Goal: Task Accomplishment & Management: Manage account settings

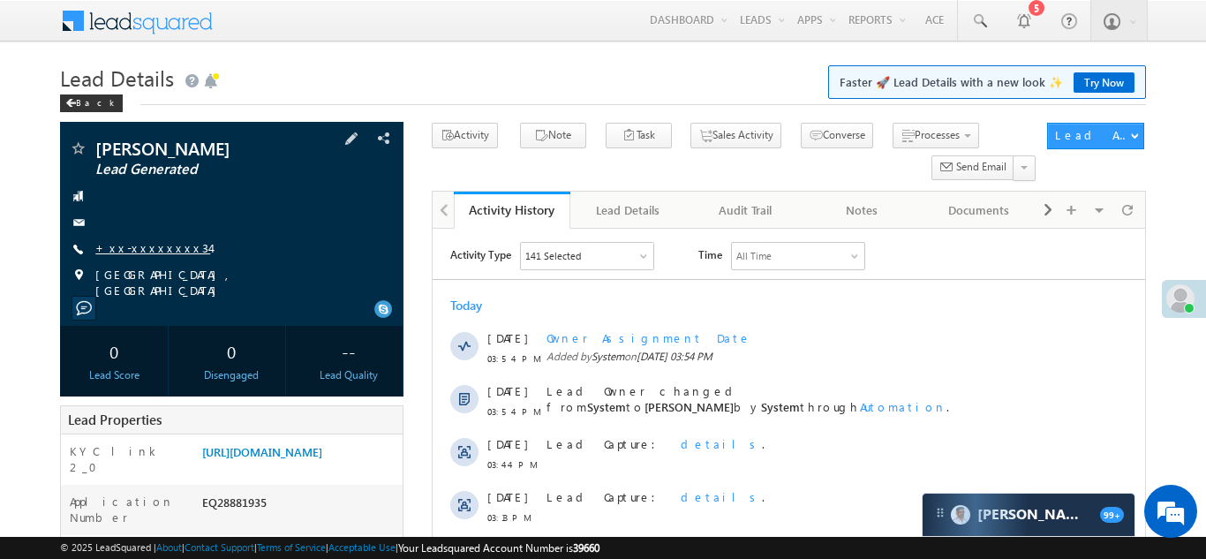
click at [157, 246] on link "+xx-xxxxxxxx34" at bounding box center [152, 247] width 115 height 15
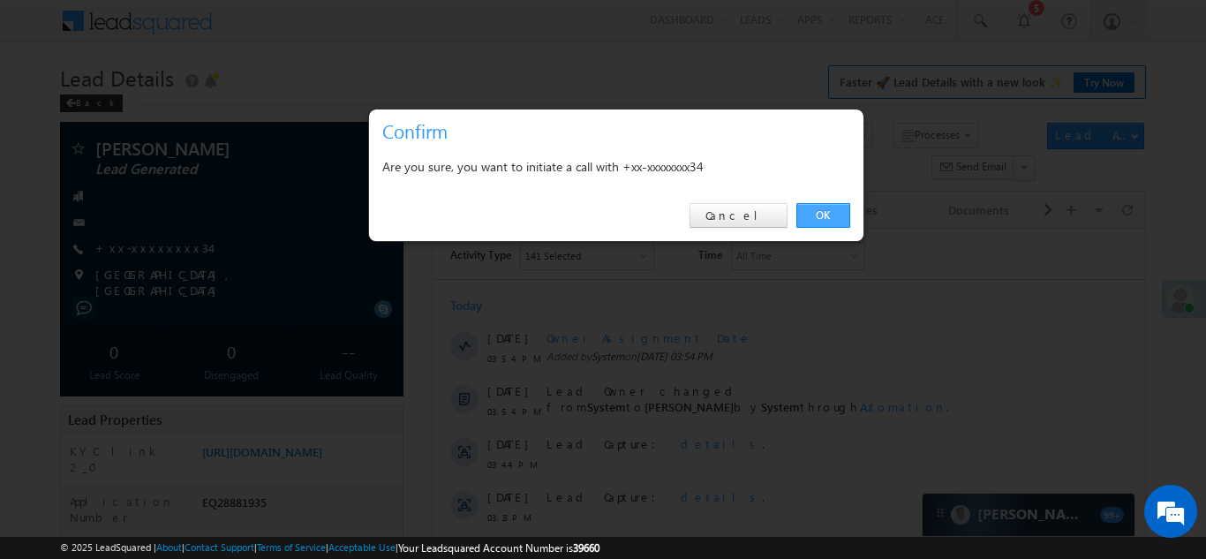
click at [822, 212] on link "OK" at bounding box center [823, 215] width 54 height 25
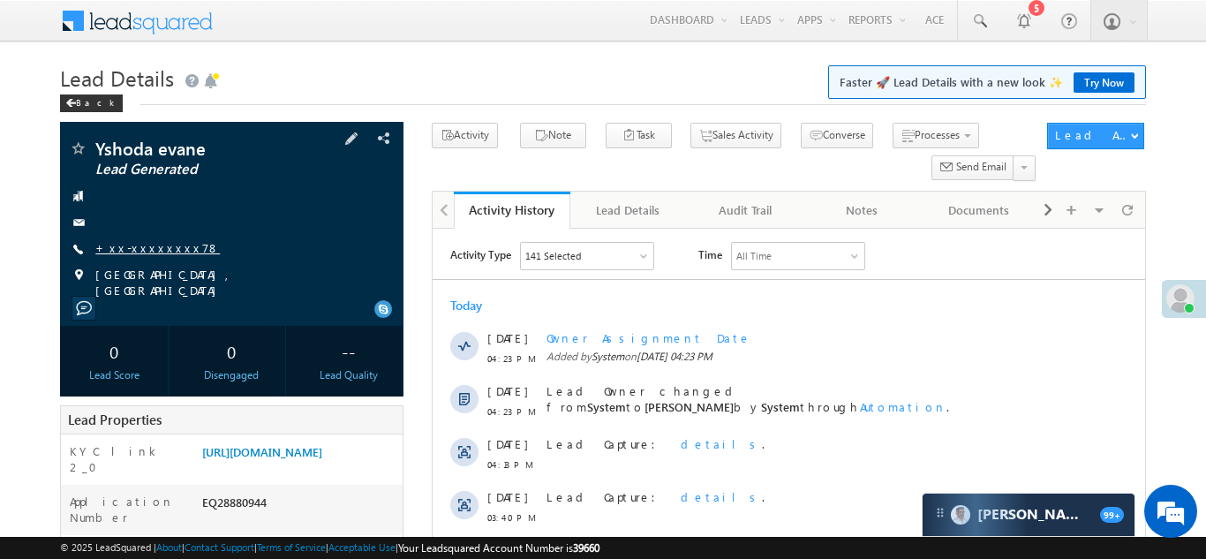
click at [132, 251] on link "+xx-xxxxxxxx78" at bounding box center [157, 247] width 124 height 15
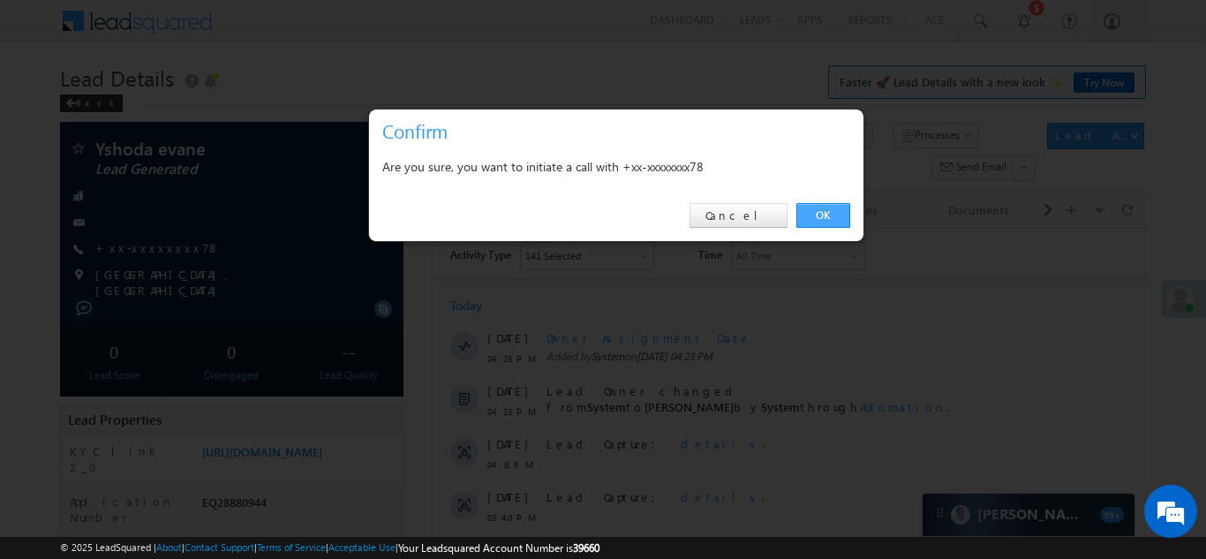
click at [817, 214] on link "OK" at bounding box center [823, 215] width 54 height 25
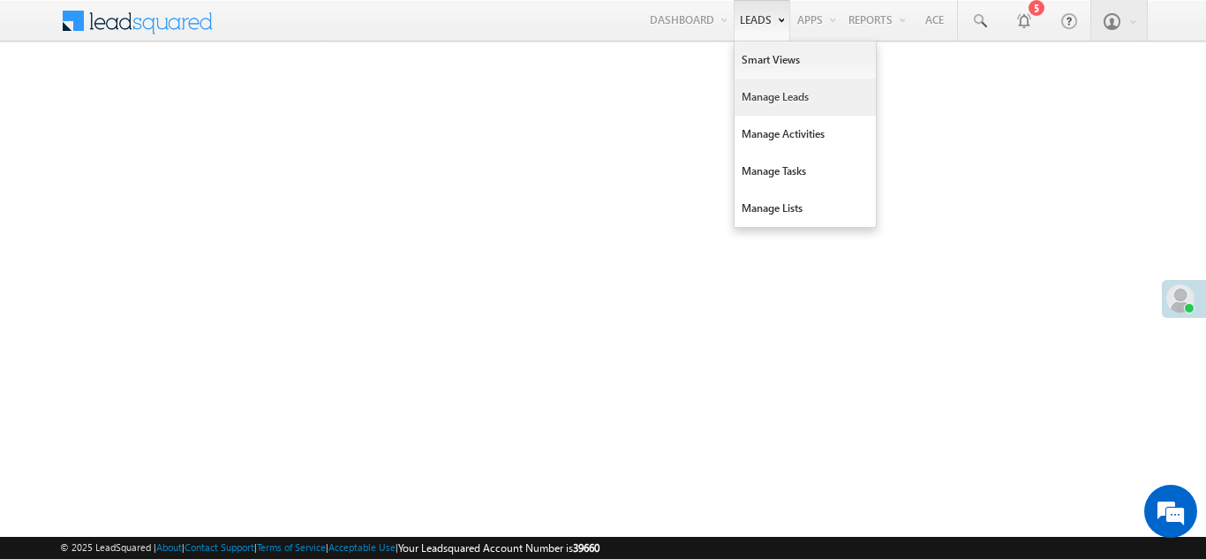
click at [755, 102] on link "Manage Leads" at bounding box center [805, 97] width 141 height 37
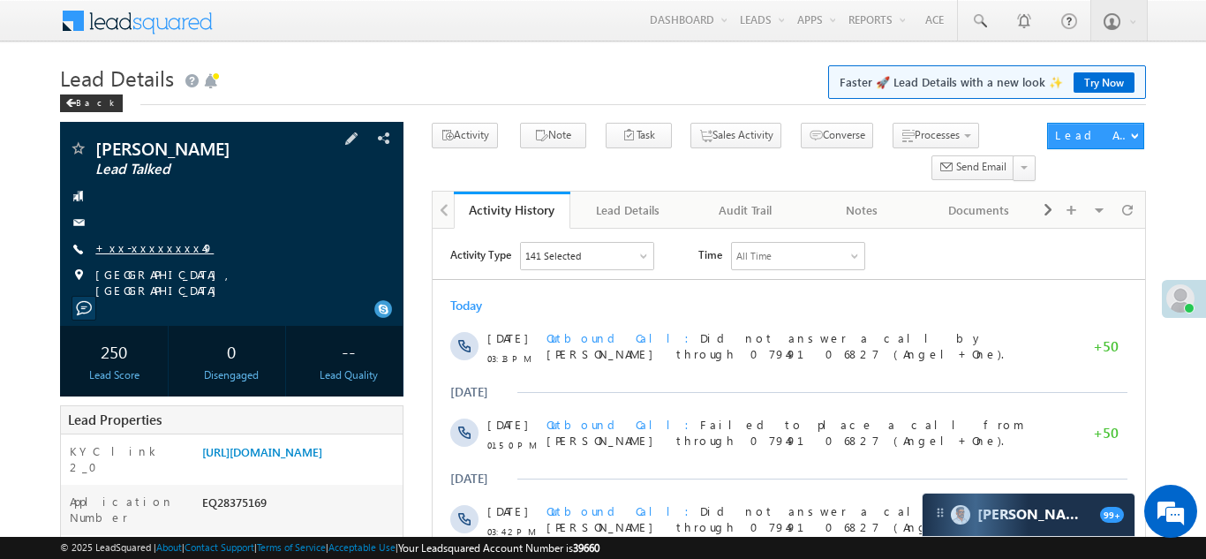
click at [147, 253] on link "+xx-xxxxxxxx49" at bounding box center [154, 247] width 118 height 15
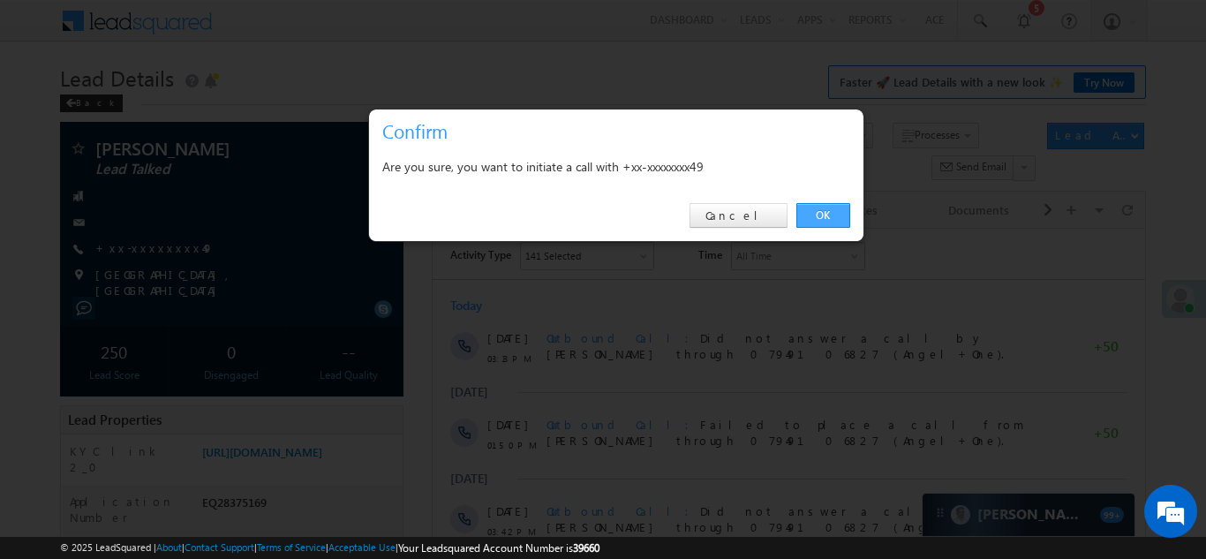
click at [811, 212] on link "OK" at bounding box center [823, 215] width 54 height 25
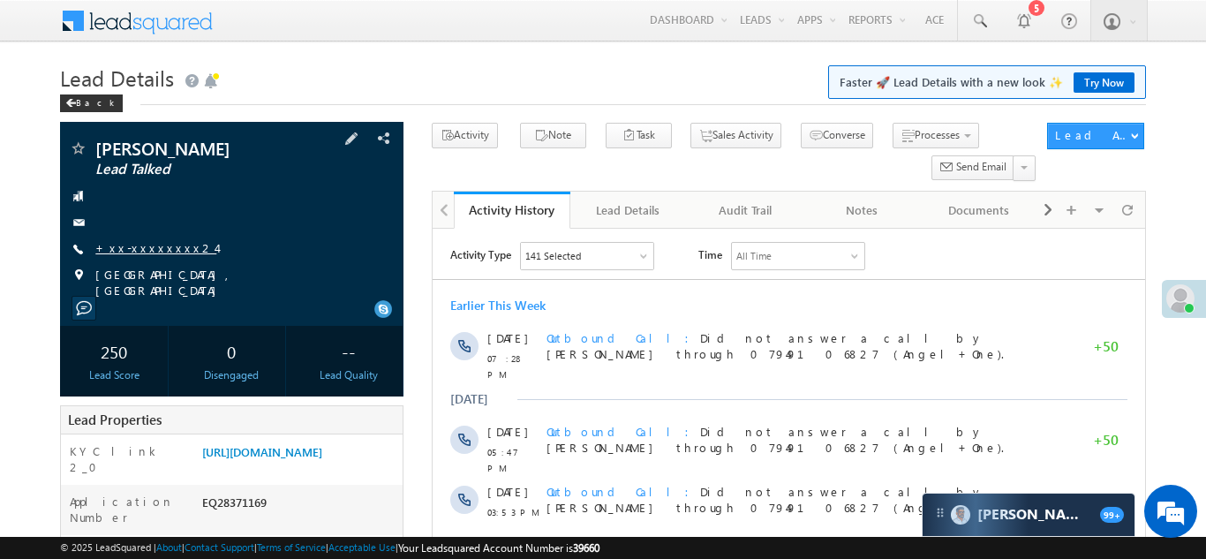
click at [137, 252] on link "+xx-xxxxxxxx24" at bounding box center [155, 247] width 121 height 15
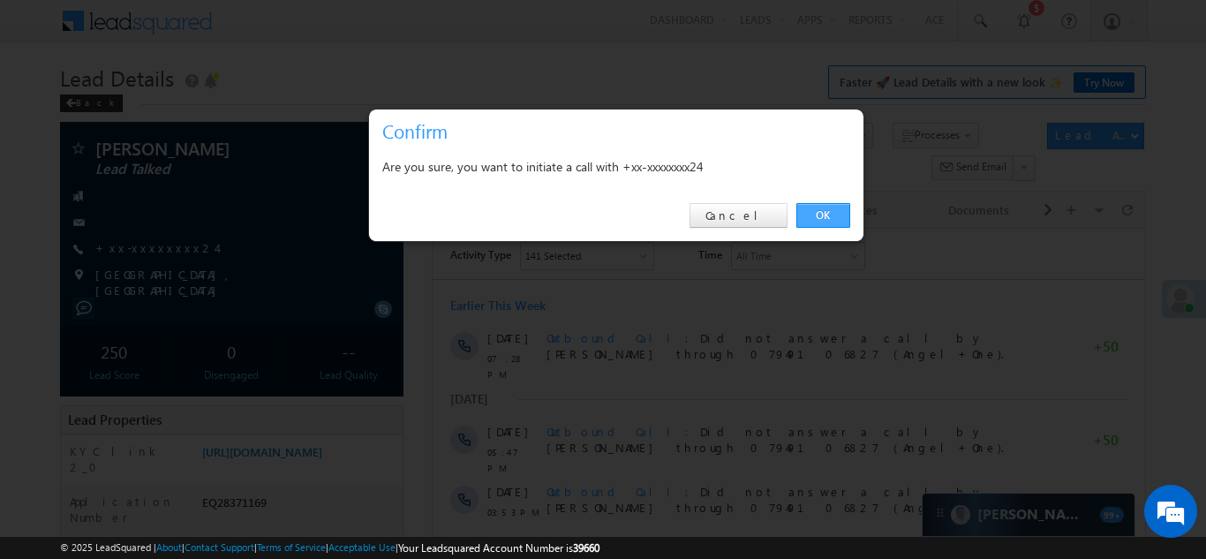
click at [820, 213] on link "OK" at bounding box center [823, 215] width 54 height 25
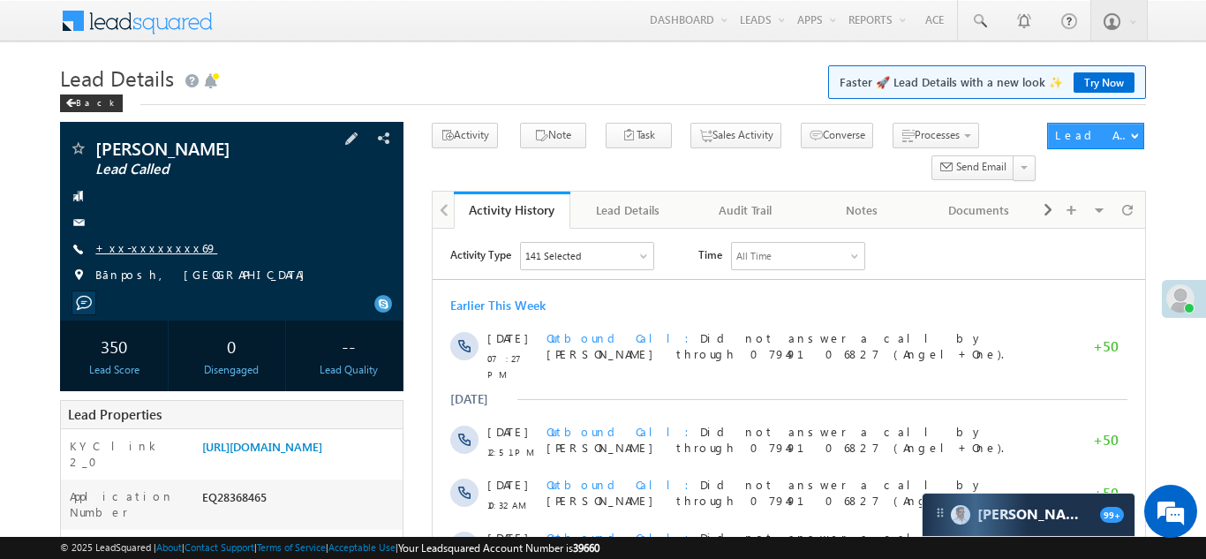
click at [136, 252] on link "+xx-xxxxxxxx69" at bounding box center [156, 247] width 122 height 15
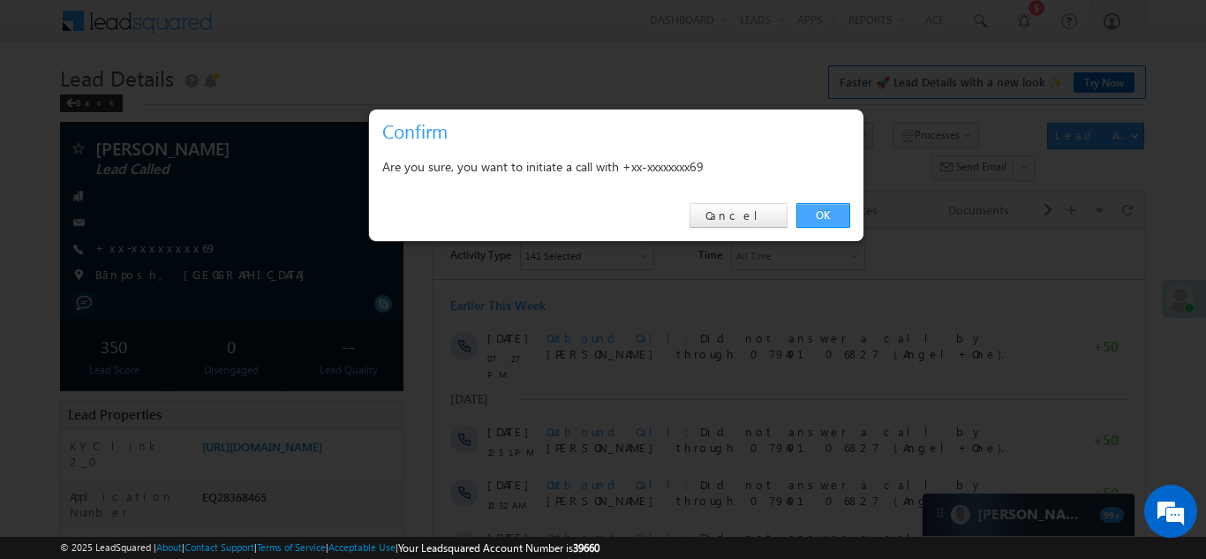
click at [818, 215] on link "OK" at bounding box center [823, 215] width 54 height 25
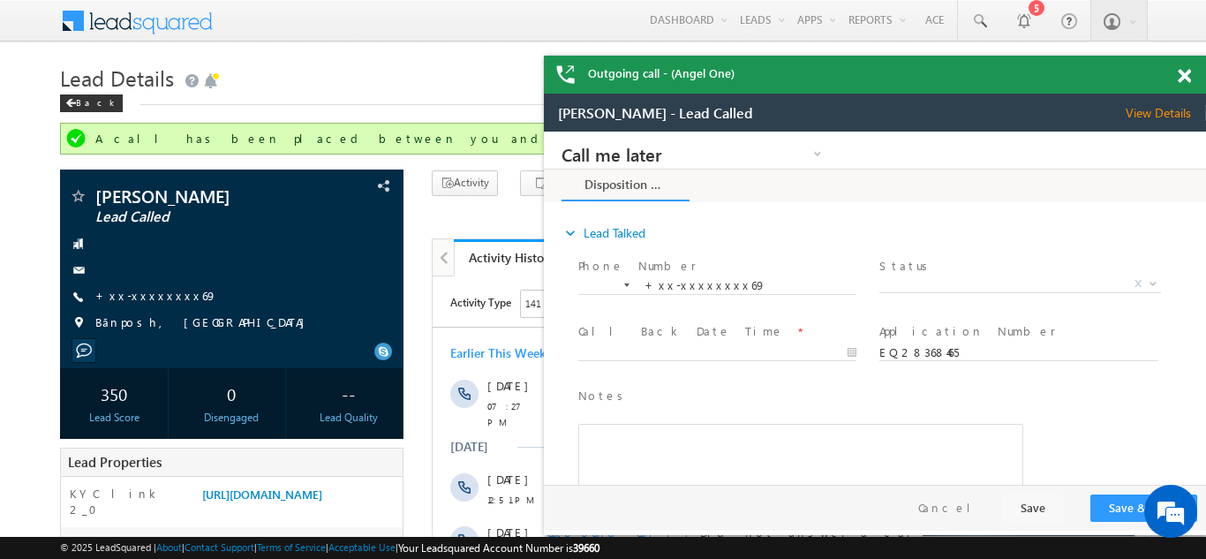
click at [1183, 79] on span at bounding box center [1184, 76] width 13 height 15
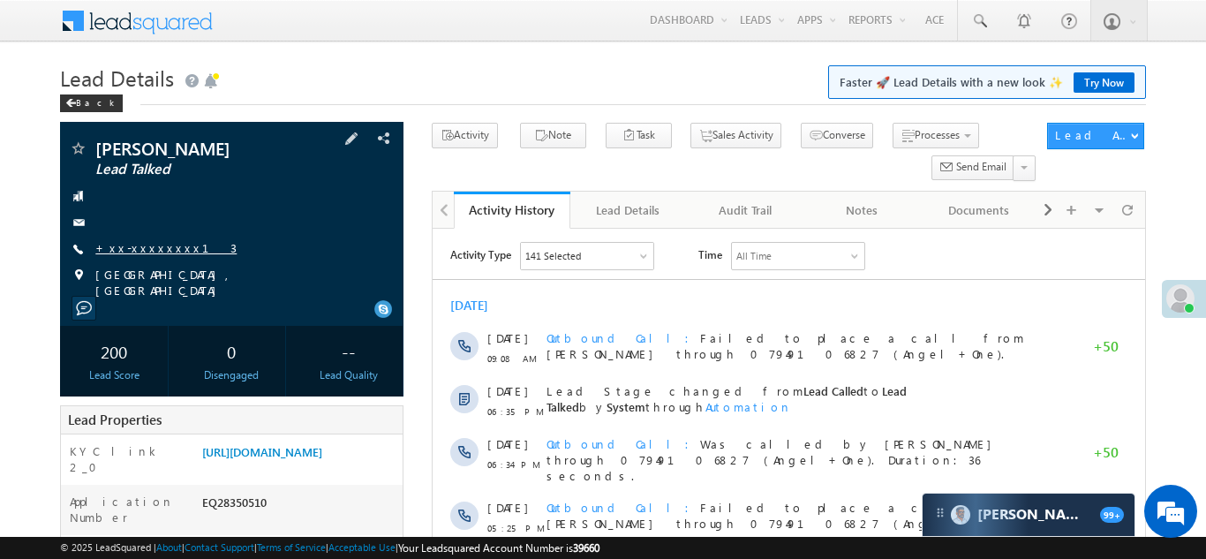
click at [141, 246] on link "+xx-xxxxxxxx13" at bounding box center [165, 247] width 141 height 15
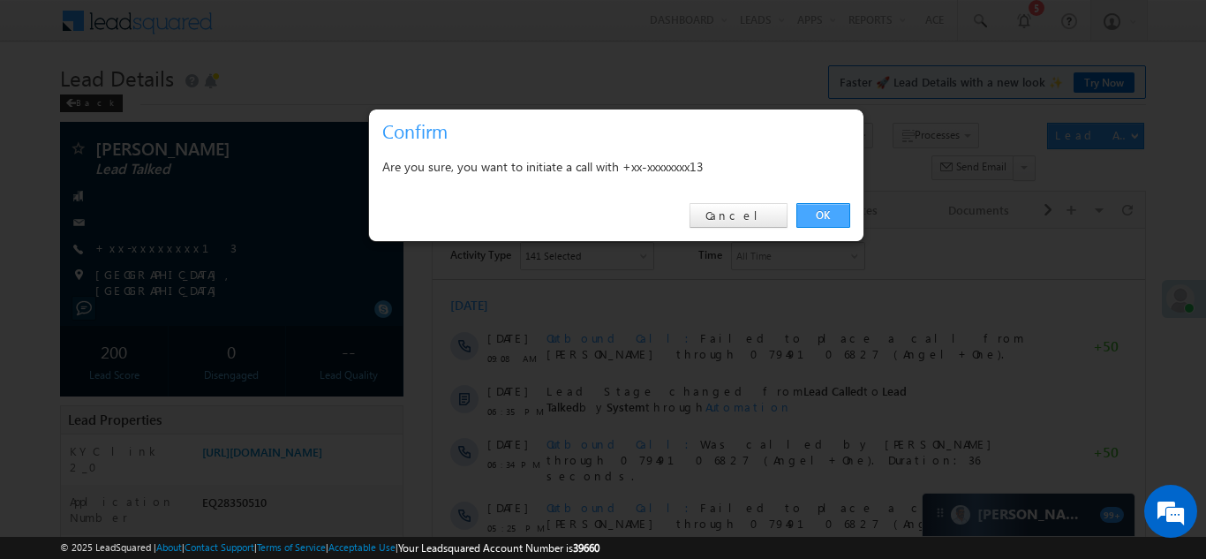
click at [824, 209] on link "OK" at bounding box center [823, 215] width 54 height 25
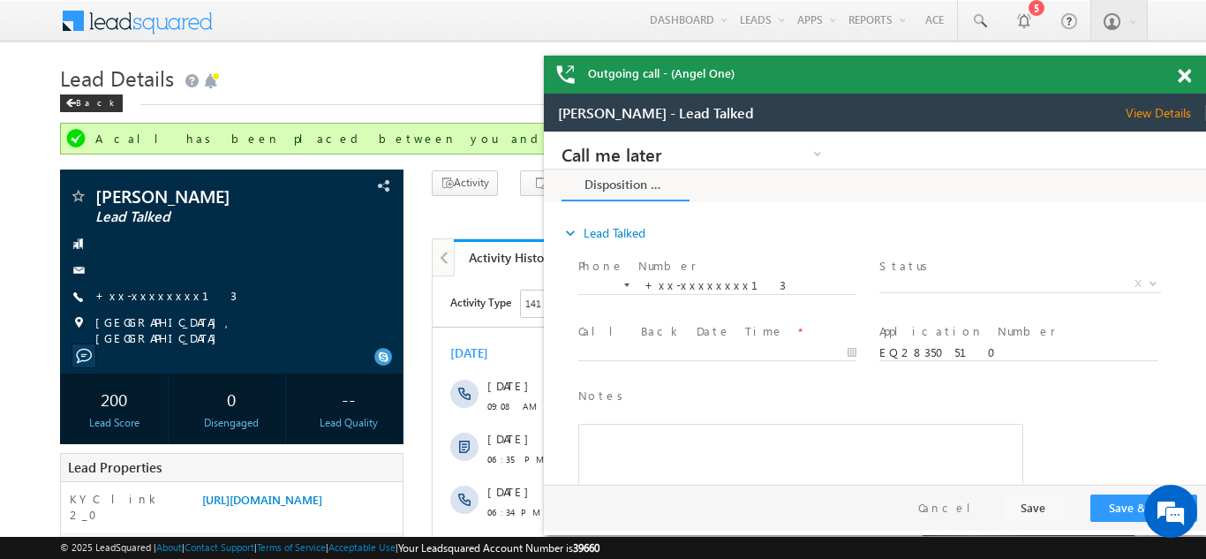
click at [1185, 73] on span at bounding box center [1184, 76] width 13 height 15
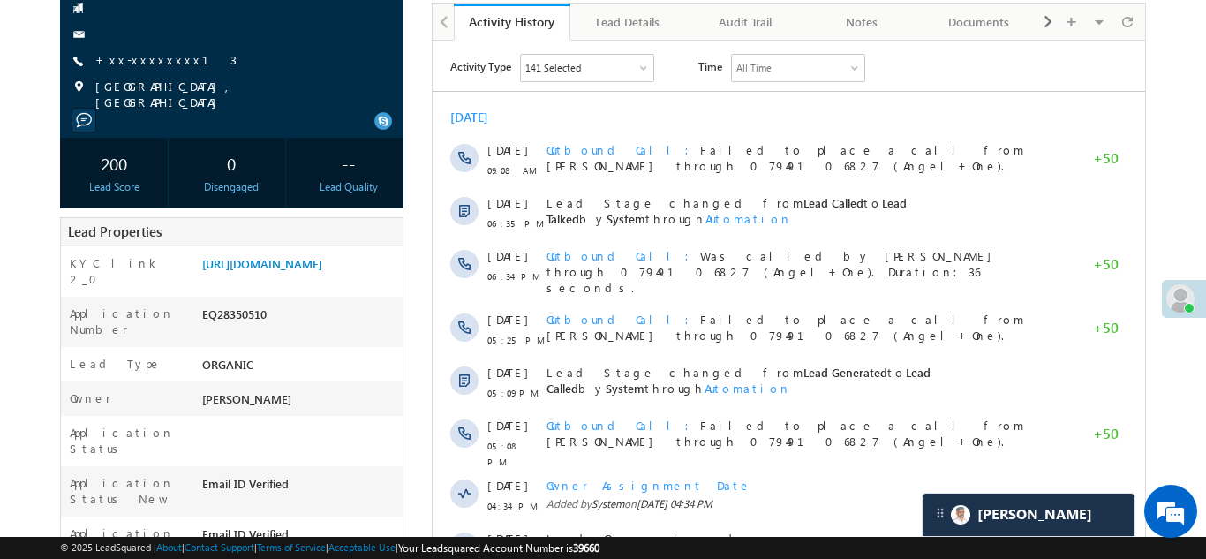
scroll to position [311, 0]
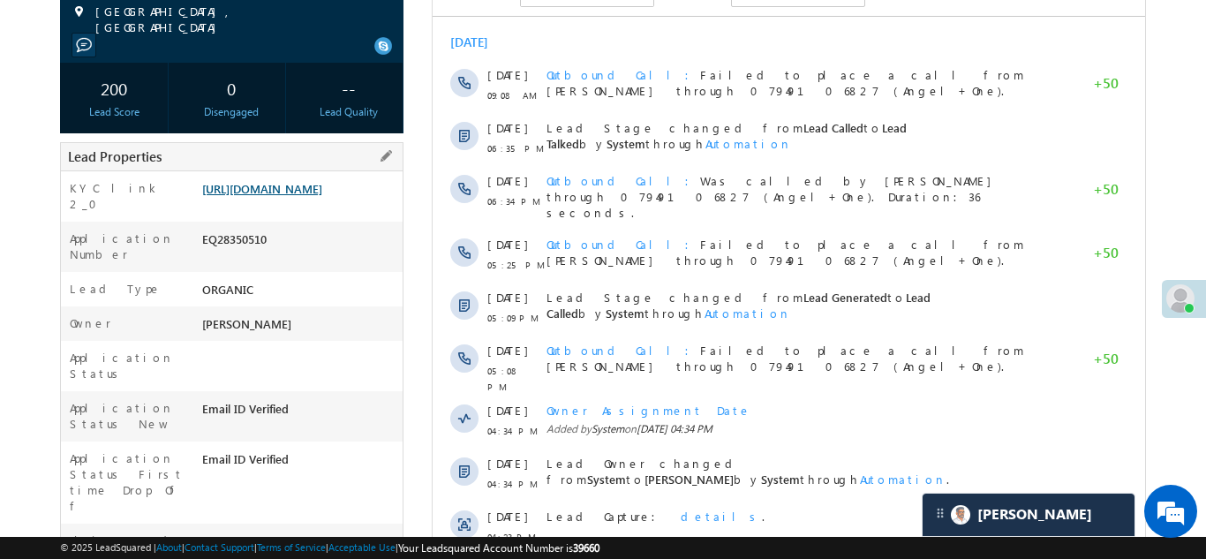
click at [283, 196] on link "https://angelbroking1-pk3em7sa.customui-test.leadsquared.com?leadId=91ff894b-e5…" at bounding box center [262, 188] width 120 height 15
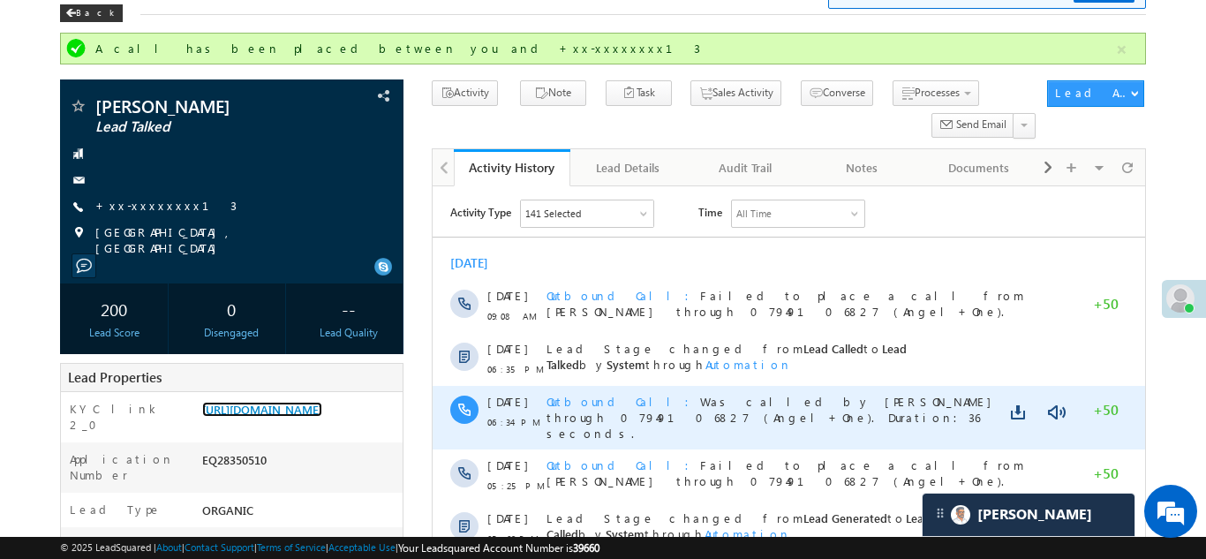
scroll to position [0, 0]
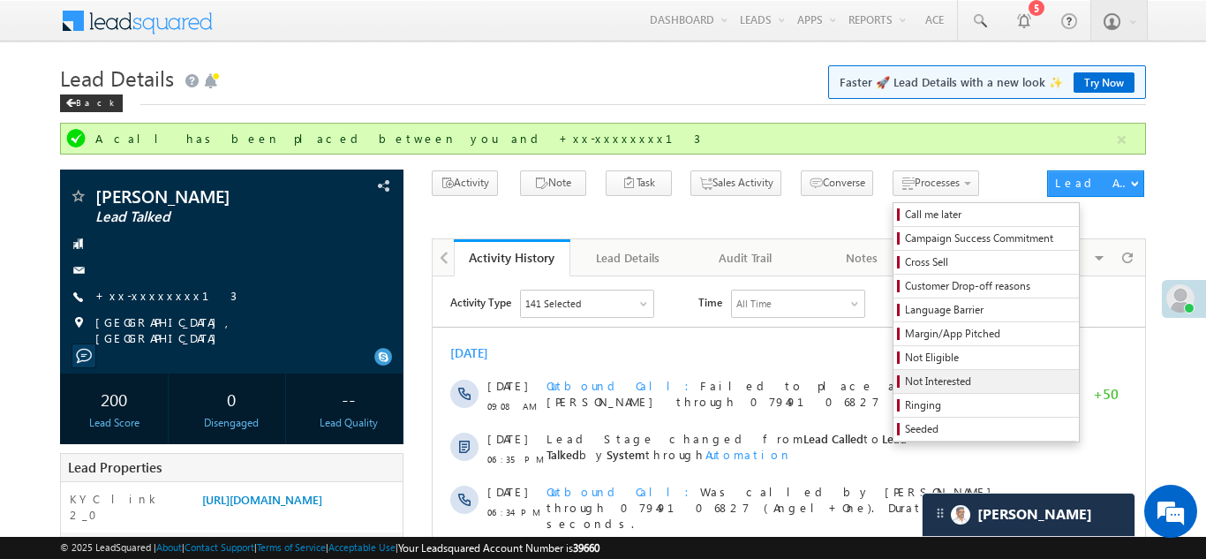
click at [908, 381] on span "Not Interested" at bounding box center [989, 381] width 168 height 16
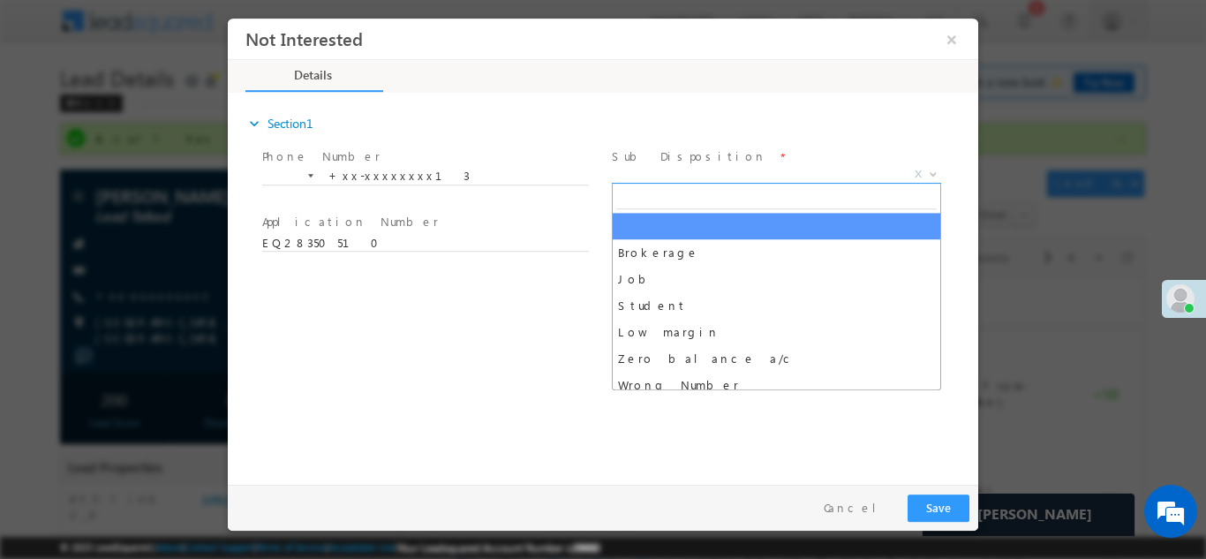
click at [722, 179] on span "X" at bounding box center [776, 174] width 329 height 18
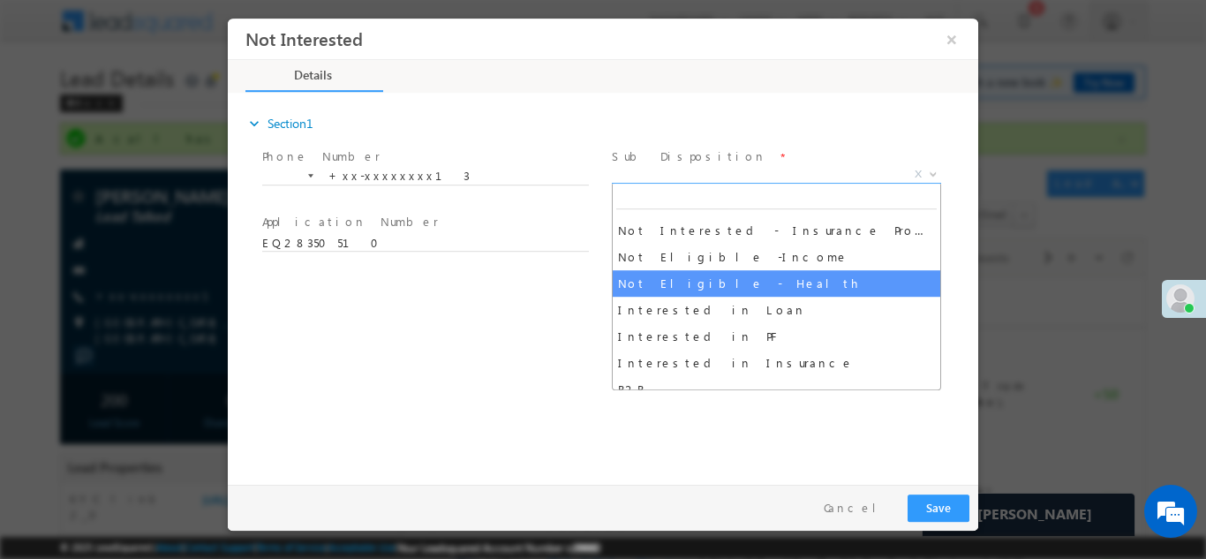
scroll to position [374, 0]
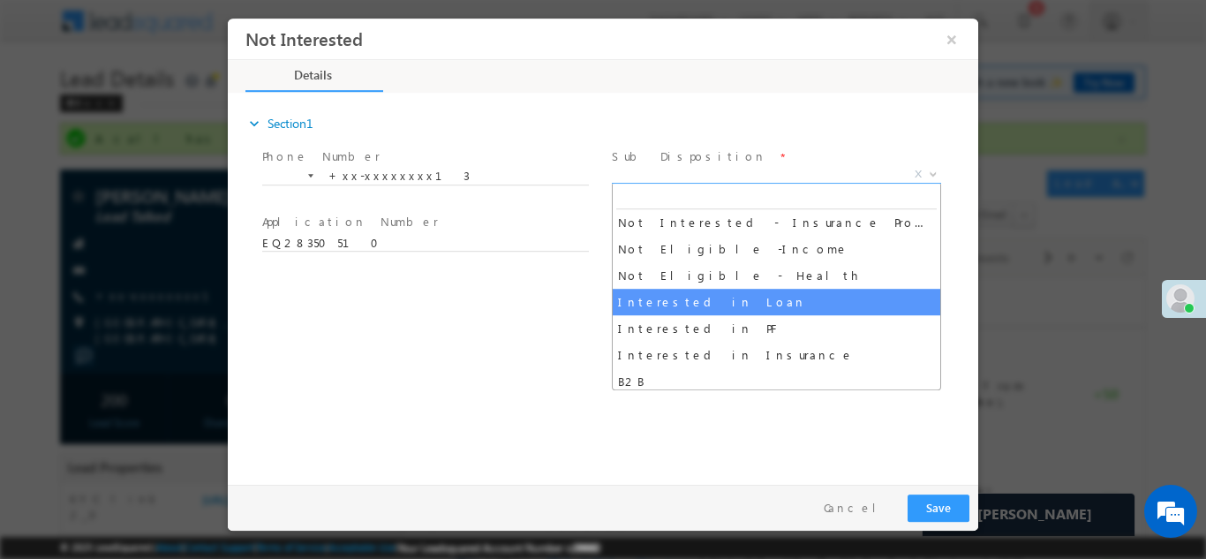
select select "Interested in Loan"
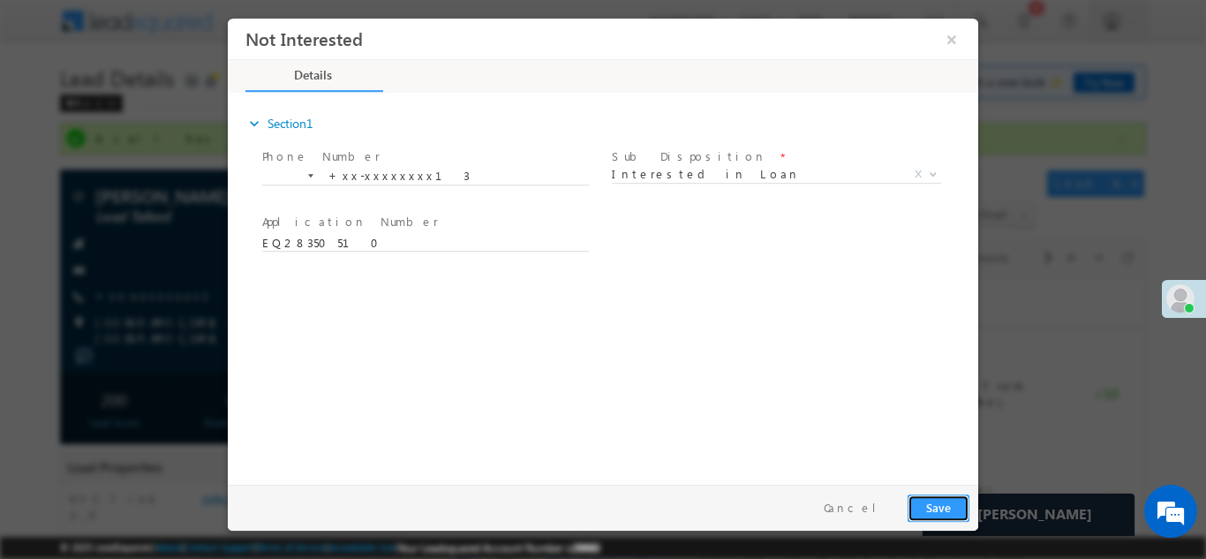
click at [929, 502] on button "Save" at bounding box center [939, 507] width 62 height 27
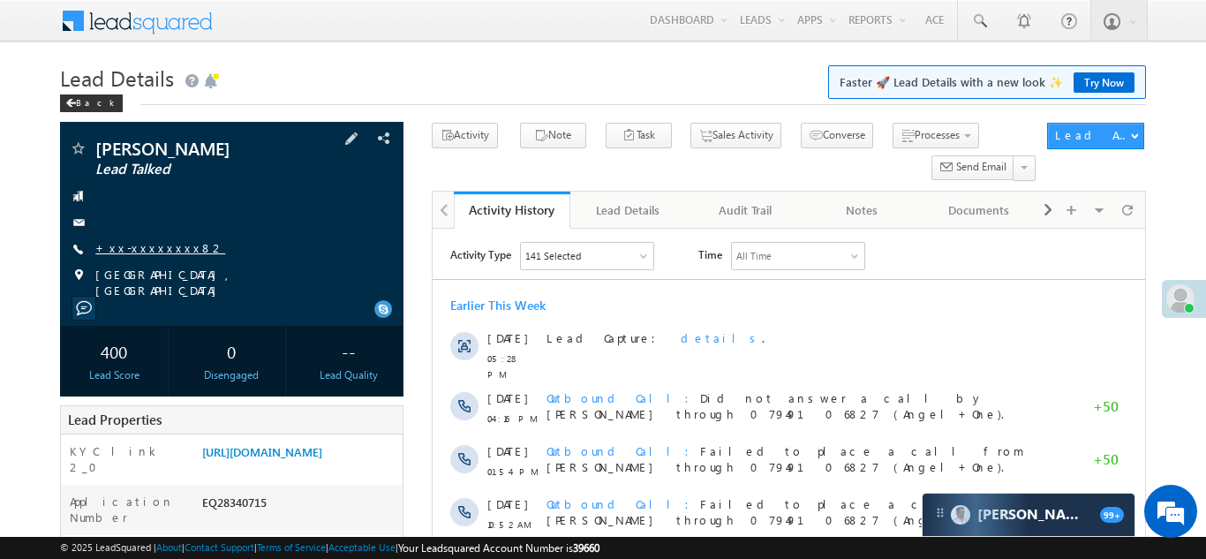
click at [135, 251] on link "+xx-xxxxxxxx82" at bounding box center [160, 247] width 130 height 15
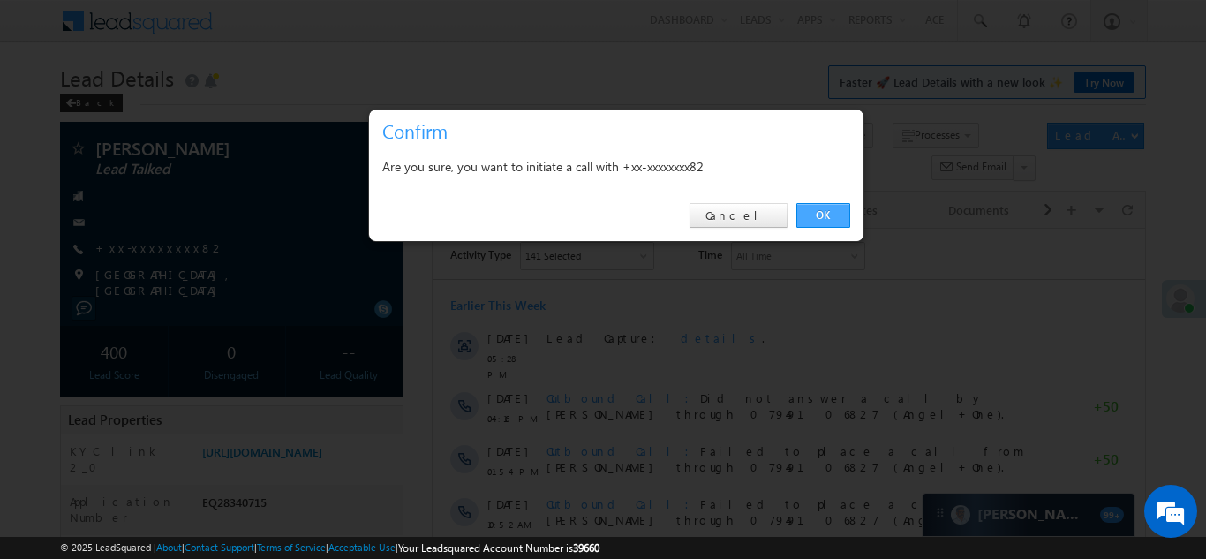
click at [822, 210] on link "OK" at bounding box center [823, 215] width 54 height 25
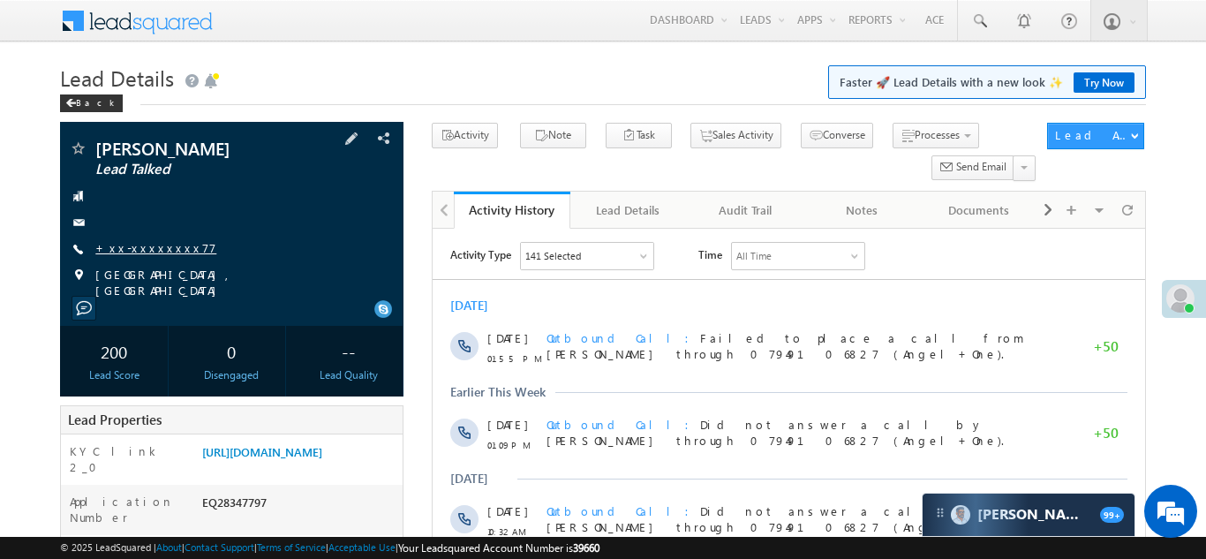
click at [140, 247] on link "+xx-xxxxxxxx77" at bounding box center [155, 247] width 121 height 15
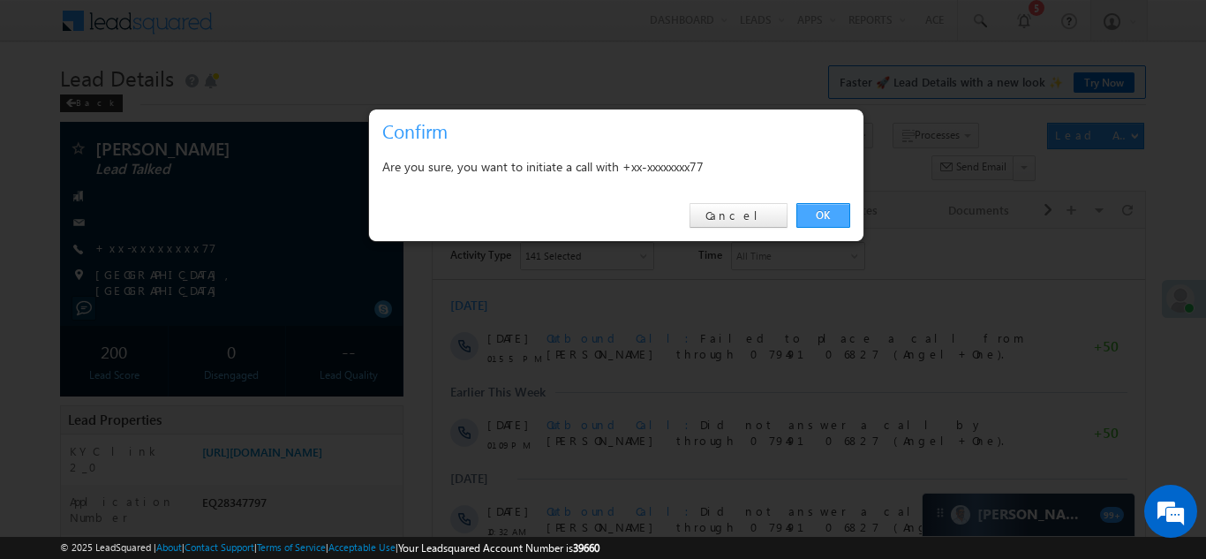
click at [821, 215] on link "OK" at bounding box center [823, 215] width 54 height 25
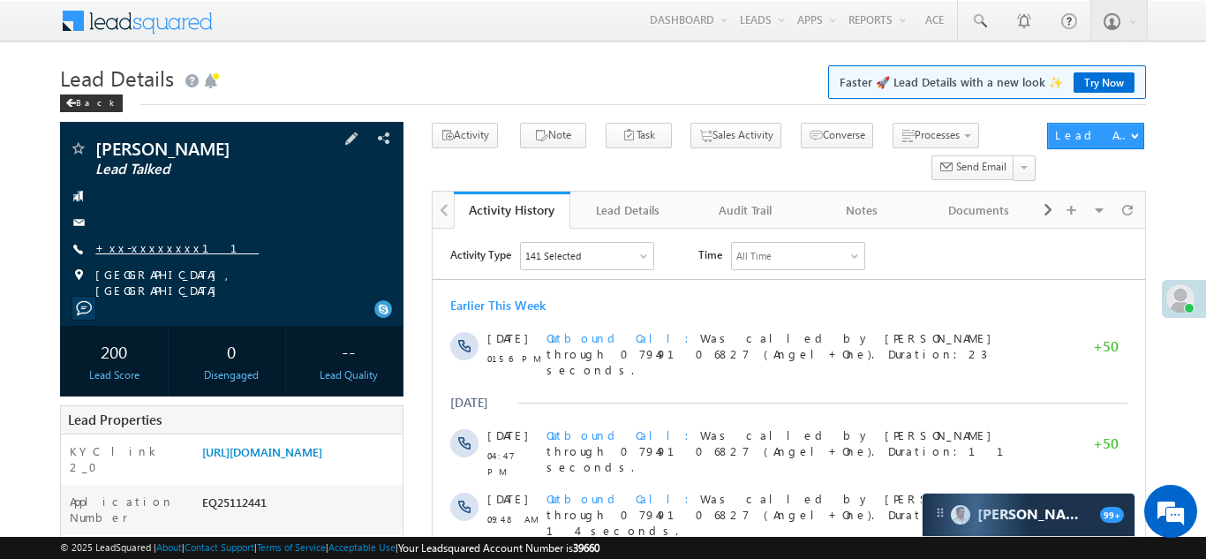
click at [141, 247] on link "+xx-xxxxxxxx11" at bounding box center [176, 247] width 163 height 15
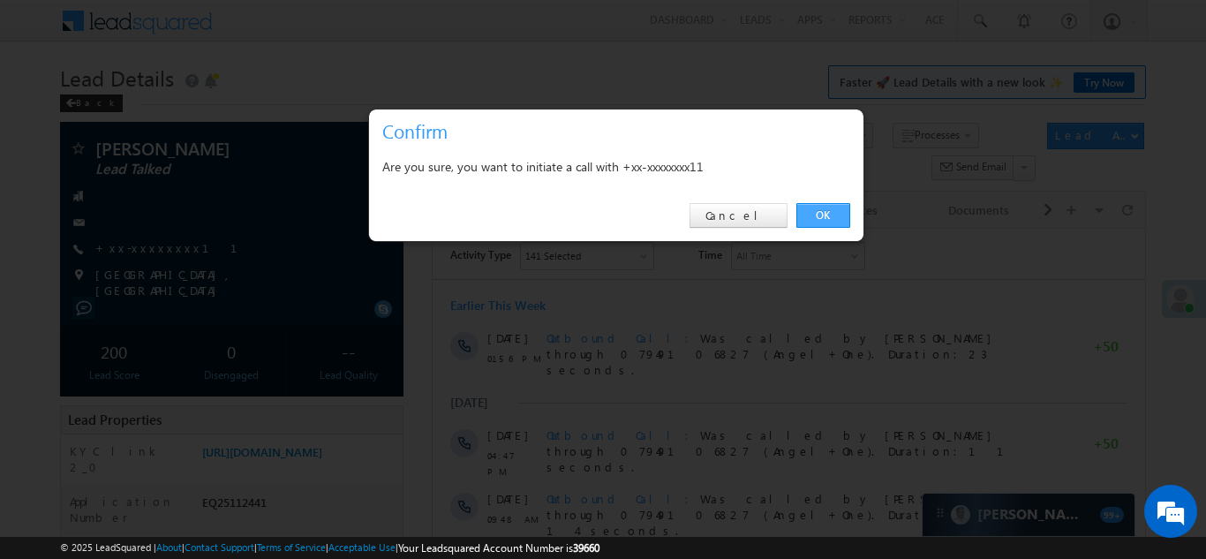
click at [818, 215] on link "OK" at bounding box center [823, 215] width 54 height 25
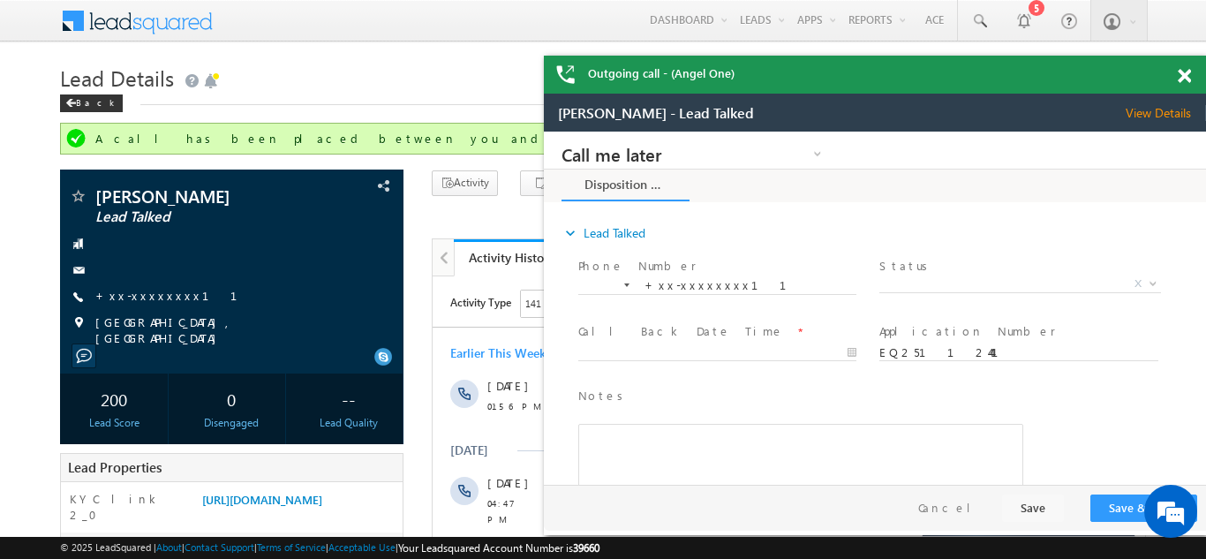
click at [1182, 72] on span at bounding box center [1184, 76] width 13 height 15
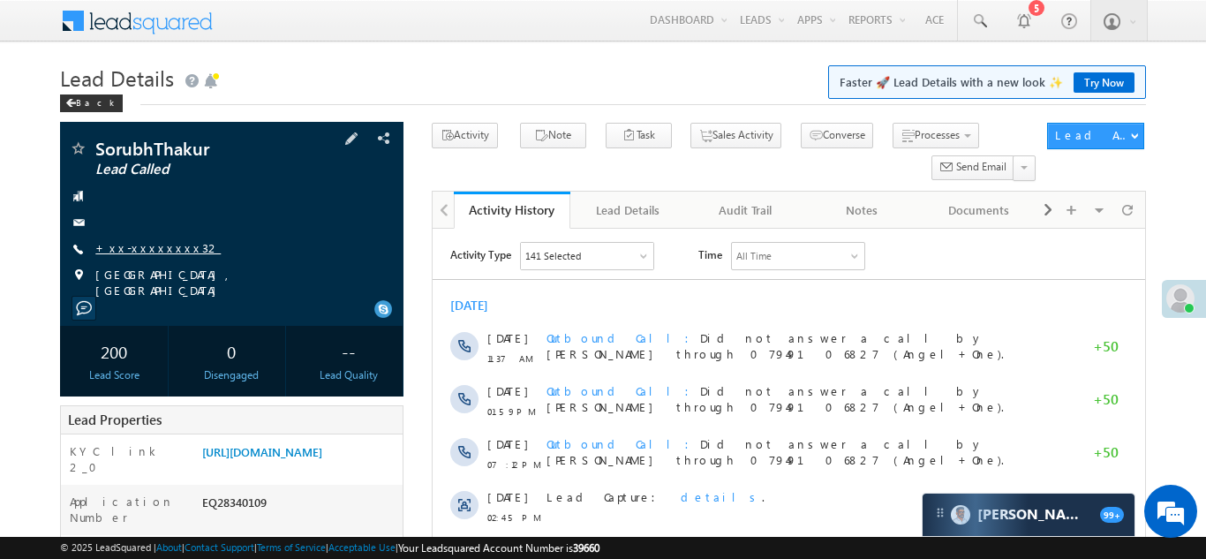
click at [148, 244] on link "+xx-xxxxxxxx32" at bounding box center [157, 247] width 125 height 15
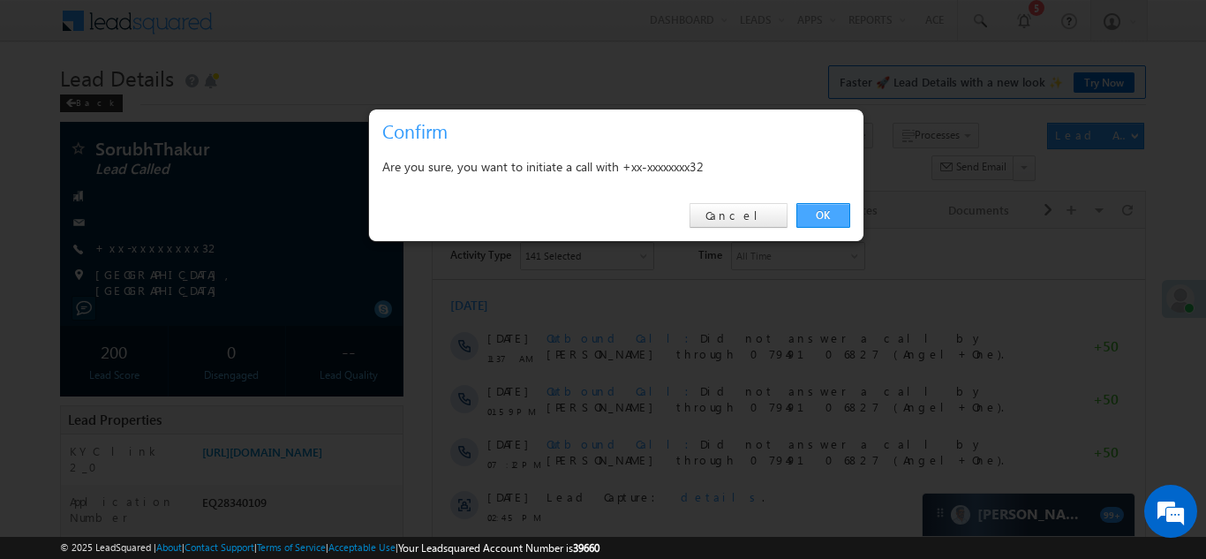
click at [819, 215] on link "OK" at bounding box center [823, 215] width 54 height 25
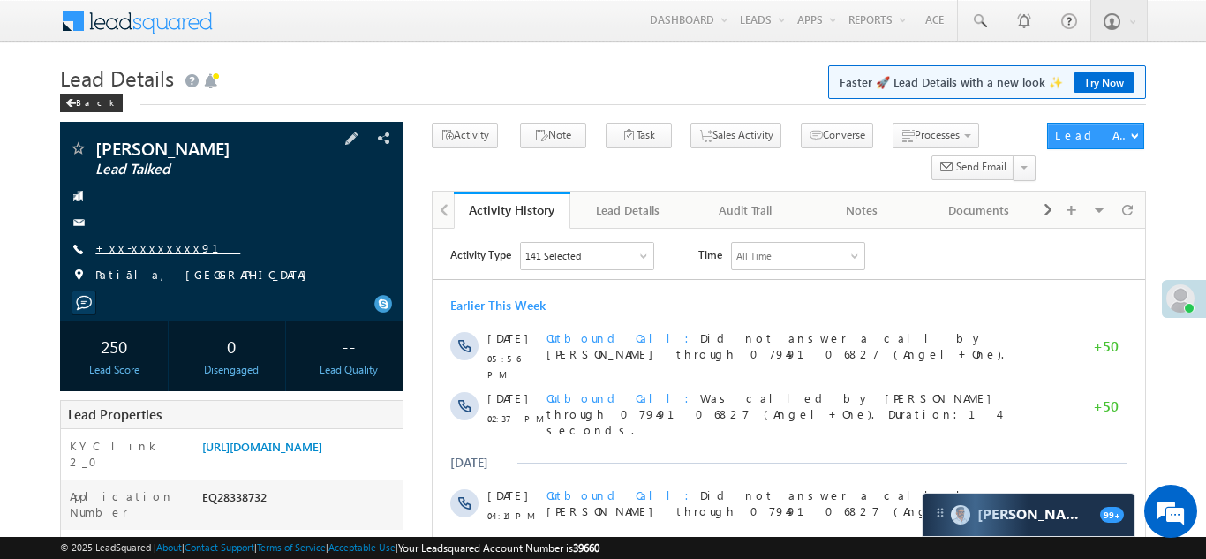
click at [141, 242] on link "+xx-xxxxxxxx91" at bounding box center [167, 247] width 145 height 15
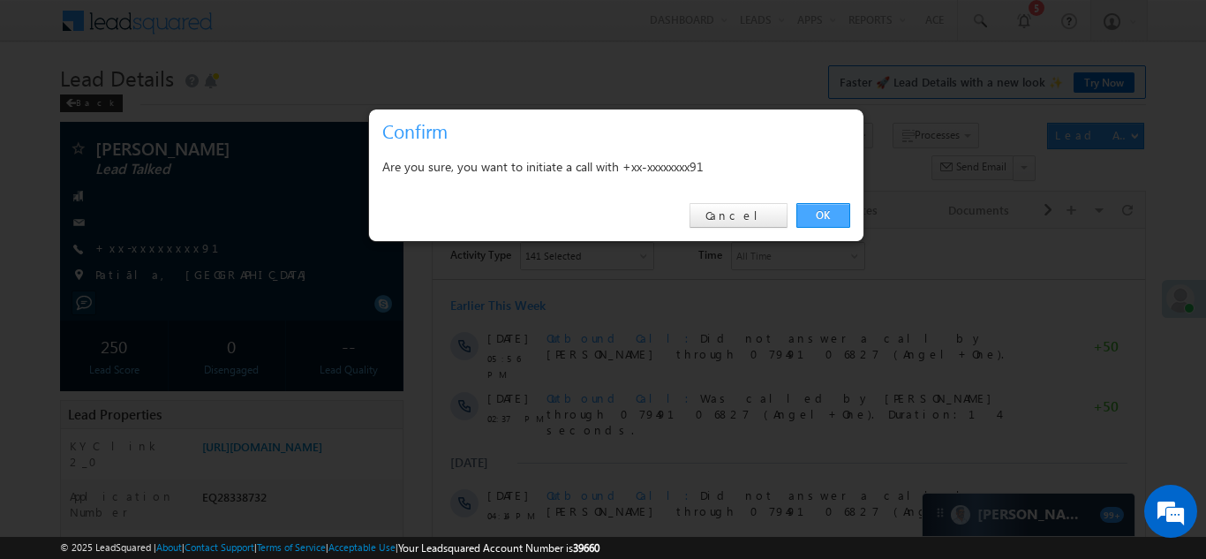
click at [813, 215] on link "OK" at bounding box center [823, 215] width 54 height 25
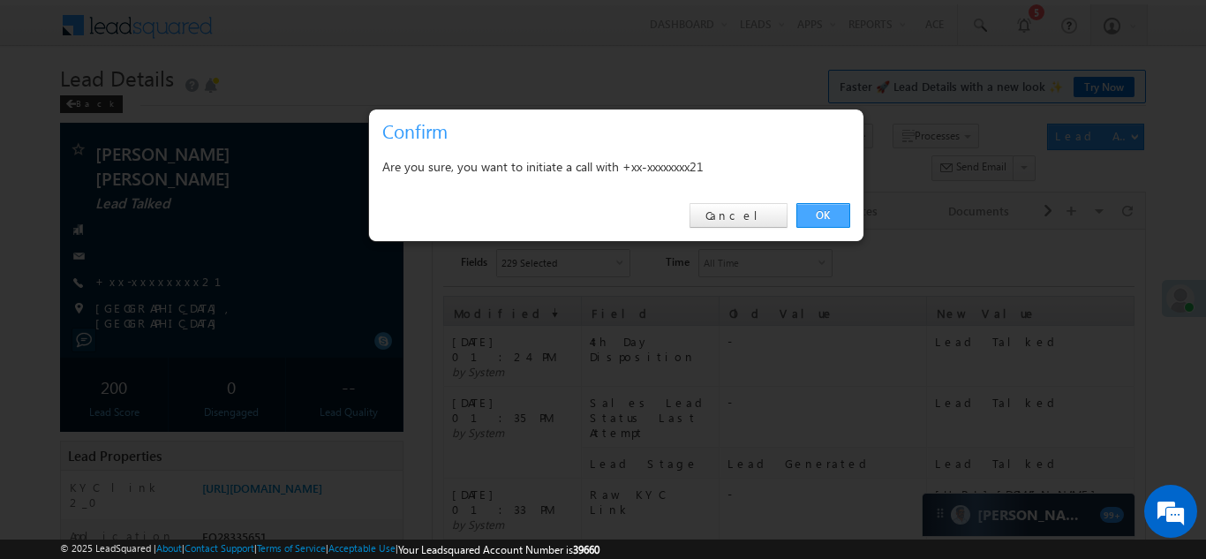
click at [821, 213] on link "OK" at bounding box center [823, 215] width 54 height 25
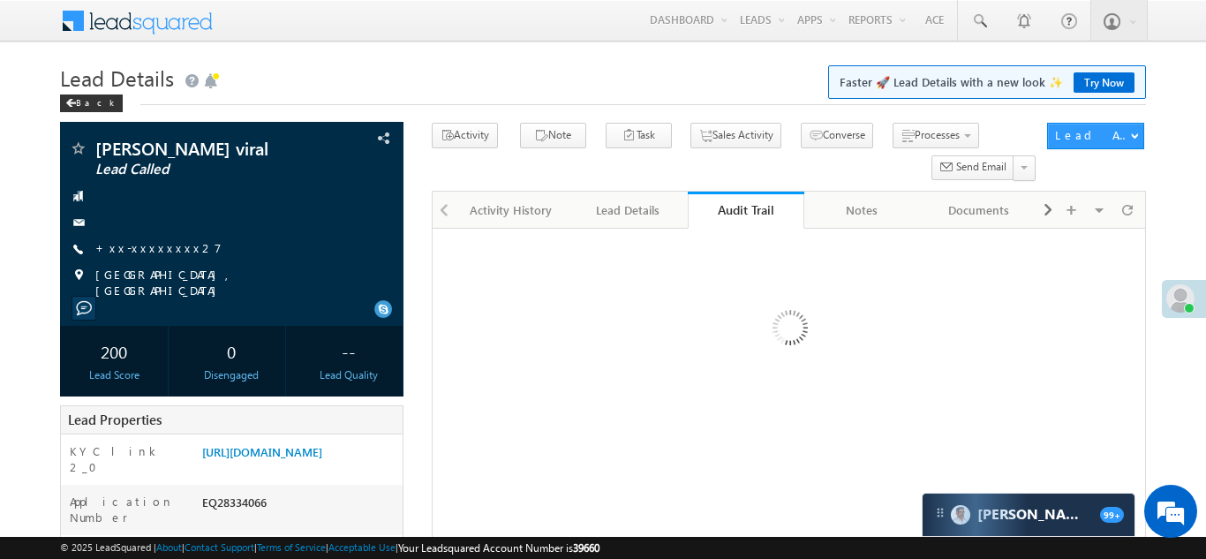
click at [141, 245] on link "+xx-xxxxxxxx27" at bounding box center [158, 247] width 126 height 15
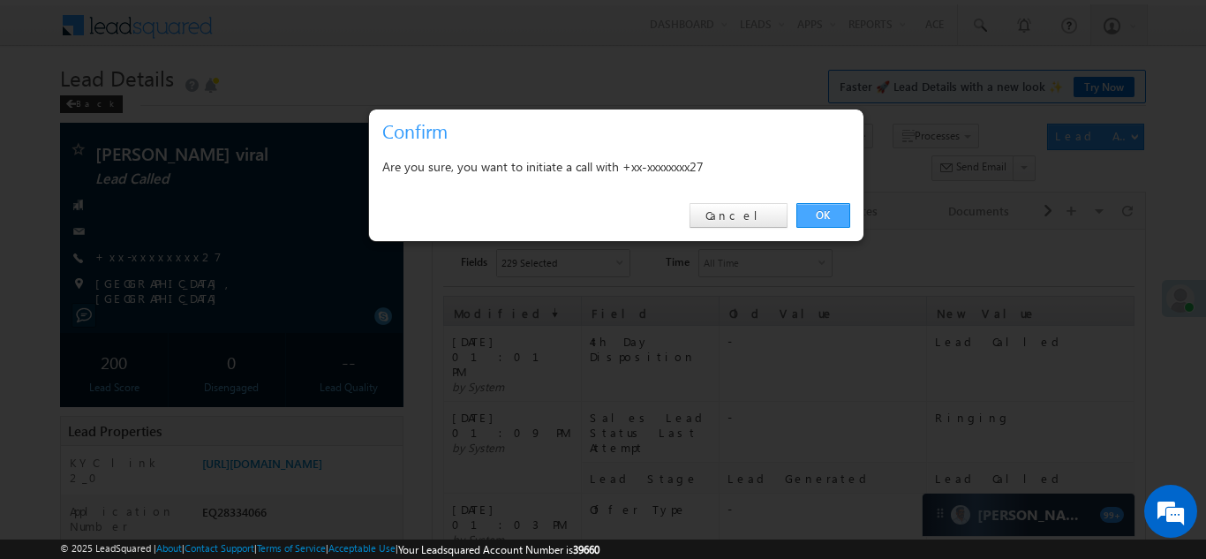
click at [827, 215] on link "OK" at bounding box center [823, 215] width 54 height 25
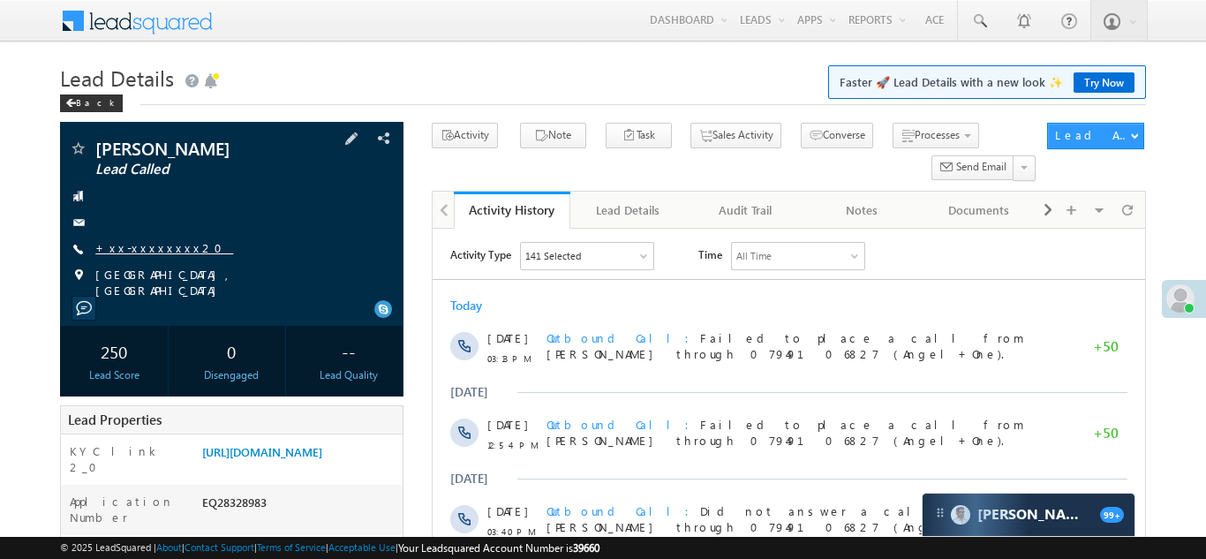
click at [138, 248] on link "+xx-xxxxxxxx20" at bounding box center [164, 247] width 138 height 15
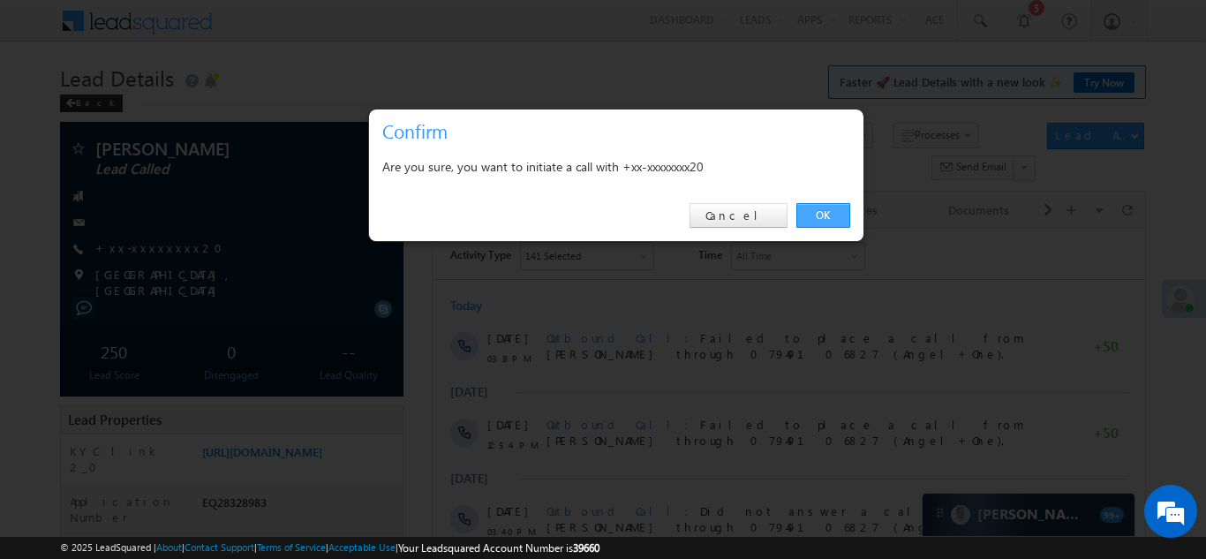
click at [814, 217] on link "OK" at bounding box center [823, 215] width 54 height 25
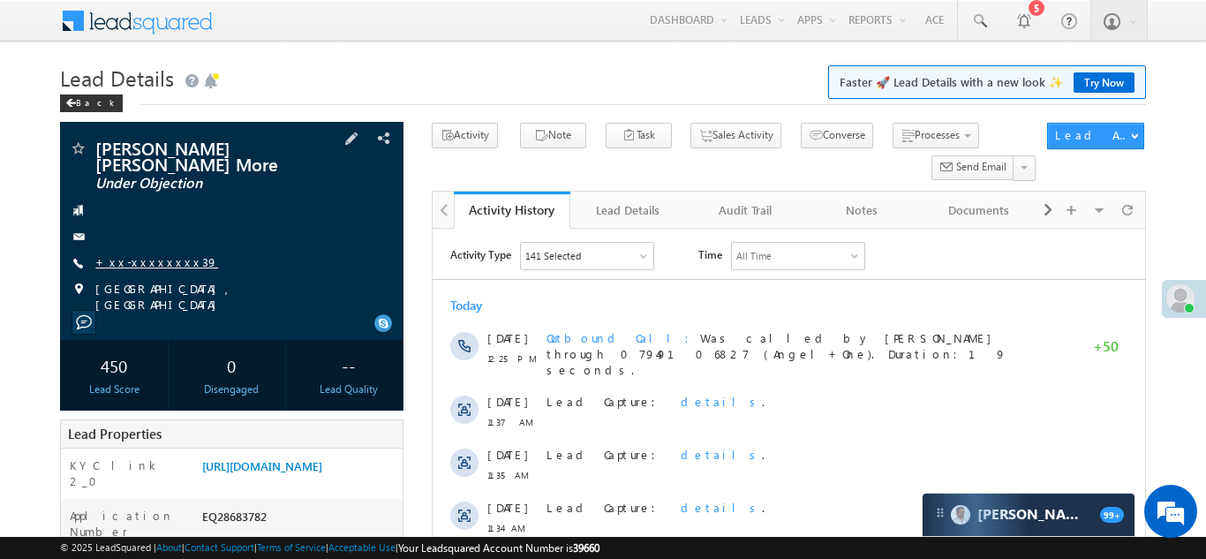
click at [145, 254] on link "+xx-xxxxxxxx39" at bounding box center [156, 261] width 123 height 15
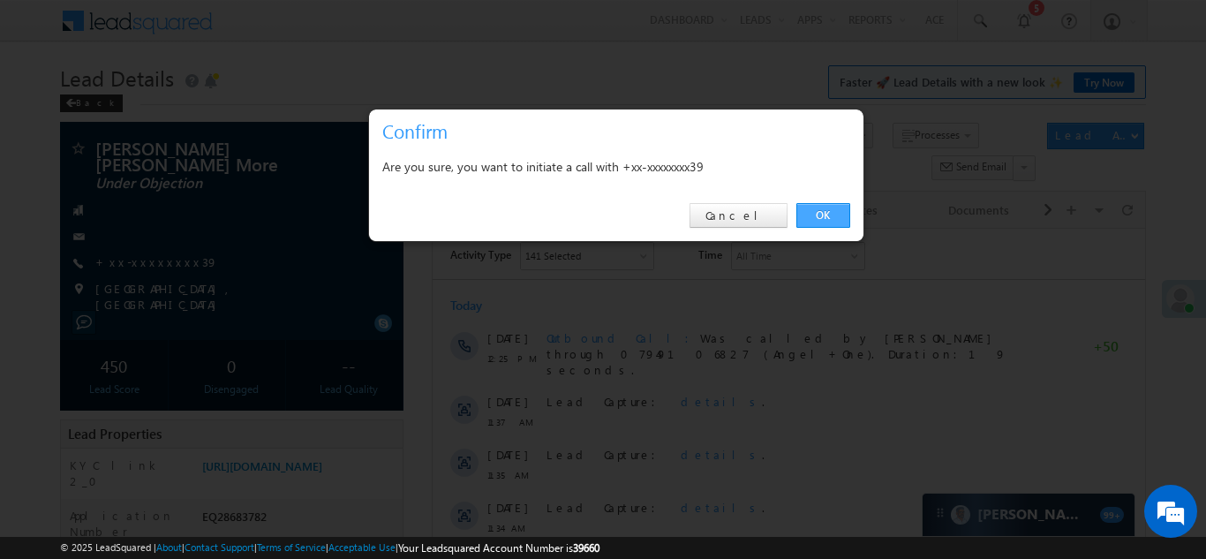
click at [815, 219] on link "OK" at bounding box center [823, 215] width 54 height 25
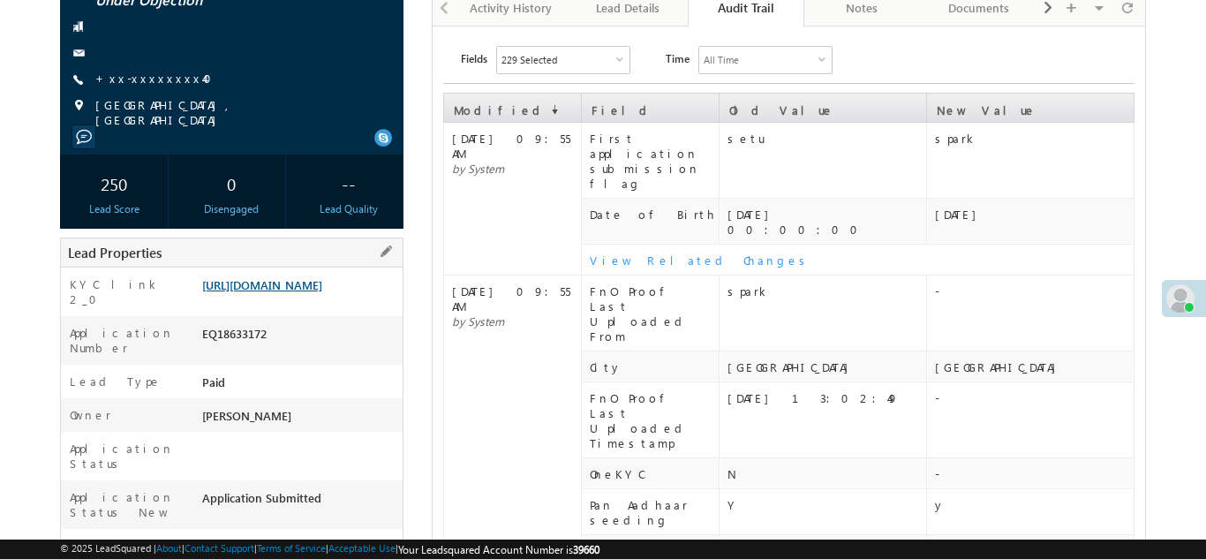
scroll to position [203, 0]
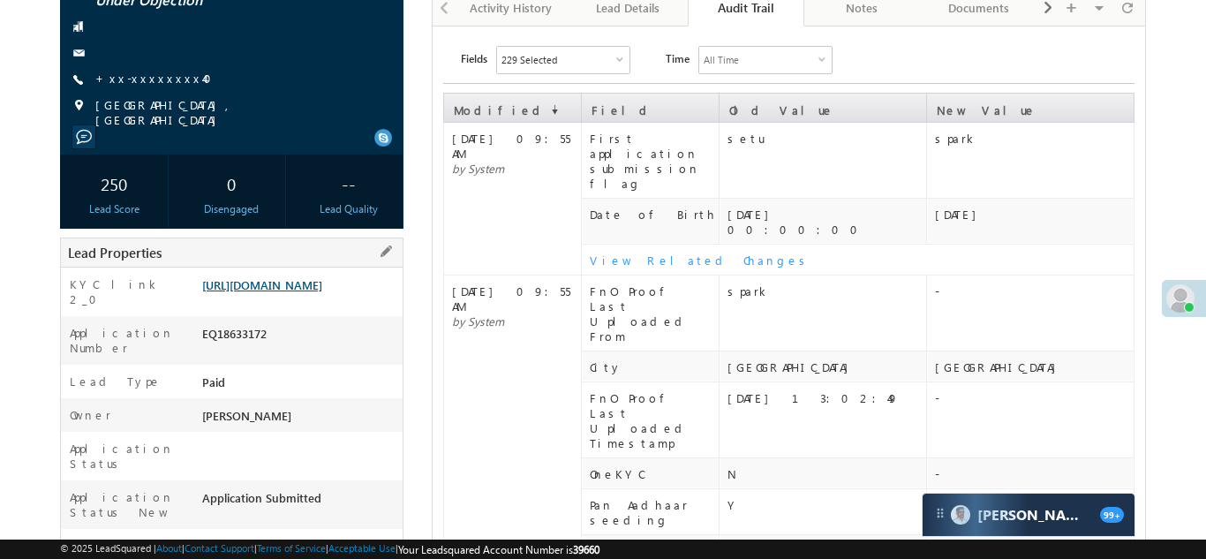
click at [298, 292] on link "[URL][DOMAIN_NAME]" at bounding box center [262, 284] width 120 height 15
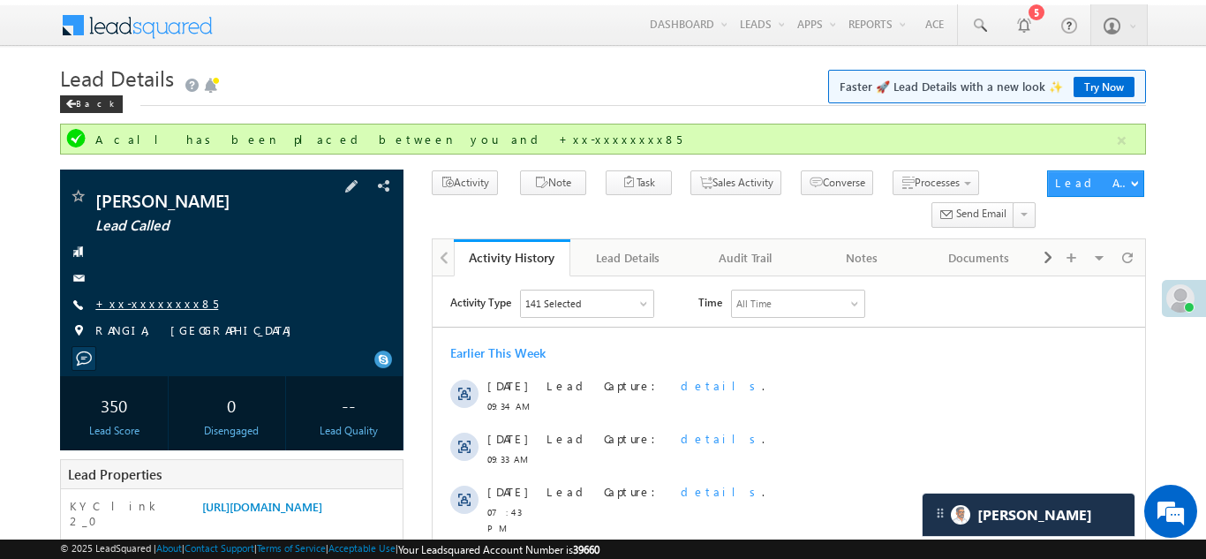
click at [134, 304] on link "+xx-xxxxxxxx85" at bounding box center [156, 303] width 123 height 15
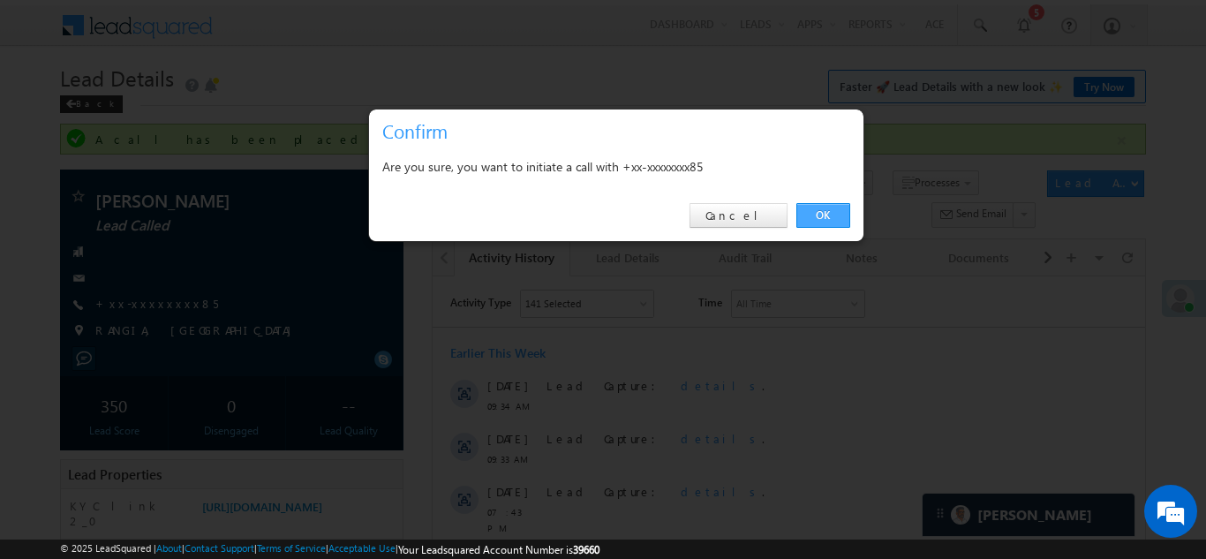
click at [821, 214] on link "OK" at bounding box center [823, 215] width 54 height 25
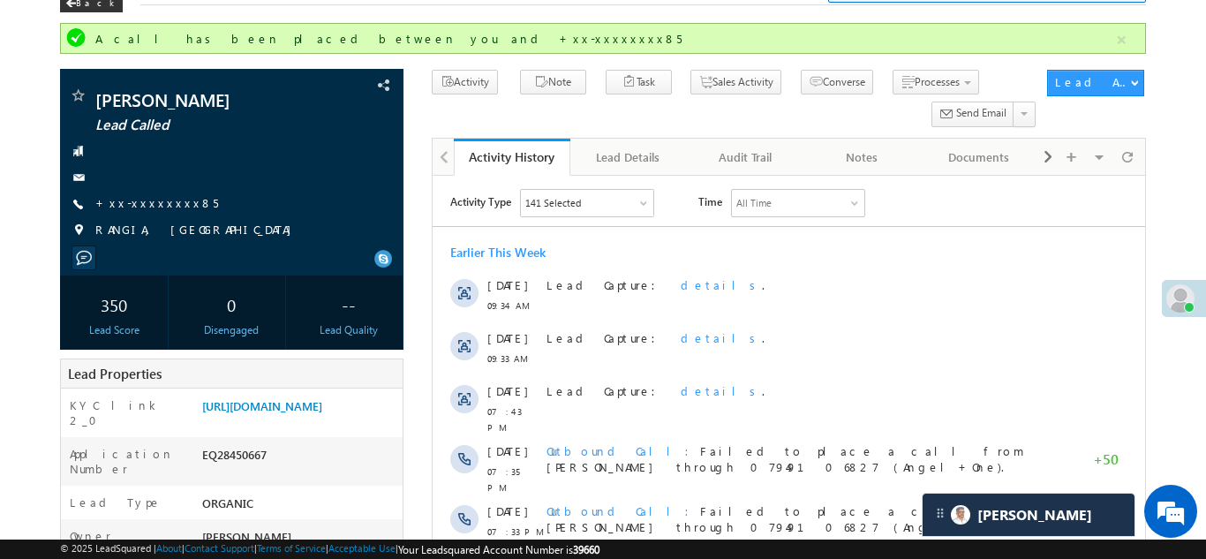
scroll to position [211, 0]
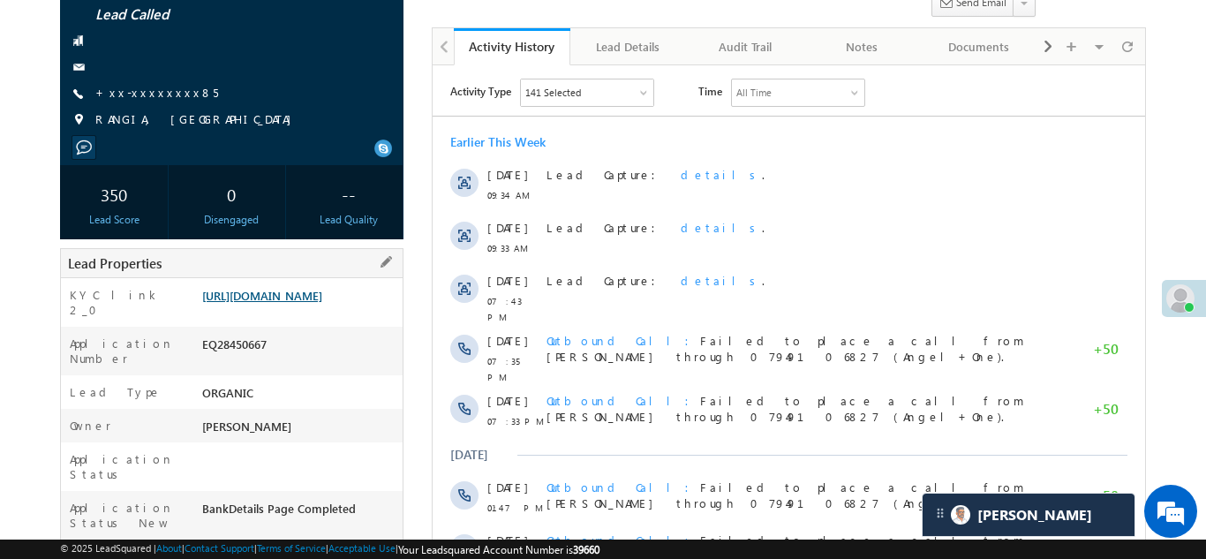
click at [305, 303] on link "https://angelbroking1-pk3em7sa.customui-test.leadsquared.com?leadId=5c0fde5b-b0…" at bounding box center [262, 295] width 120 height 15
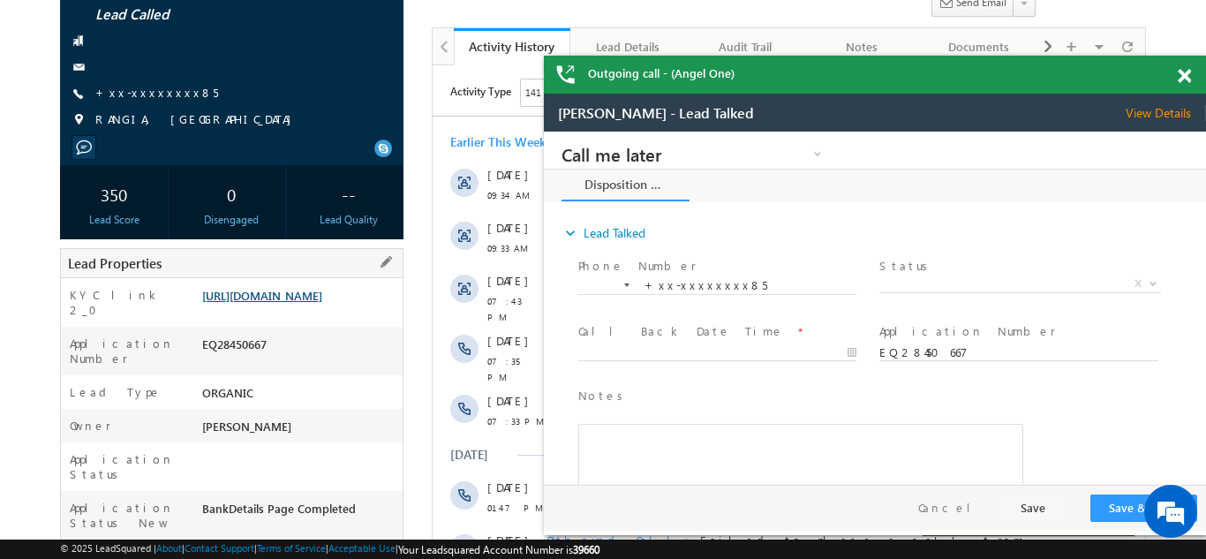
scroll to position [0, 0]
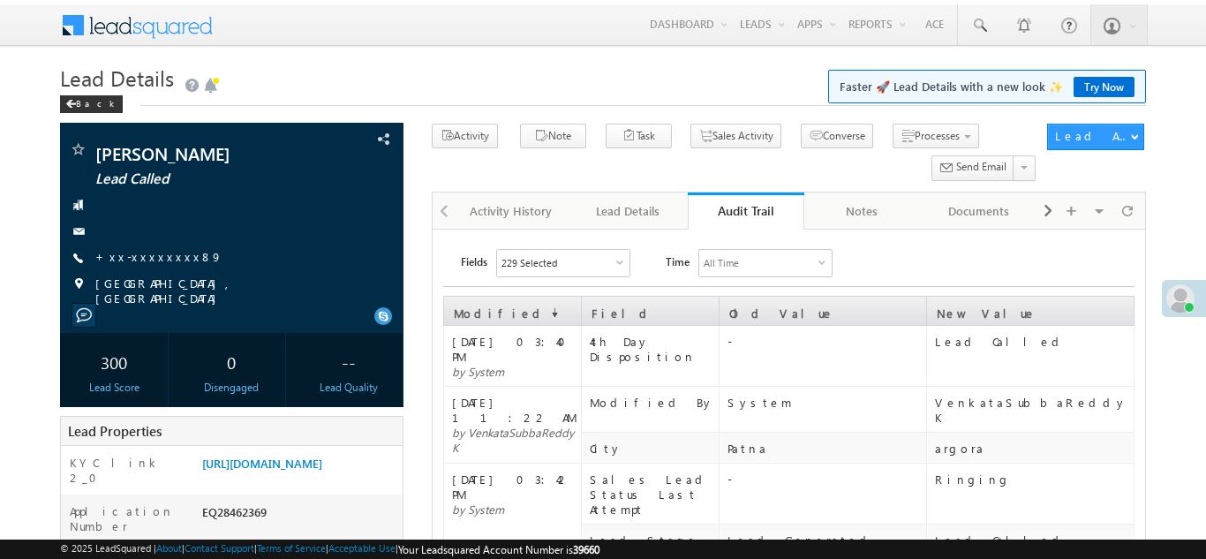
click at [139, 253] on link "+xx-xxxxxxxx89" at bounding box center [158, 256] width 127 height 15
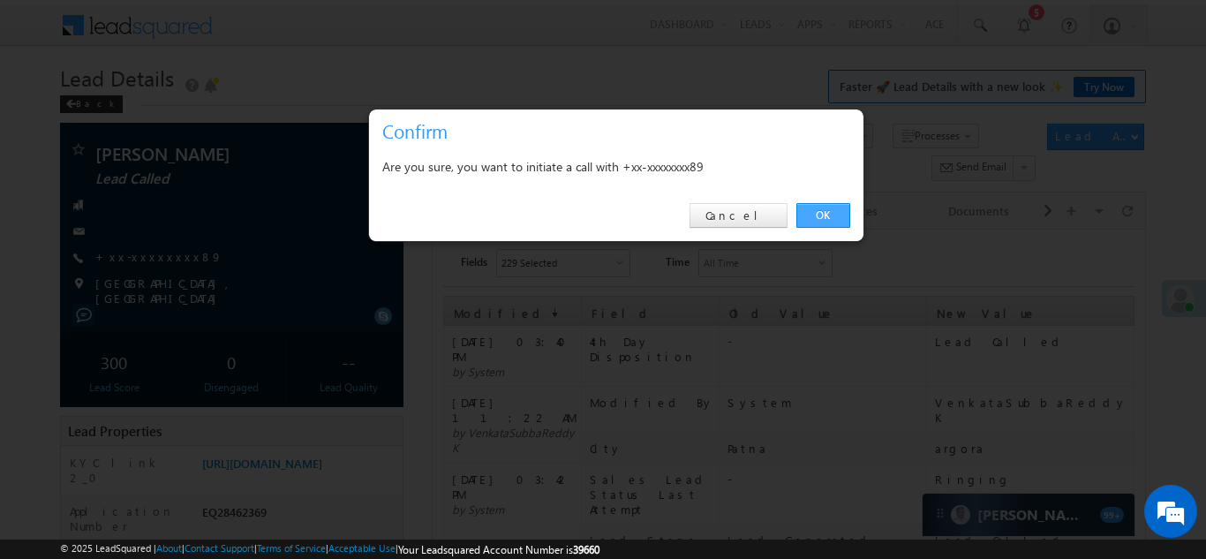
click at [815, 215] on link "OK" at bounding box center [823, 215] width 54 height 25
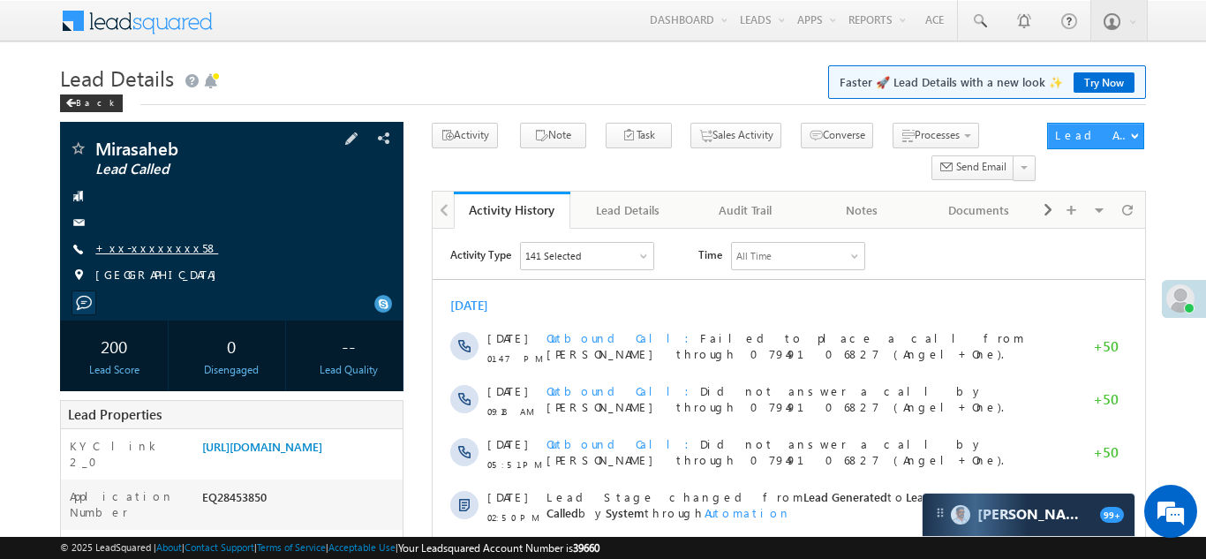
click at [134, 251] on link "+xx-xxxxxxxx58" at bounding box center [156, 247] width 123 height 15
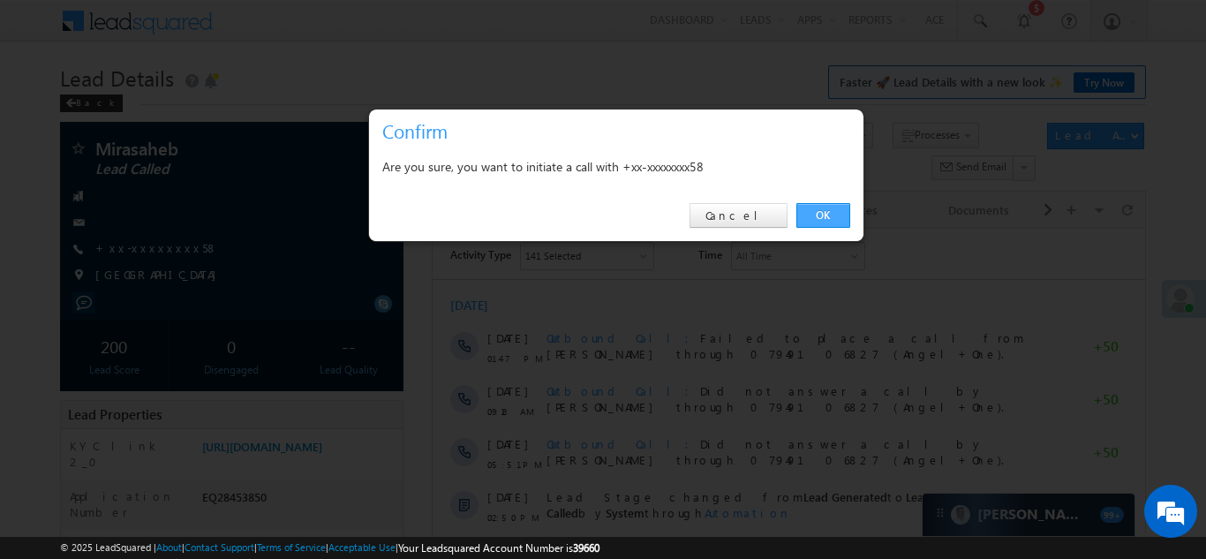
click at [823, 216] on link "OK" at bounding box center [823, 215] width 54 height 25
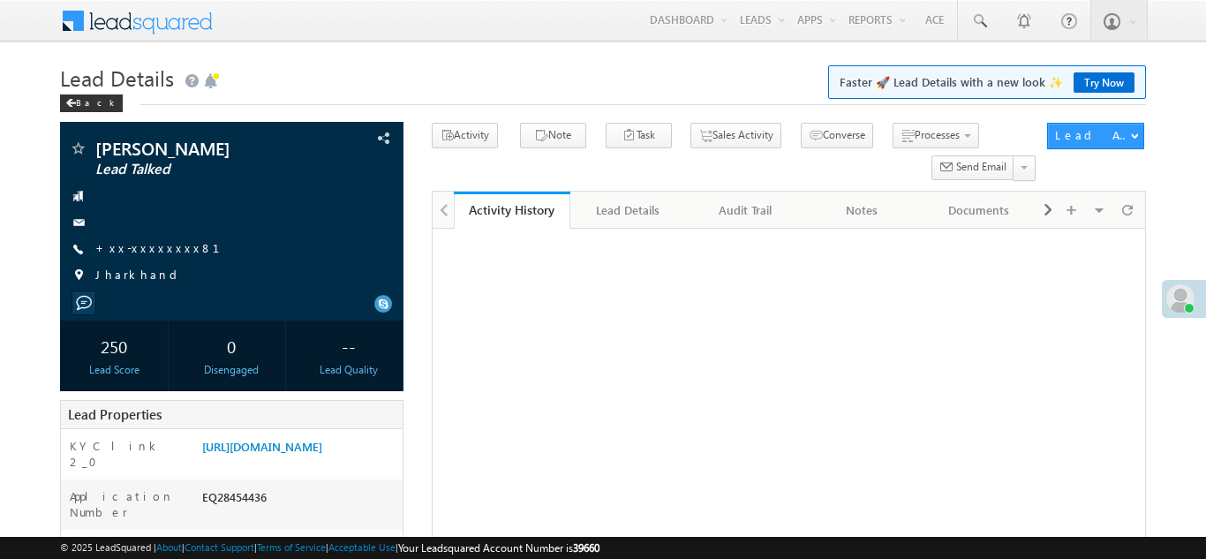
click at [129, 245] on link "+xx-xxxxxxxx81" at bounding box center [168, 247] width 146 height 15
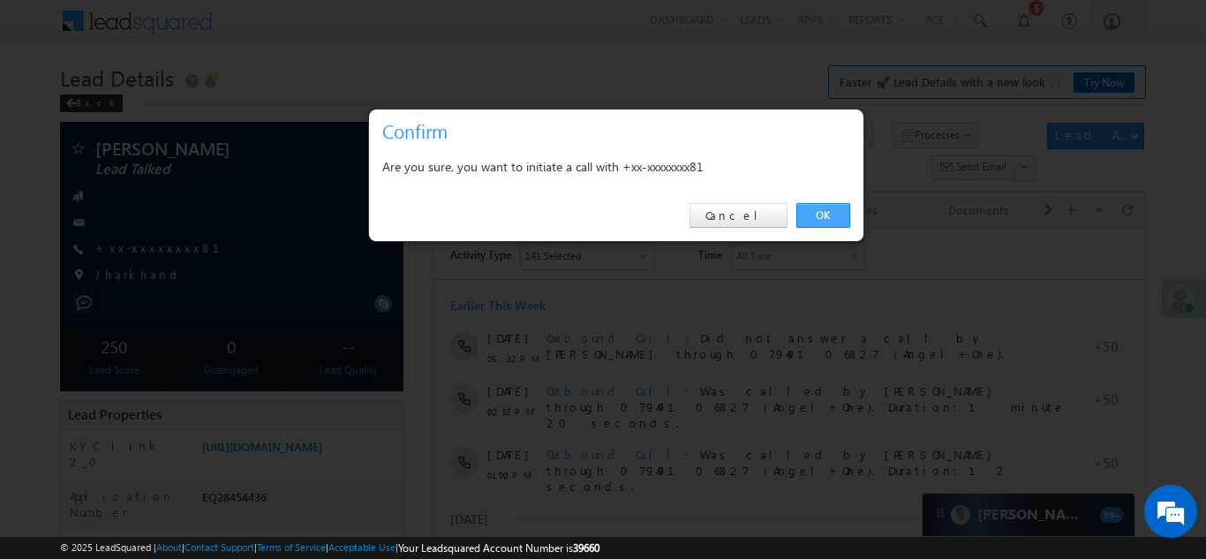
click at [818, 214] on link "OK" at bounding box center [823, 215] width 54 height 25
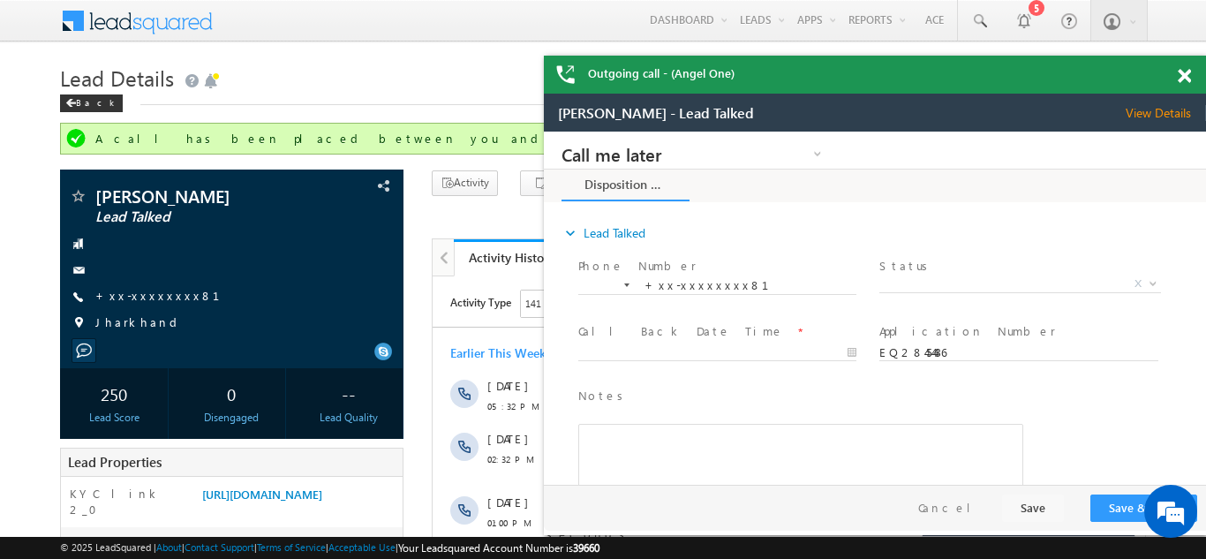
click at [1181, 76] on span at bounding box center [1184, 76] width 13 height 15
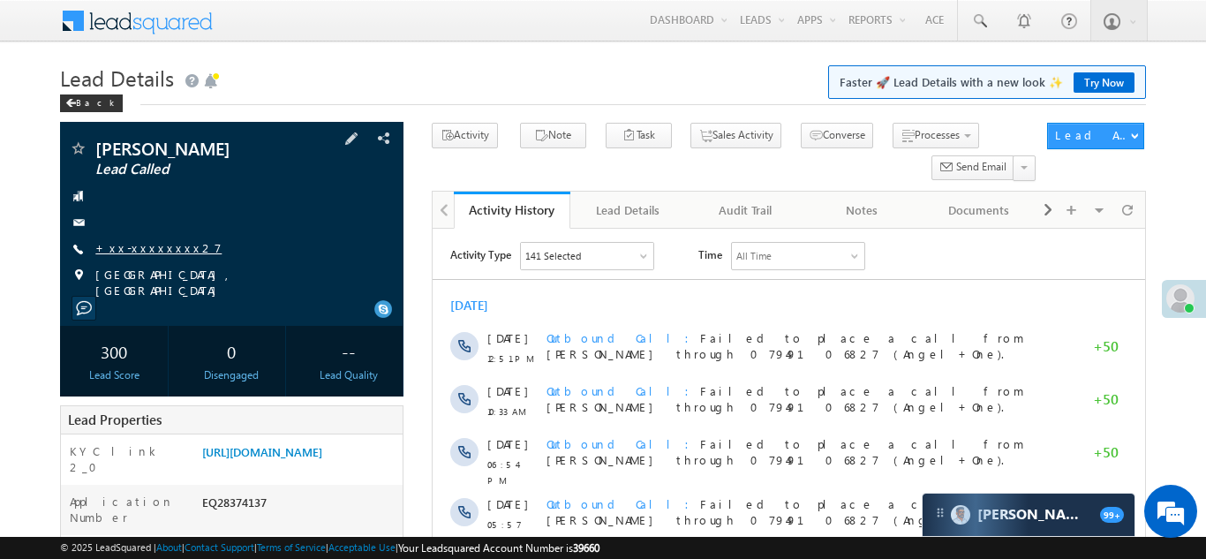
click at [136, 247] on link "+xx-xxxxxxxx27" at bounding box center [158, 247] width 126 height 15
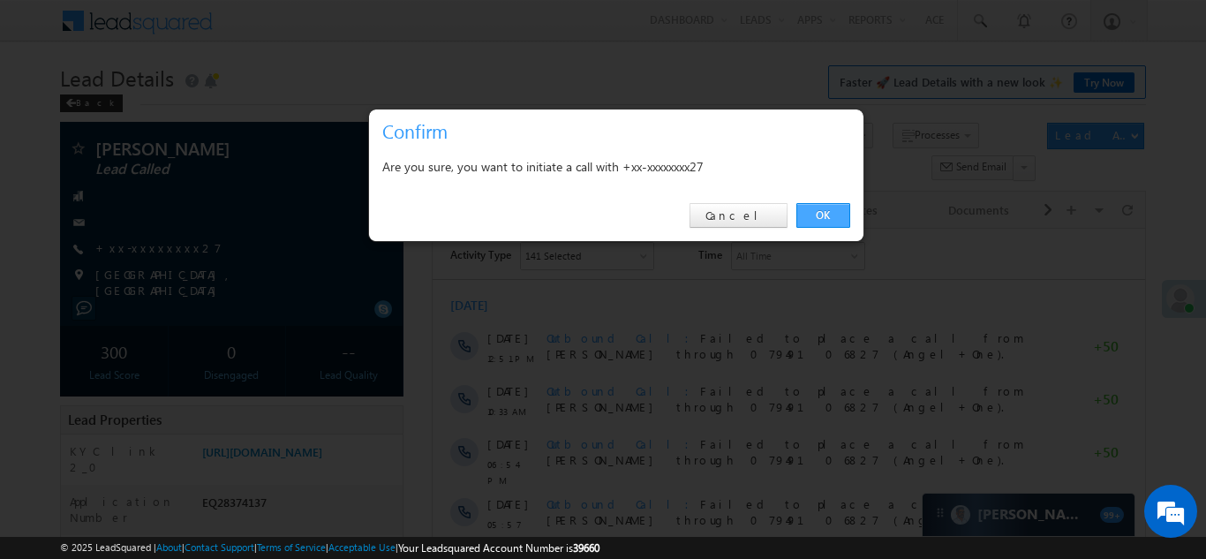
click at [814, 215] on link "OK" at bounding box center [823, 215] width 54 height 25
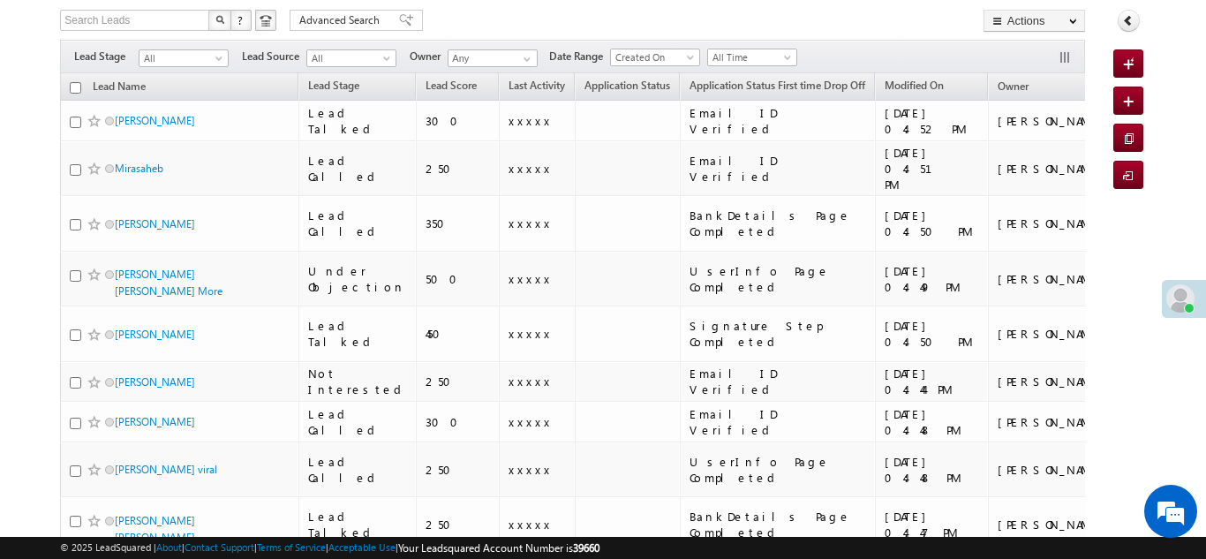
scroll to position [113, 0]
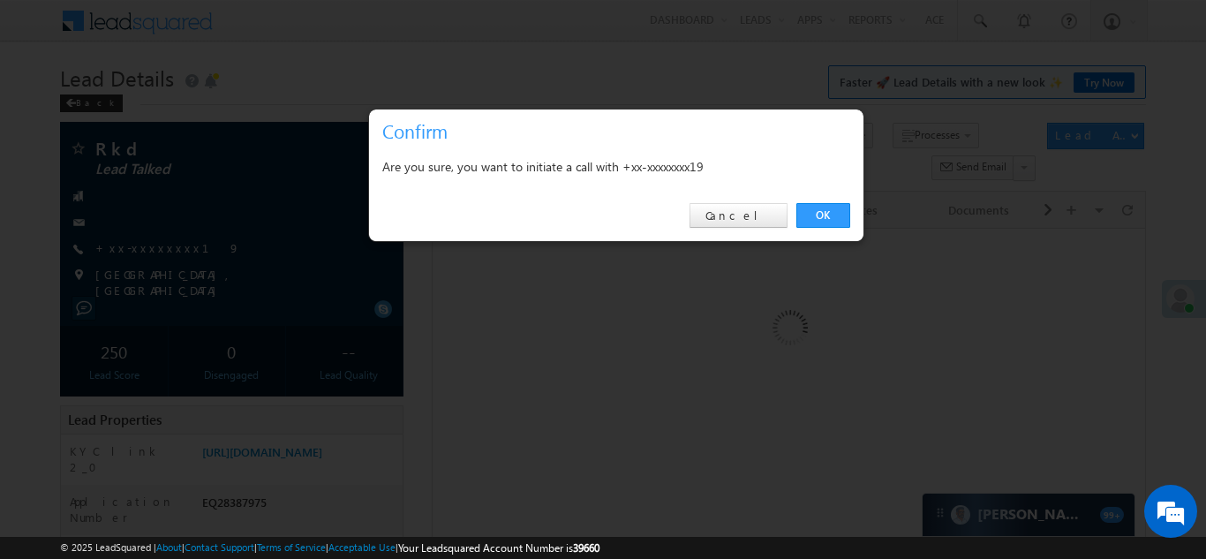
click at [141, 245] on div at bounding box center [603, 279] width 1206 height 559
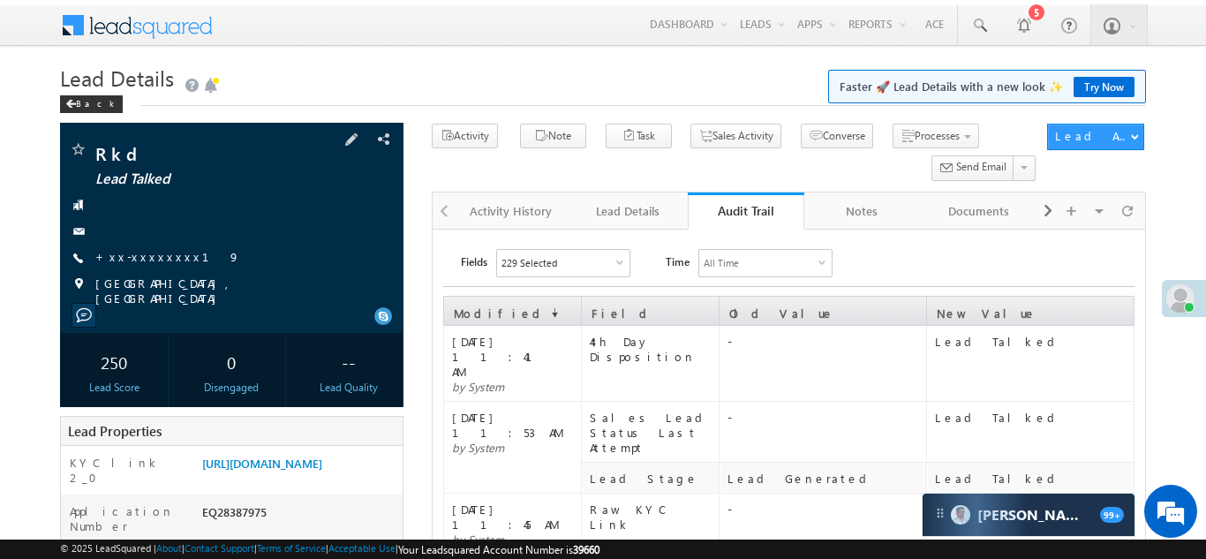
click at [163, 235] on div at bounding box center [232, 231] width 326 height 18
click at [151, 263] on span "+xx-xxxxxxxx19" at bounding box center [167, 258] width 145 height 18
click at [157, 253] on link "+xx-xxxxxxxx19" at bounding box center [167, 256] width 145 height 15
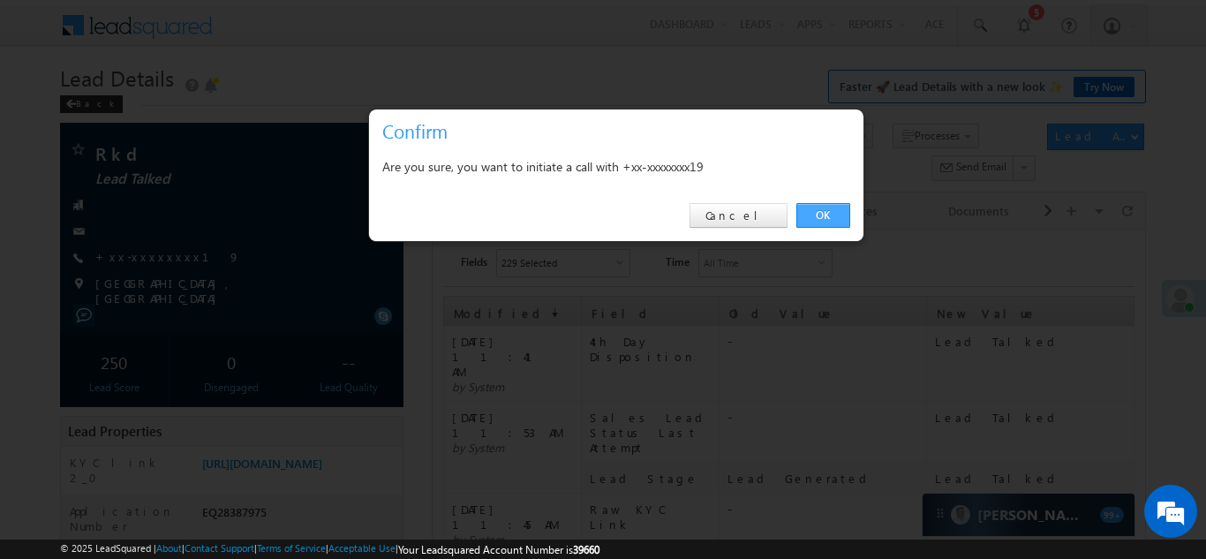
click at [812, 214] on link "OK" at bounding box center [823, 215] width 54 height 25
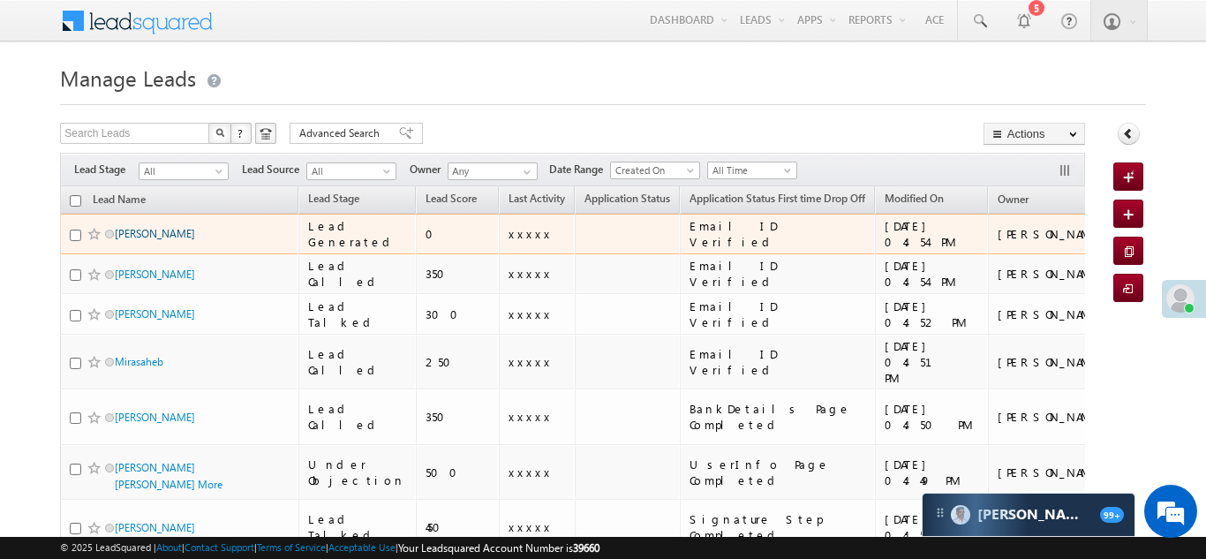
click at [143, 233] on link "Ravi Kataria" at bounding box center [155, 233] width 80 height 13
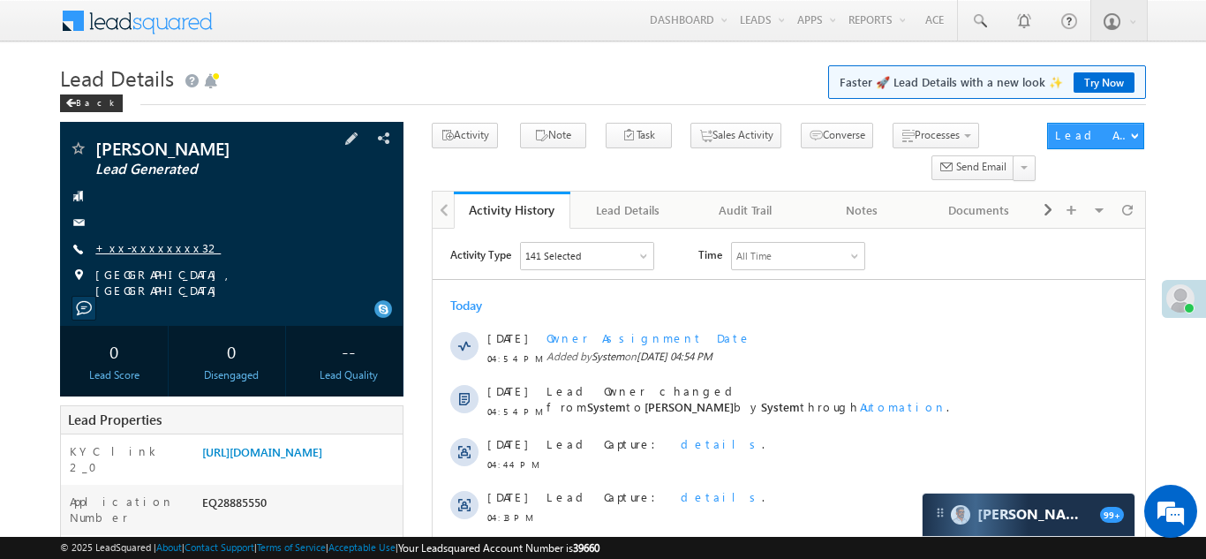
click at [139, 245] on link "+xx-xxxxxxxx32" at bounding box center [157, 247] width 125 height 15
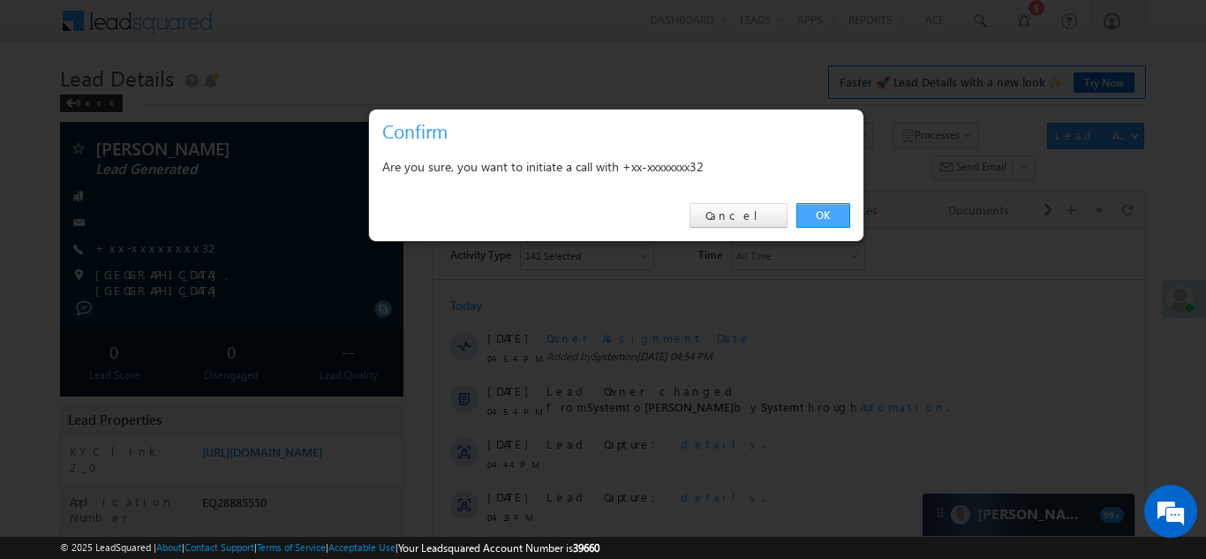
click at [833, 211] on link "OK" at bounding box center [823, 215] width 54 height 25
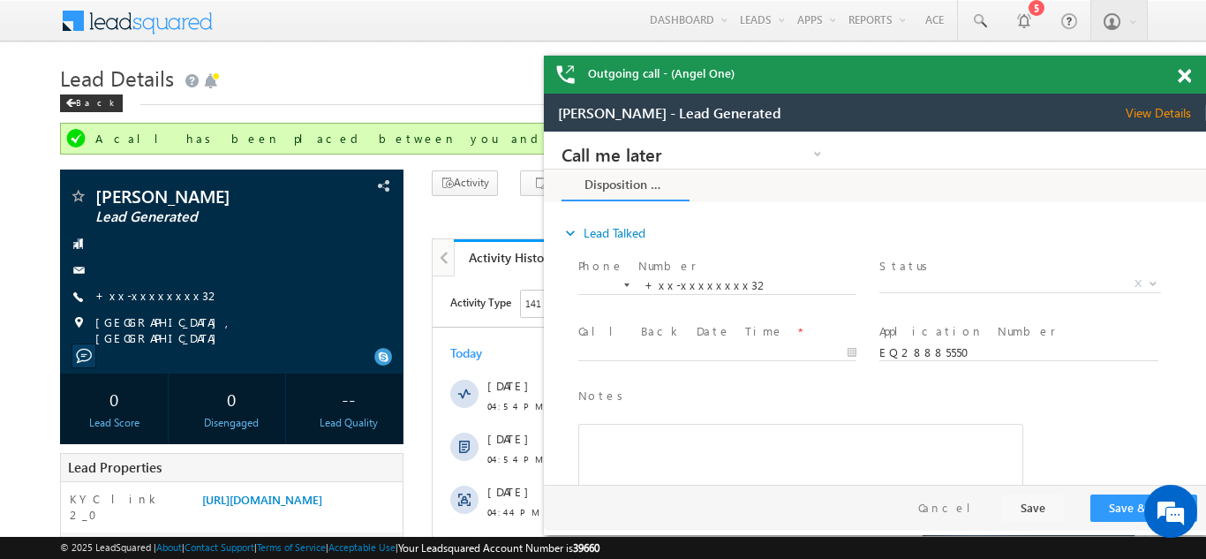
click at [1187, 77] on span at bounding box center [1184, 76] width 13 height 15
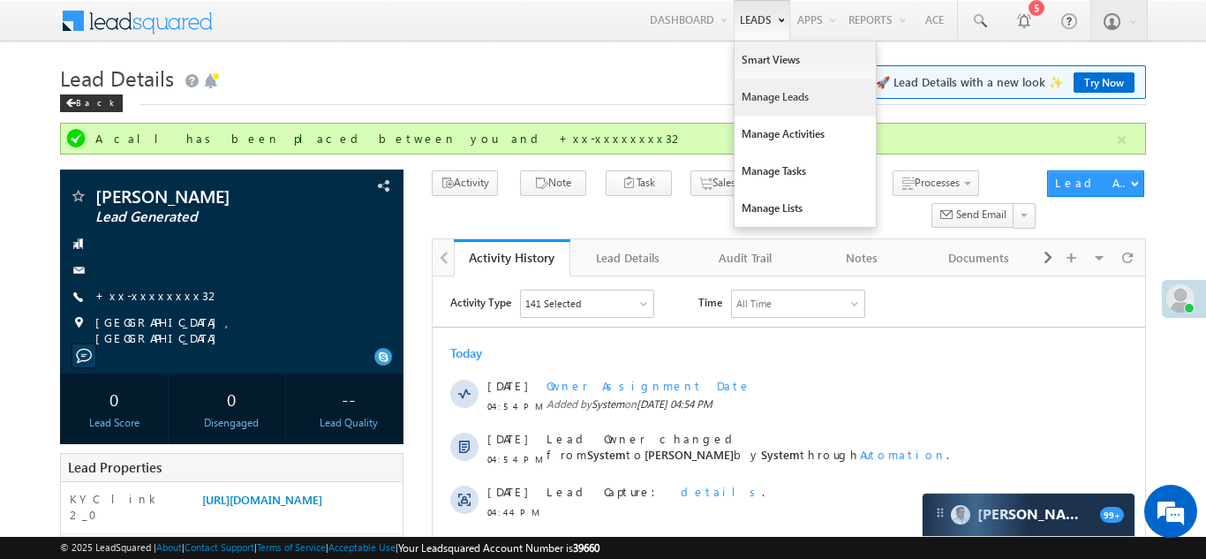
click at [758, 92] on link "Manage Leads" at bounding box center [805, 97] width 141 height 37
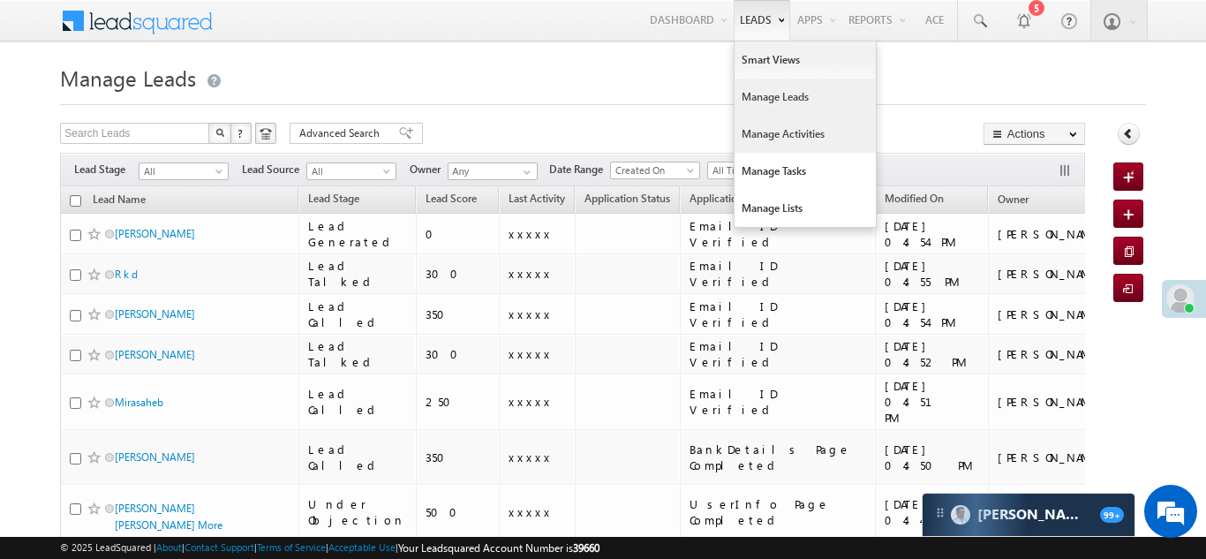
click at [753, 116] on link "Manage Activities" at bounding box center [805, 134] width 141 height 37
click at [756, 105] on link "Manage Leads" at bounding box center [805, 97] width 141 height 37
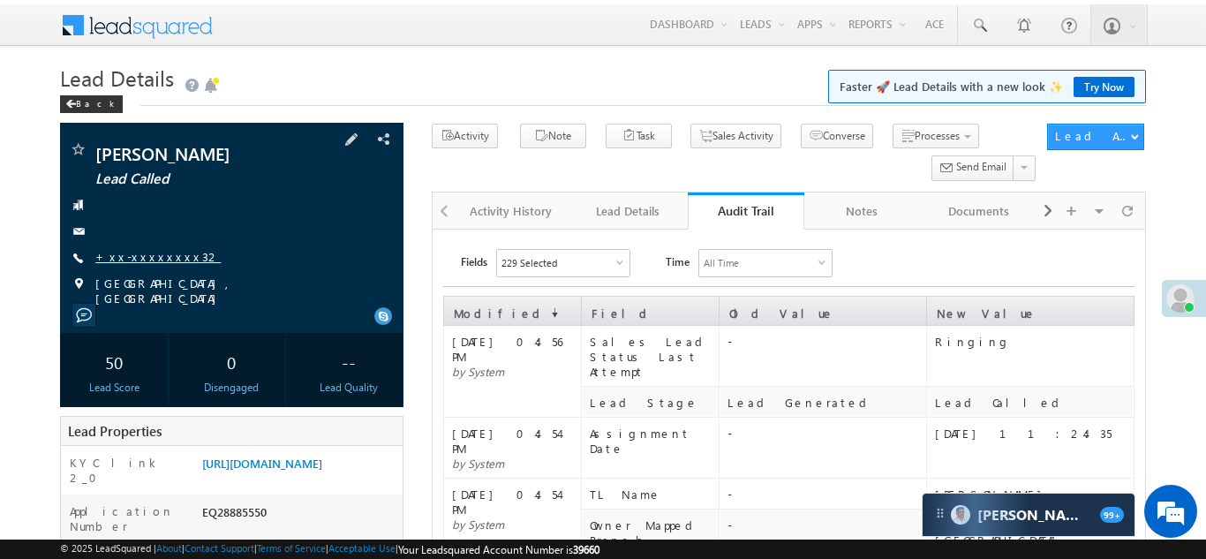
click at [150, 253] on link "+xx-xxxxxxxx32" at bounding box center [157, 256] width 125 height 15
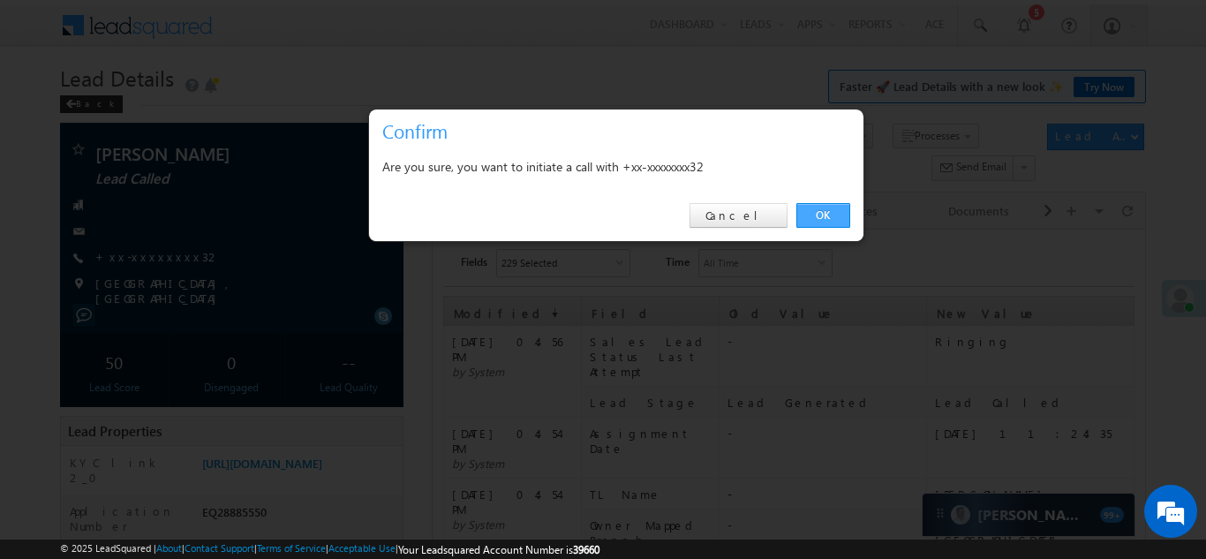
click at [821, 213] on link "OK" at bounding box center [823, 215] width 54 height 25
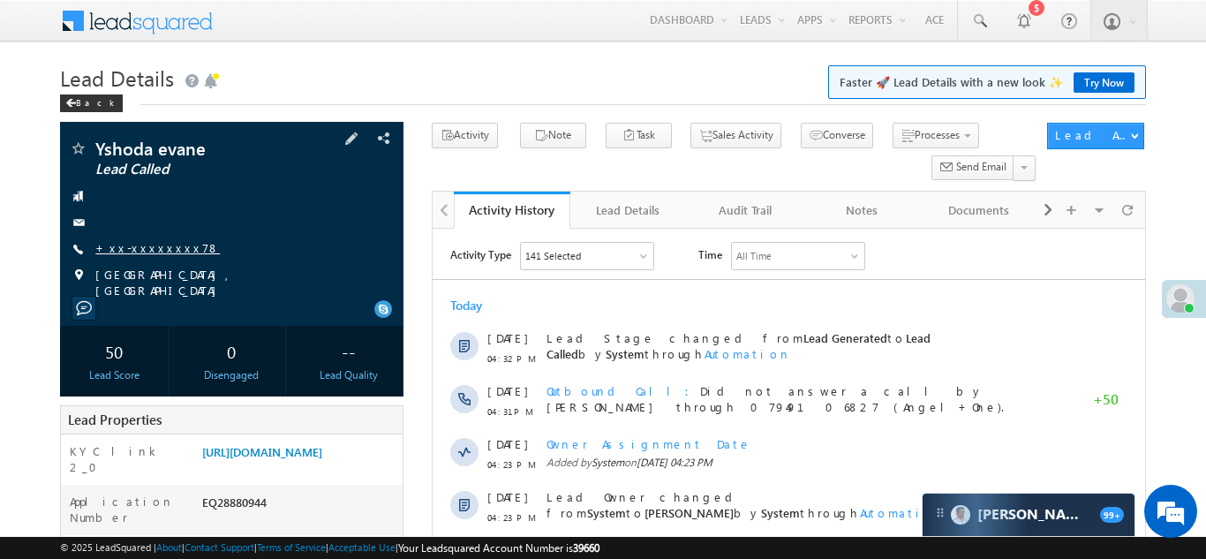
click at [137, 241] on link "+xx-xxxxxxxx78" at bounding box center [157, 247] width 124 height 15
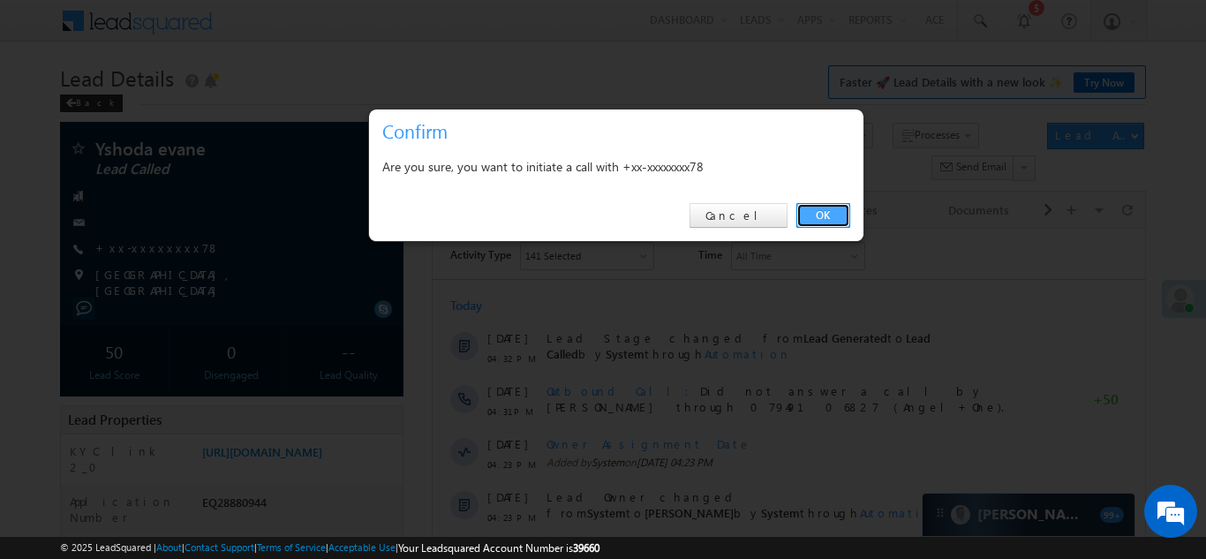
click at [827, 216] on link "OK" at bounding box center [823, 215] width 54 height 25
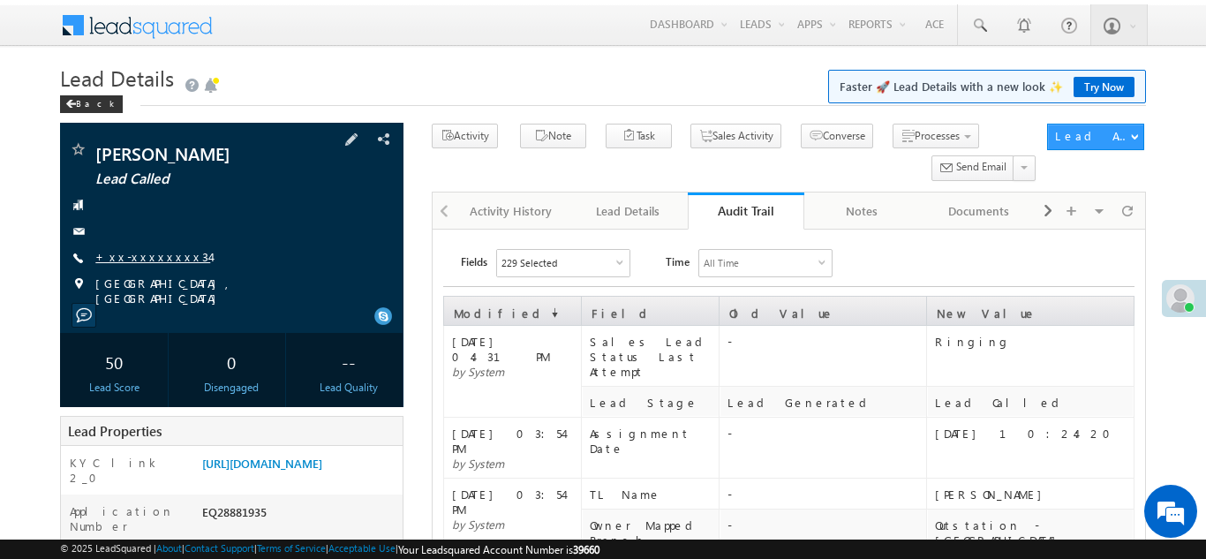
drag, startPoint x: 133, startPoint y: 246, endPoint x: 135, endPoint y: 255, distance: 9.0
click at [134, 246] on div "[PERSON_NAME] Lead Called +xx-xxxxxxxx34" at bounding box center [232, 222] width 326 height 165
click at [135, 255] on link "+xx-xxxxxxxx34" at bounding box center [152, 256] width 115 height 15
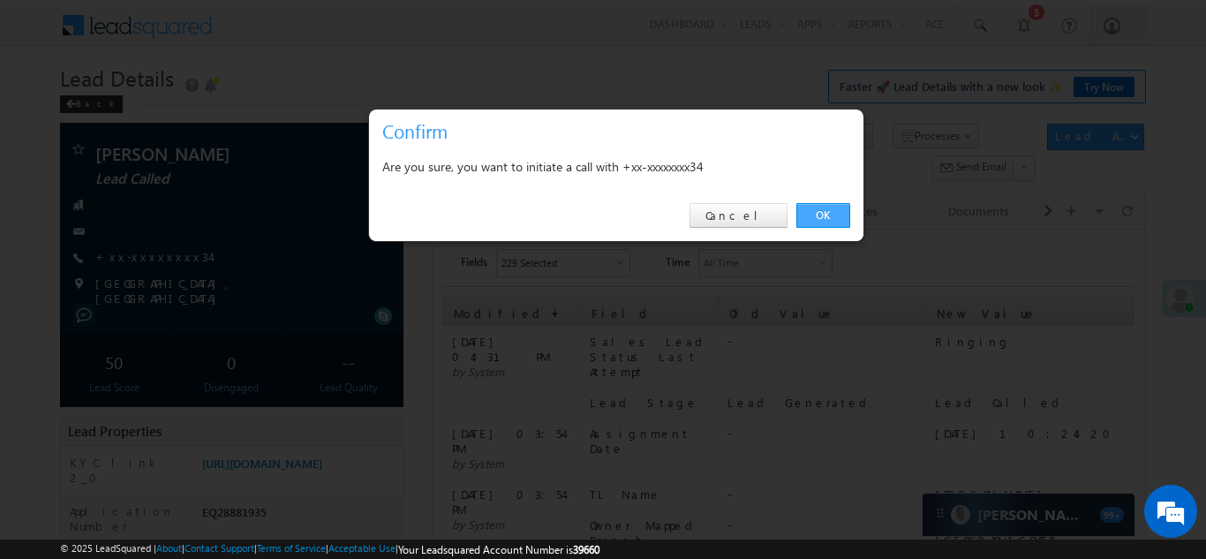
click at [819, 217] on link "OK" at bounding box center [823, 215] width 54 height 25
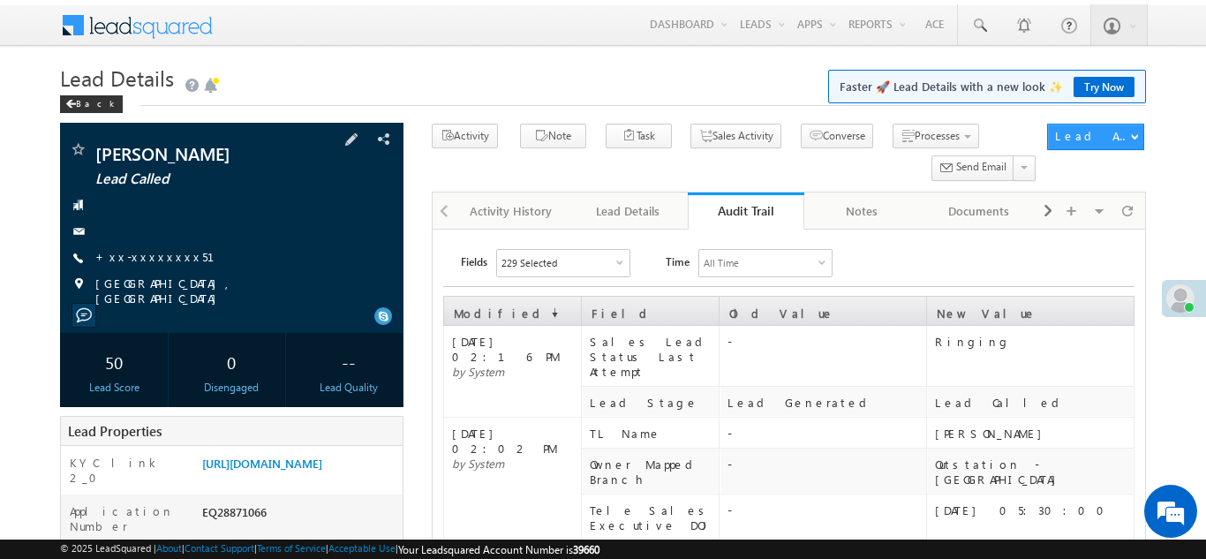
click at [139, 243] on div "[PERSON_NAME] Lead Called +xx-xxxxxxxx51" at bounding box center [232, 222] width 326 height 165
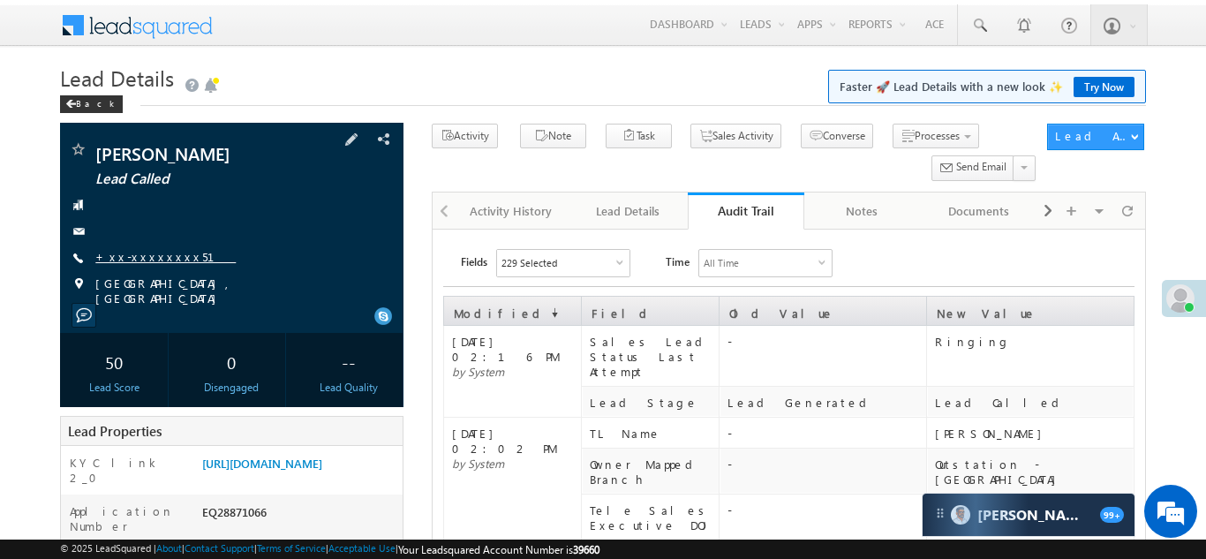
click at [139, 259] on link "+xx-xxxxxxxx51" at bounding box center [165, 256] width 140 height 15
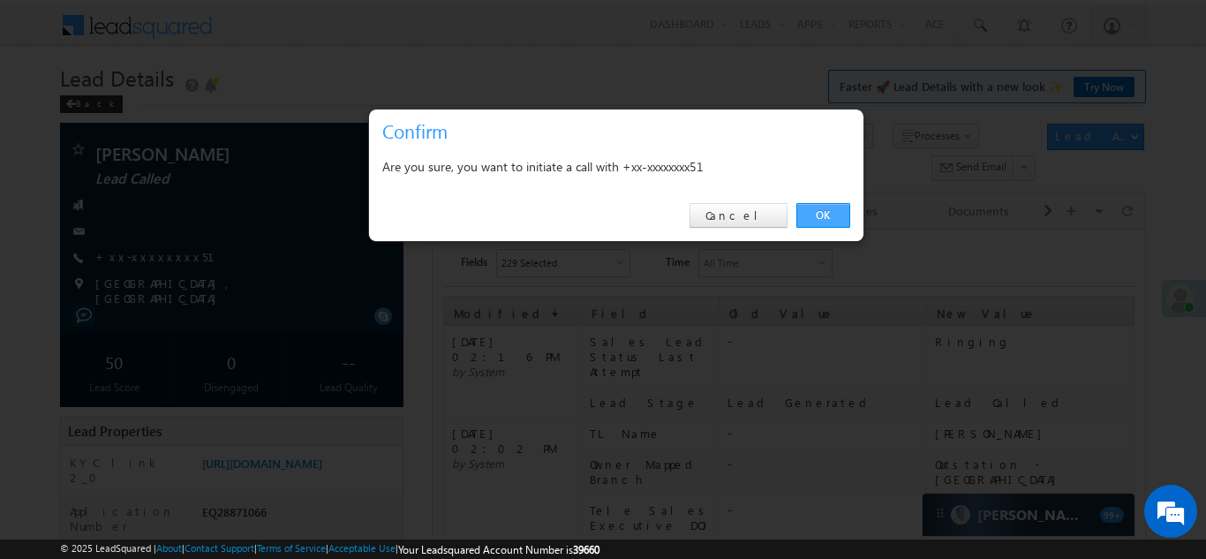
click at [822, 215] on link "OK" at bounding box center [823, 215] width 54 height 25
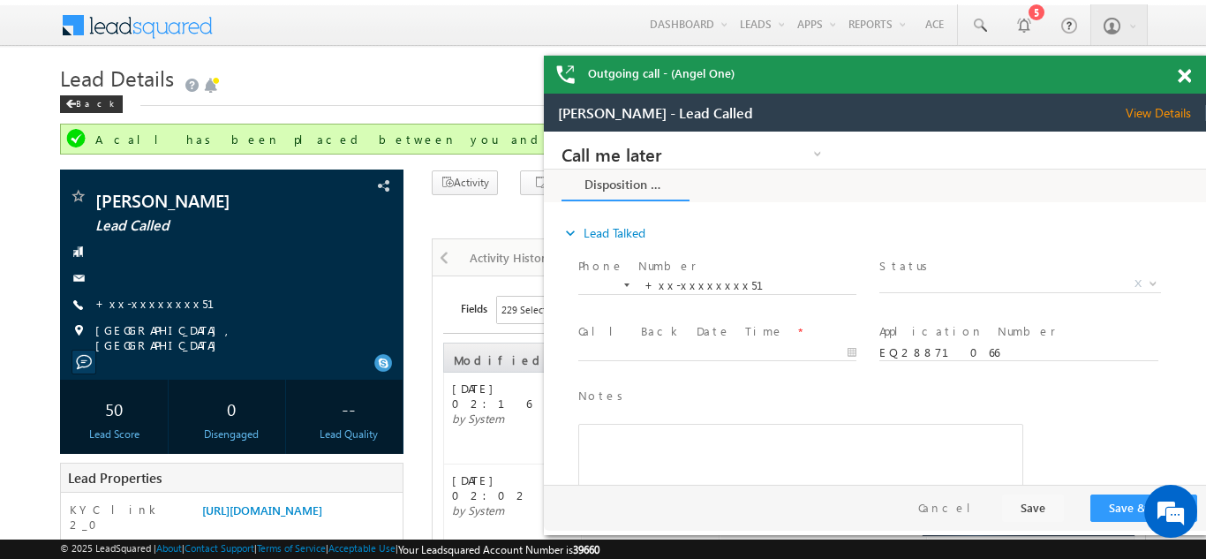
click at [1185, 72] on span at bounding box center [1184, 76] width 13 height 15
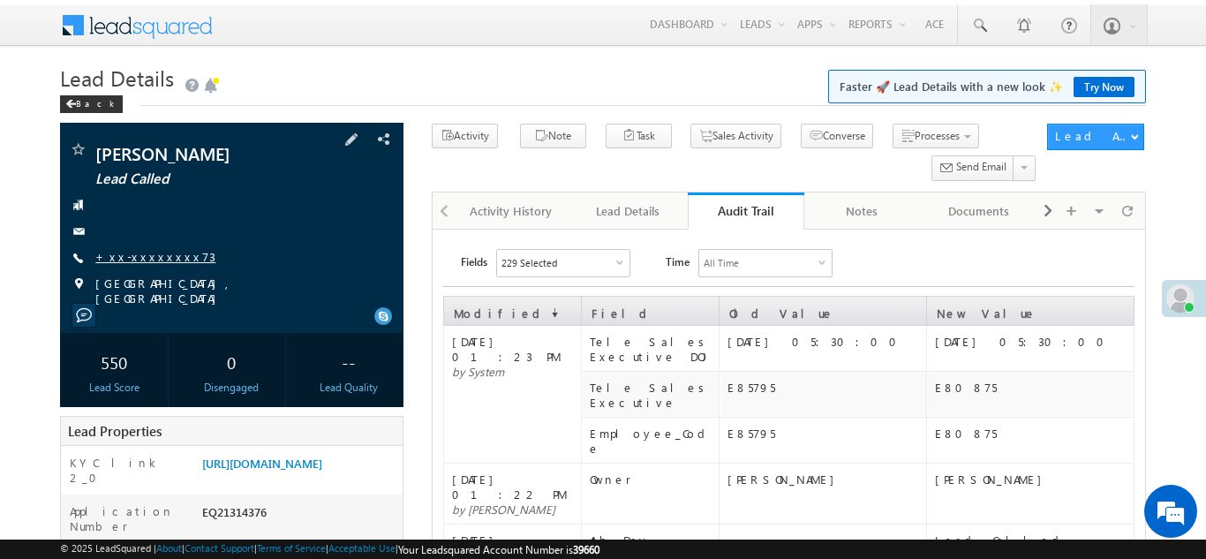
click at [138, 249] on link "+xx-xxxxxxxx73" at bounding box center [155, 256] width 120 height 15
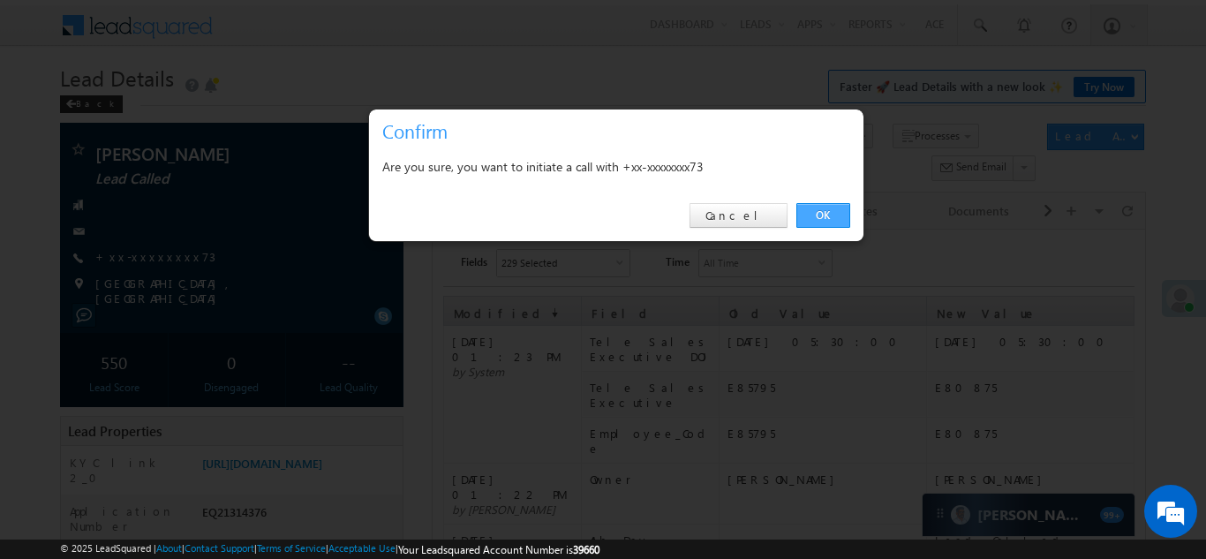
click at [819, 217] on link "OK" at bounding box center [823, 215] width 54 height 25
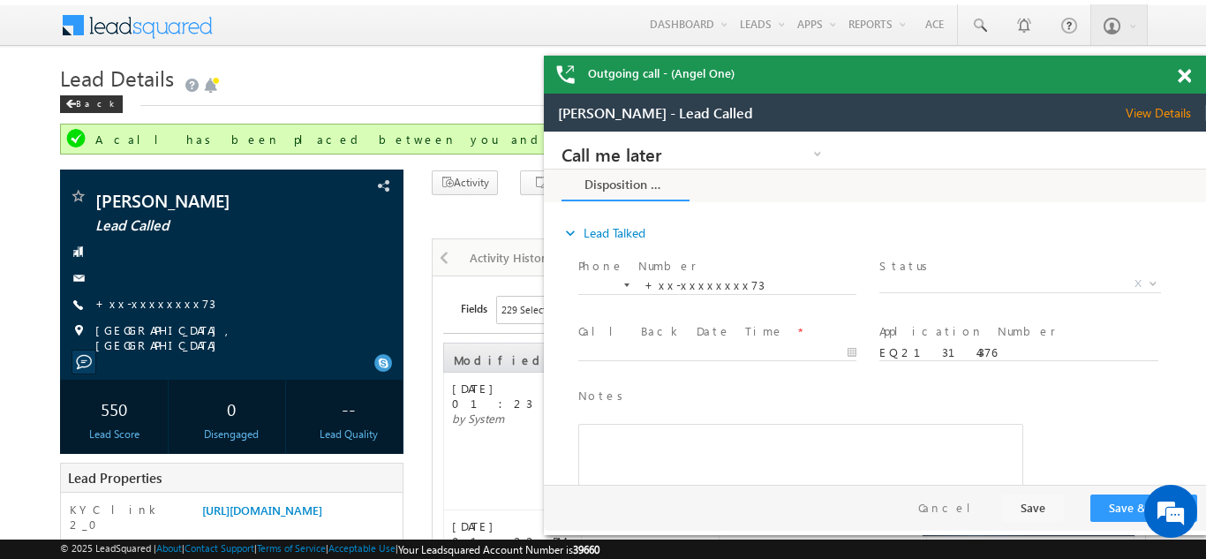
click at [1187, 75] on span at bounding box center [1184, 76] width 13 height 15
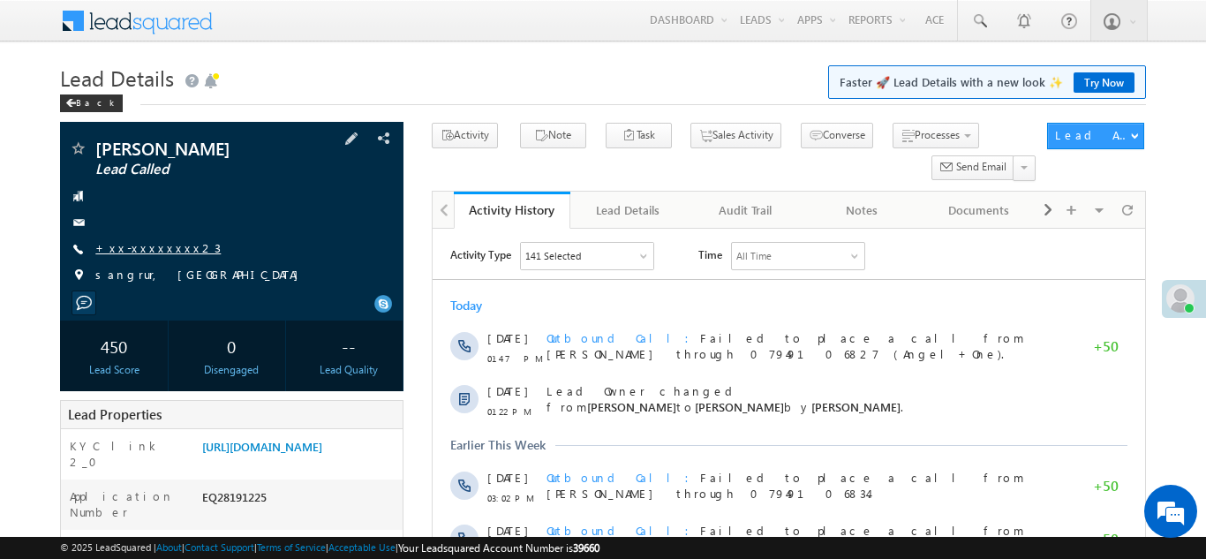
click at [142, 241] on link "+xx-xxxxxxxx23" at bounding box center [157, 247] width 125 height 15
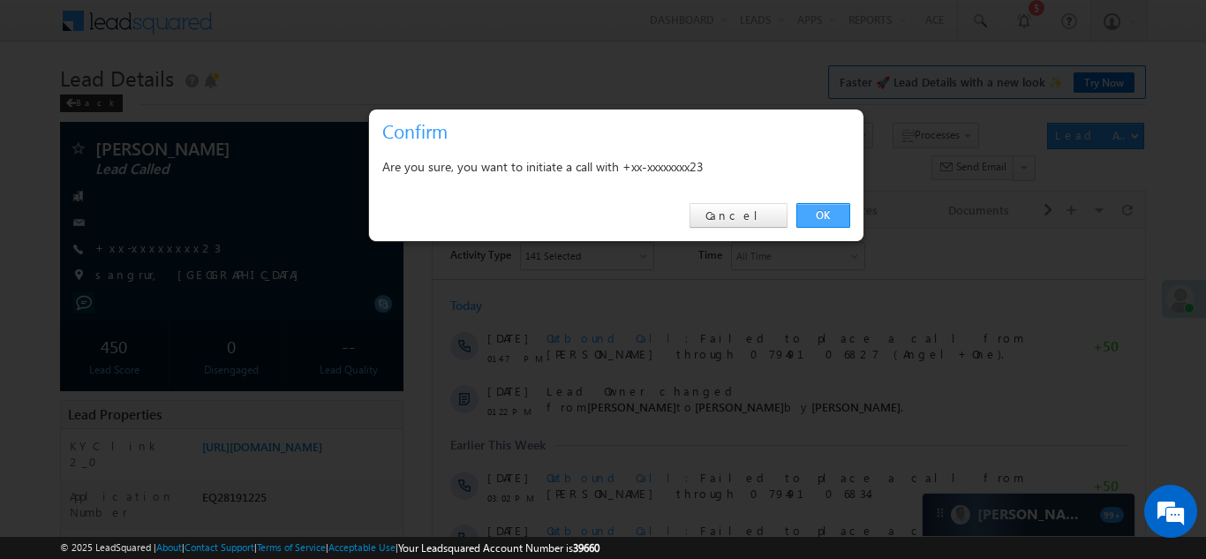
click at [817, 215] on link "OK" at bounding box center [823, 215] width 54 height 25
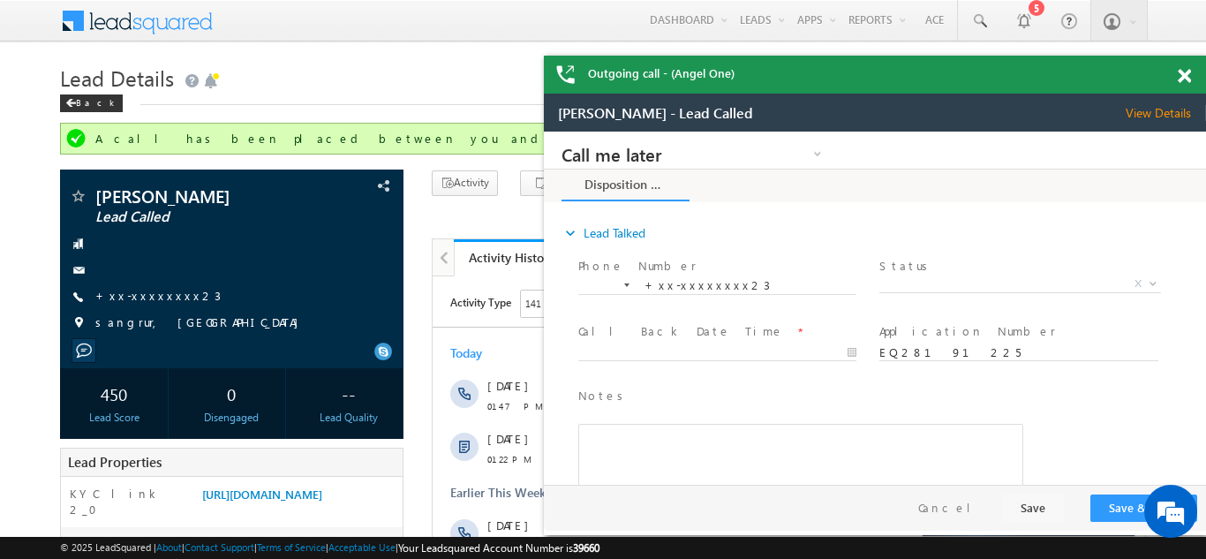
click at [1184, 77] on span at bounding box center [1184, 76] width 13 height 15
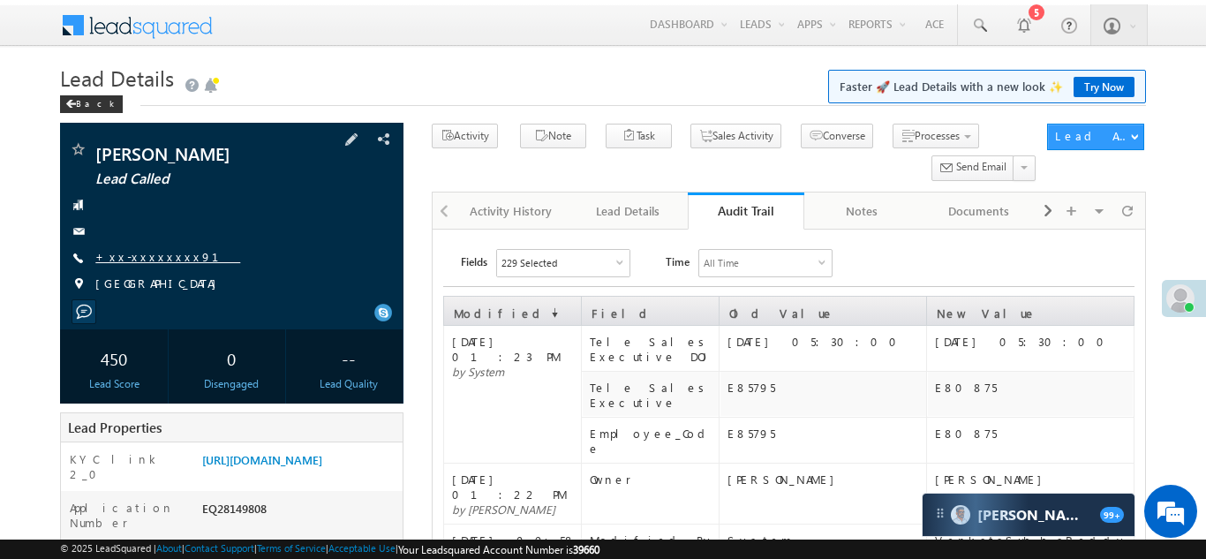
click at [136, 252] on link "+xx-xxxxxxxx91" at bounding box center [167, 256] width 145 height 15
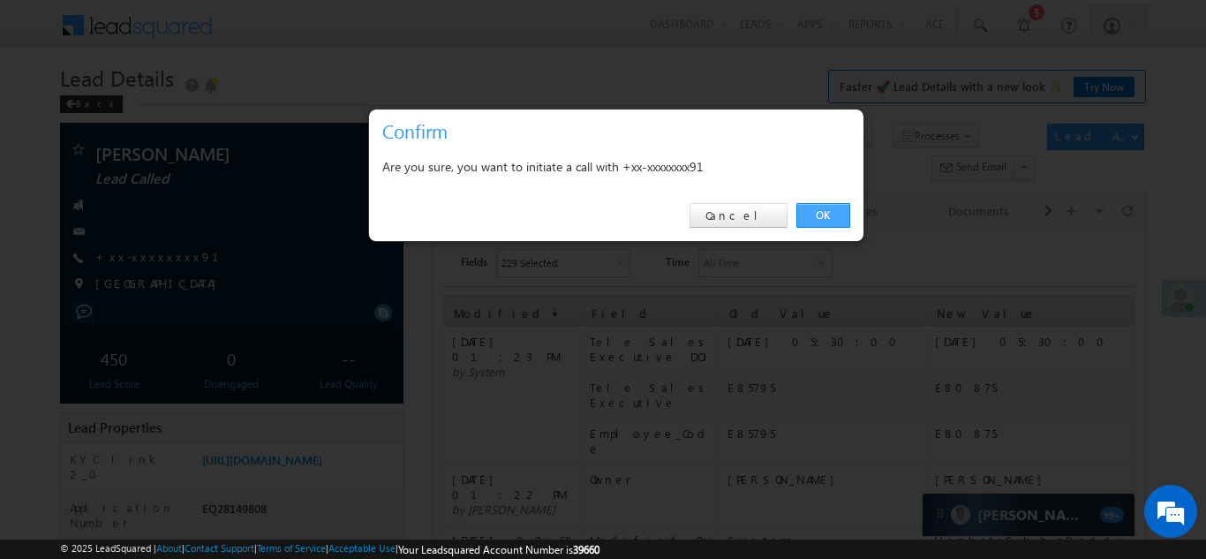
click at [825, 213] on link "OK" at bounding box center [823, 215] width 54 height 25
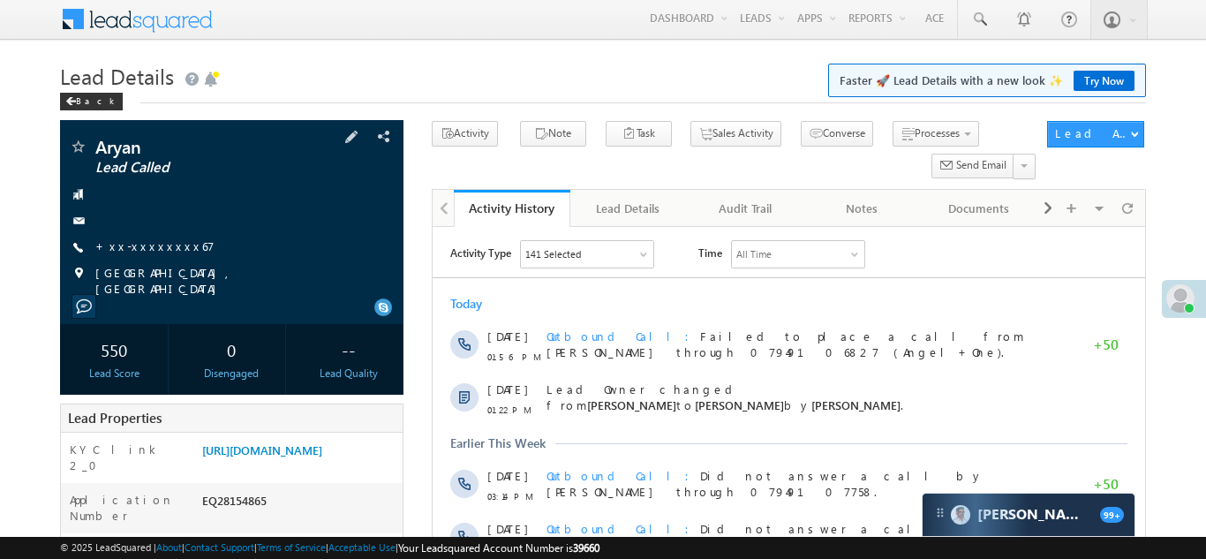
scroll to position [9, 0]
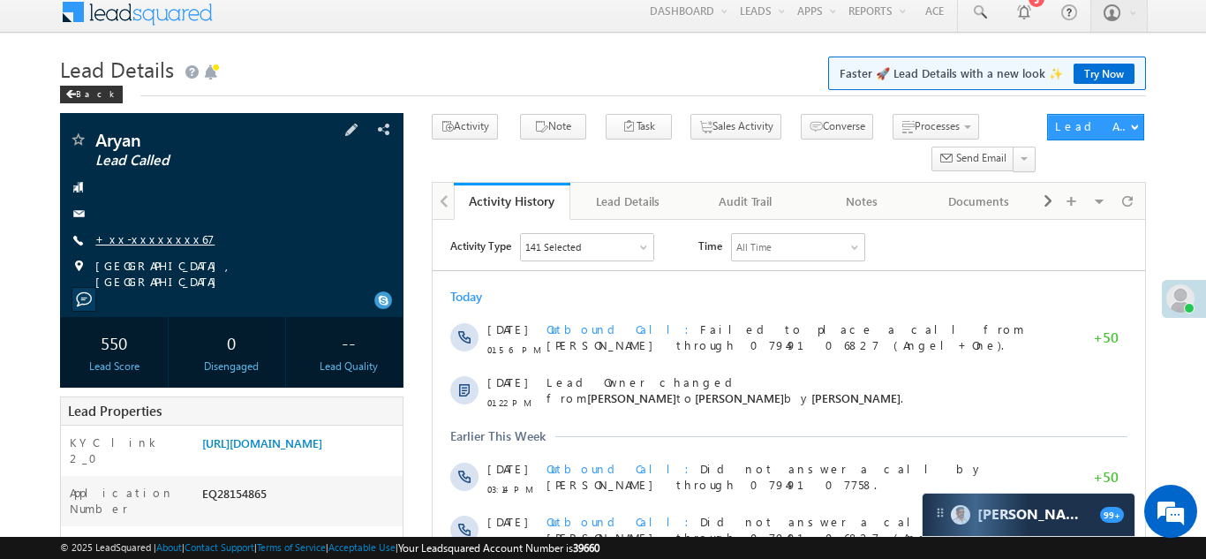
click at [130, 240] on link "+xx-xxxxxxxx67" at bounding box center [154, 238] width 119 height 15
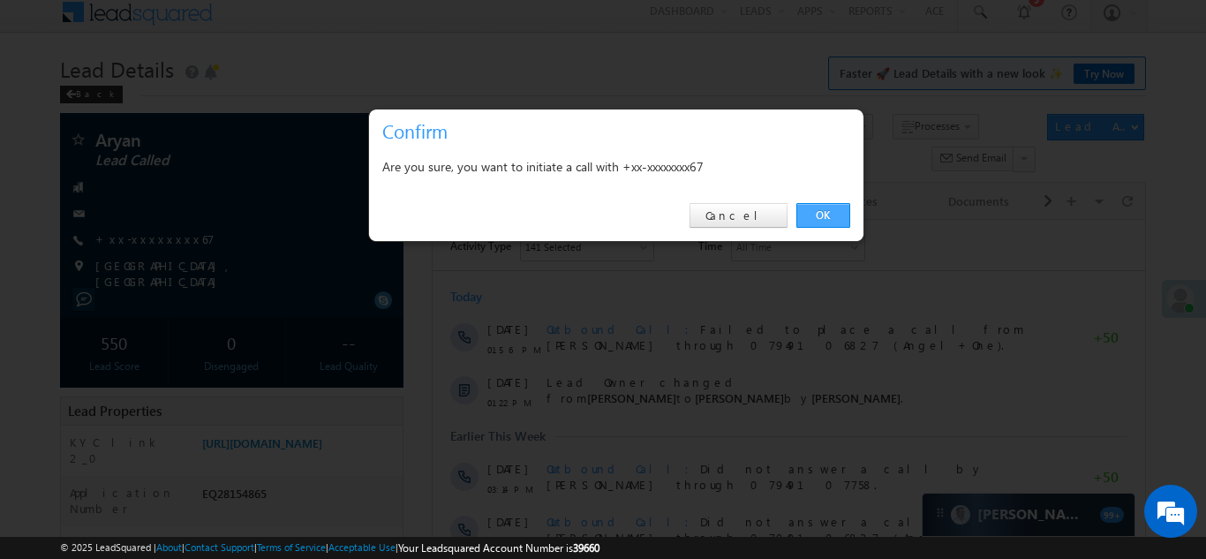
click at [820, 212] on link "OK" at bounding box center [823, 215] width 54 height 25
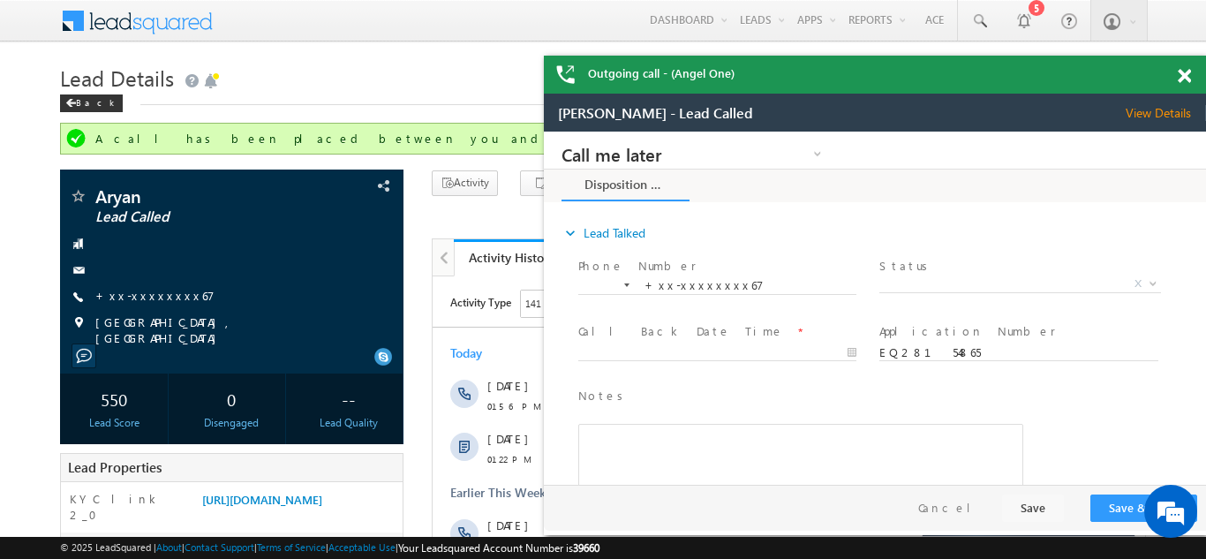
scroll to position [0, 0]
click at [1185, 74] on span at bounding box center [1184, 76] width 13 height 15
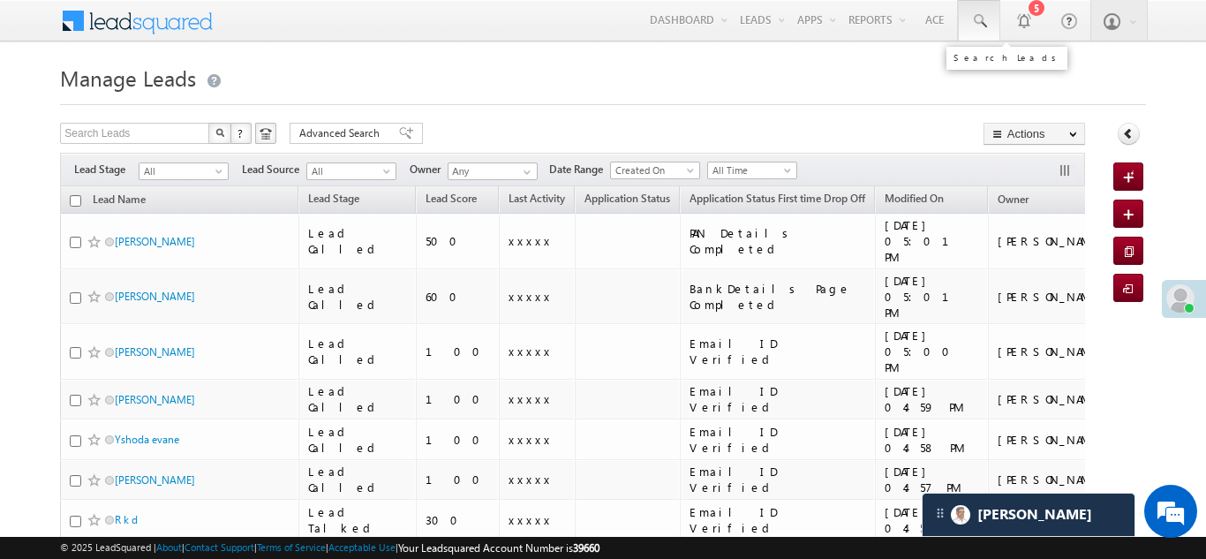
click at [978, 21] on span at bounding box center [979, 21] width 18 height 18
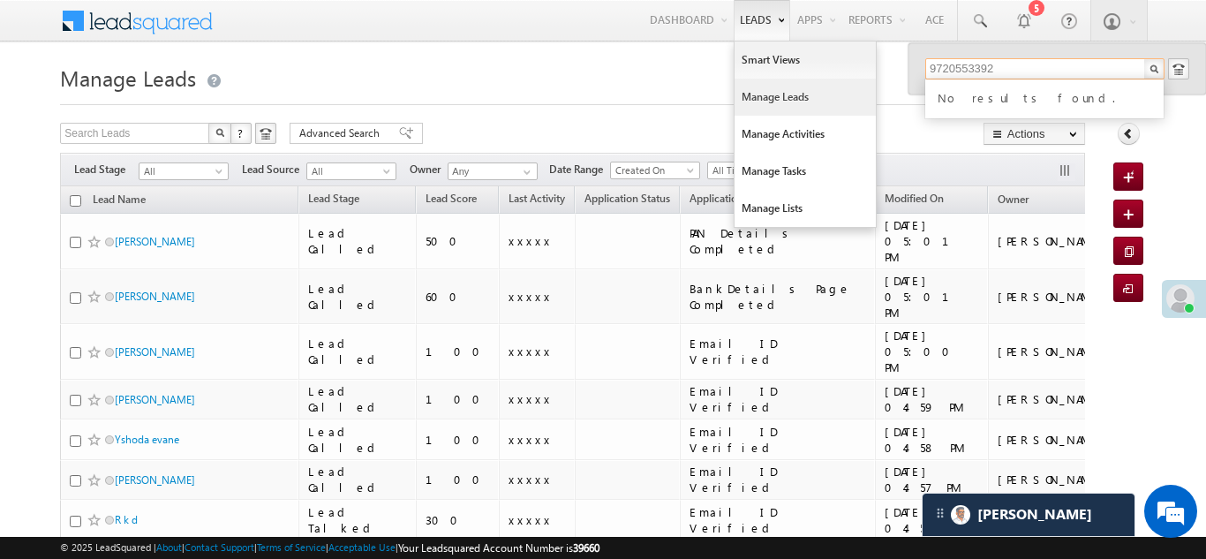
type input "9720553392"
click at [757, 98] on link "Manage Leads" at bounding box center [805, 97] width 141 height 37
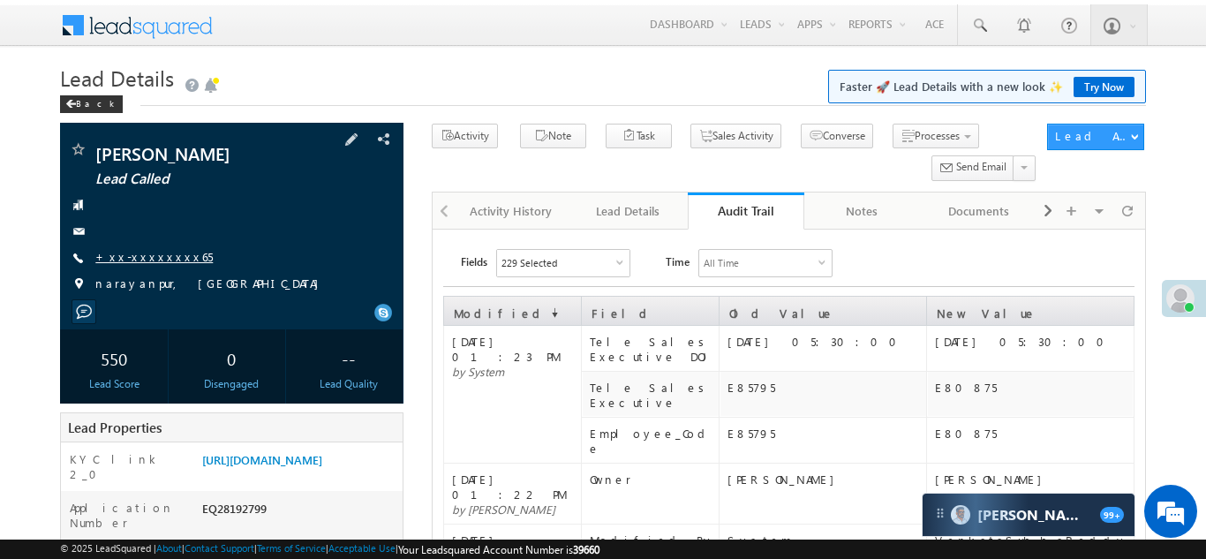
click at [145, 253] on link "+xx-xxxxxxxx65" at bounding box center [153, 256] width 117 height 15
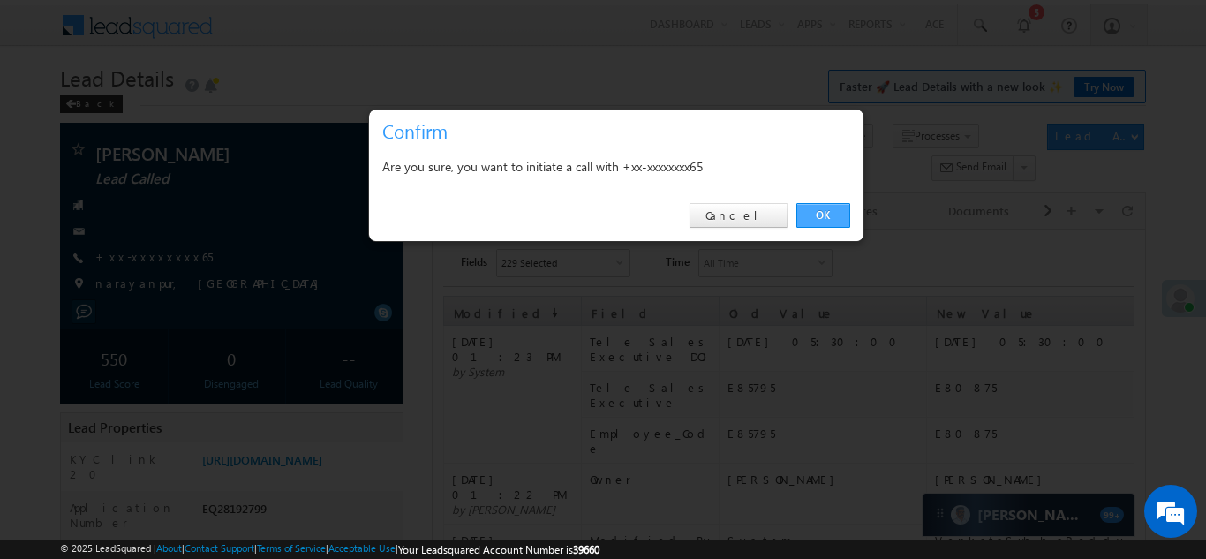
click at [823, 215] on link "OK" at bounding box center [823, 215] width 54 height 25
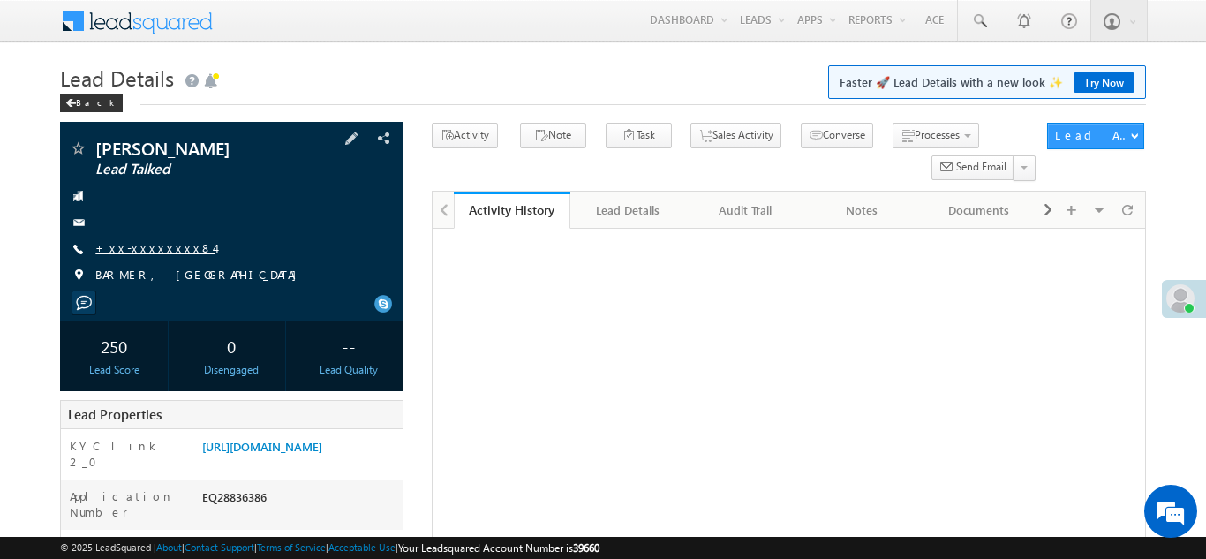
click at [143, 244] on link "+xx-xxxxxxxx84" at bounding box center [154, 247] width 119 height 15
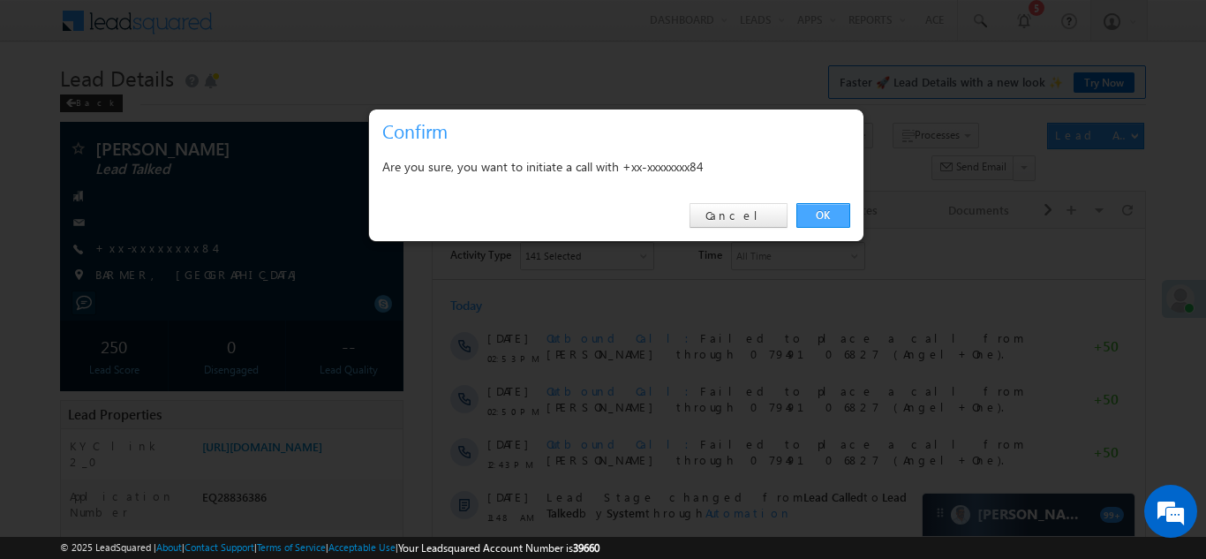
click at [817, 211] on link "OK" at bounding box center [823, 215] width 54 height 25
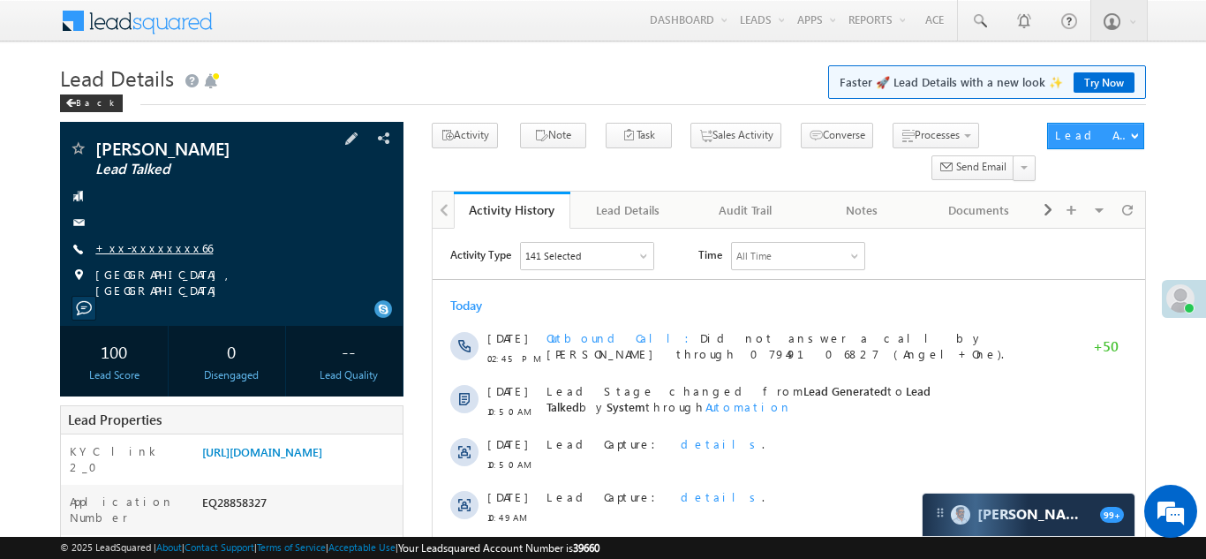
click at [143, 249] on link "+xx-xxxxxxxx66" at bounding box center [153, 247] width 117 height 15
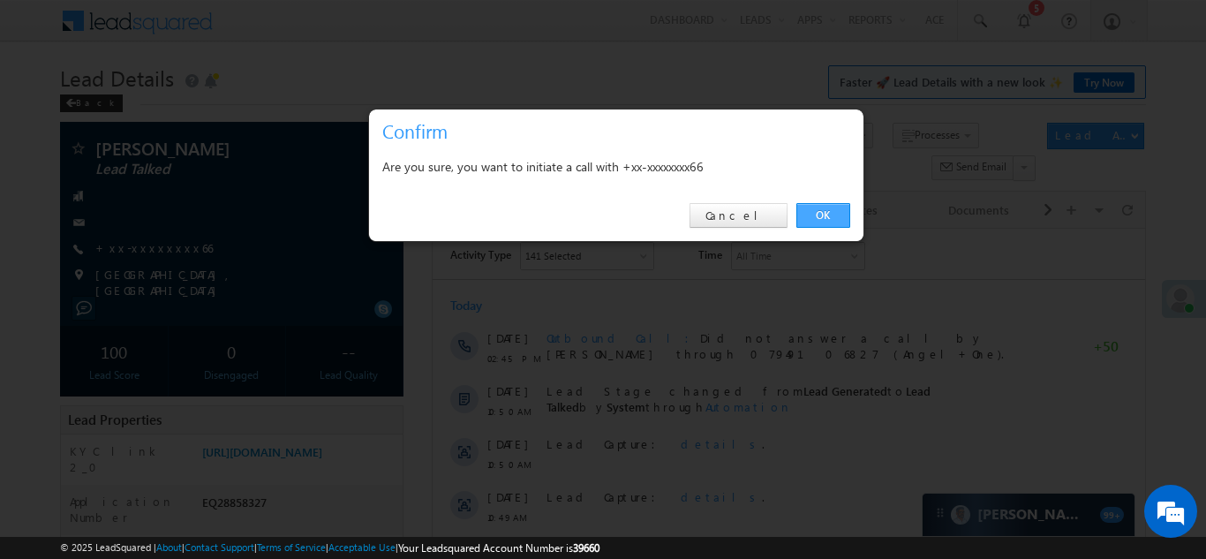
click at [829, 215] on link "OK" at bounding box center [823, 215] width 54 height 25
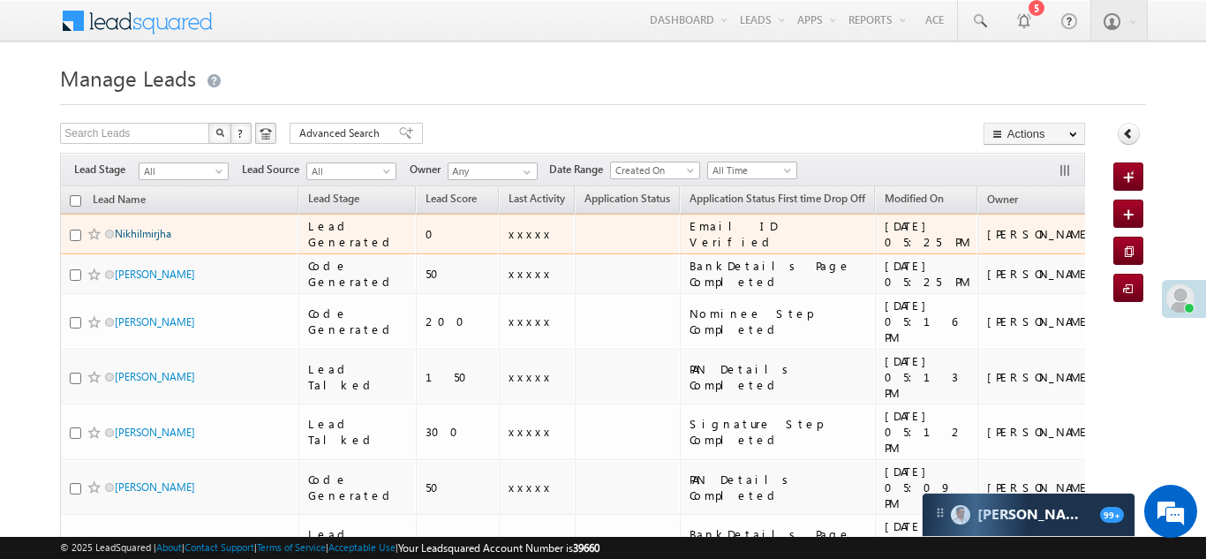
click at [142, 233] on link "Nikhilmirjha" at bounding box center [143, 233] width 57 height 13
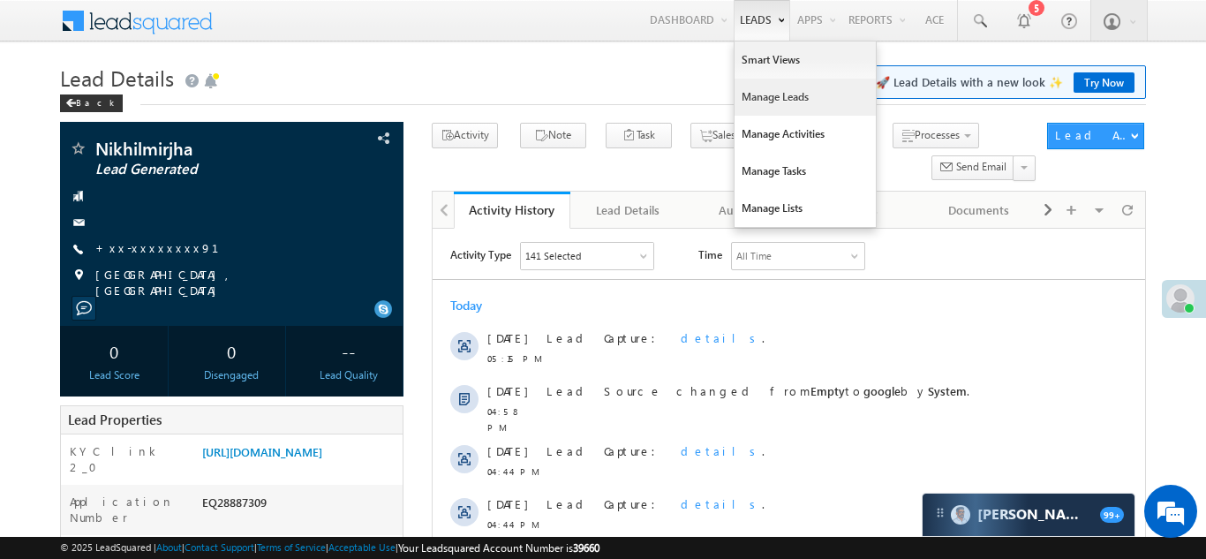
click at [779, 97] on link "Manage Leads" at bounding box center [805, 97] width 141 height 37
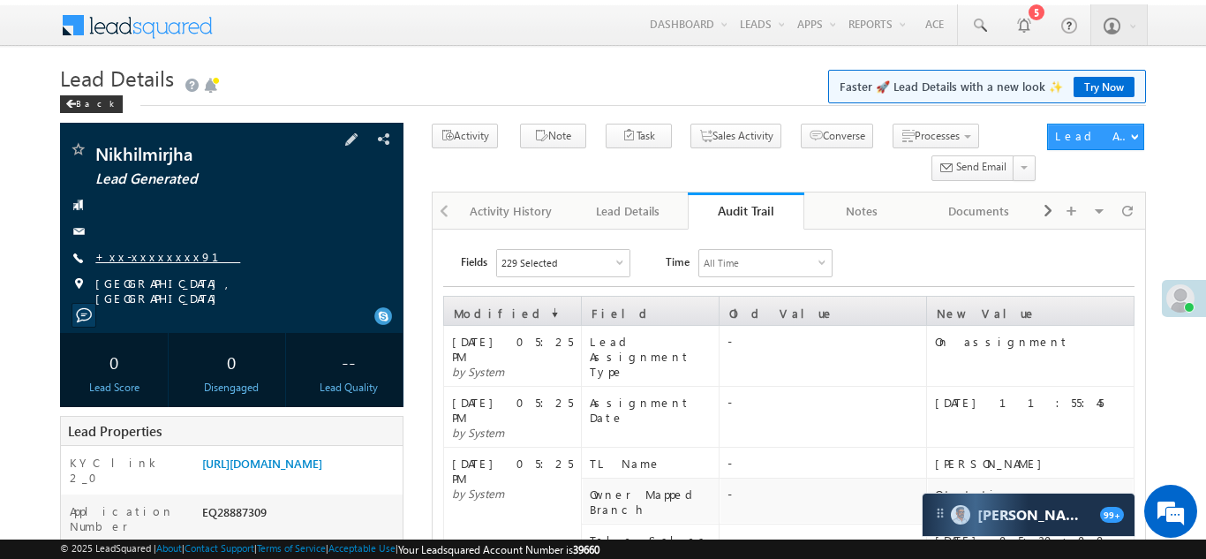
click at [144, 253] on link "+xx-xxxxxxxx91" at bounding box center [167, 256] width 145 height 15
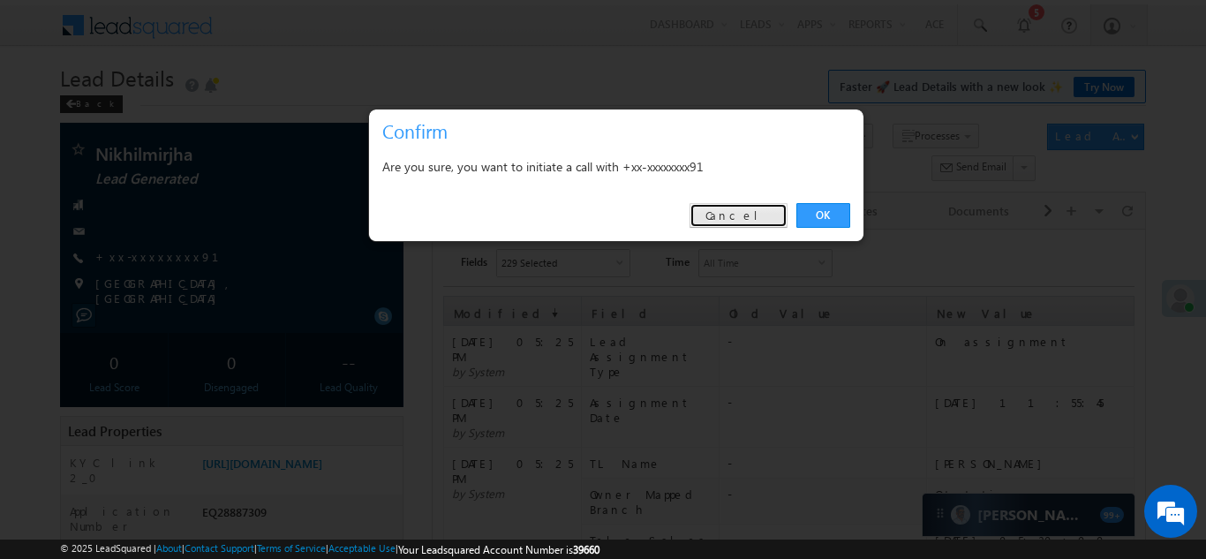
click at [755, 217] on link "Cancel" at bounding box center [739, 215] width 98 height 25
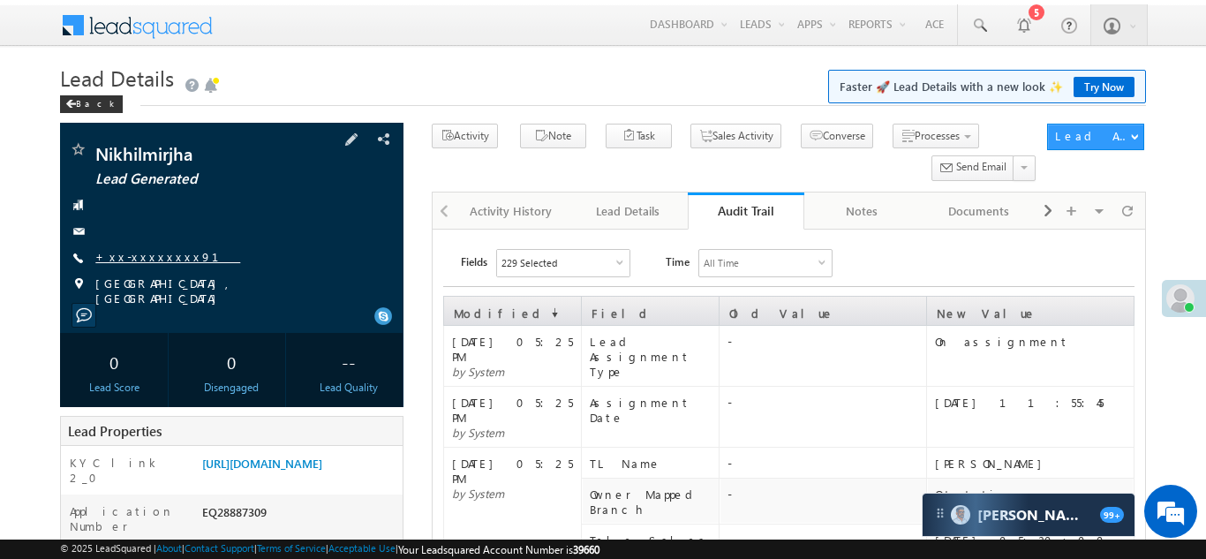
click at [141, 259] on link "+xx-xxxxxxxx91" at bounding box center [167, 256] width 145 height 15
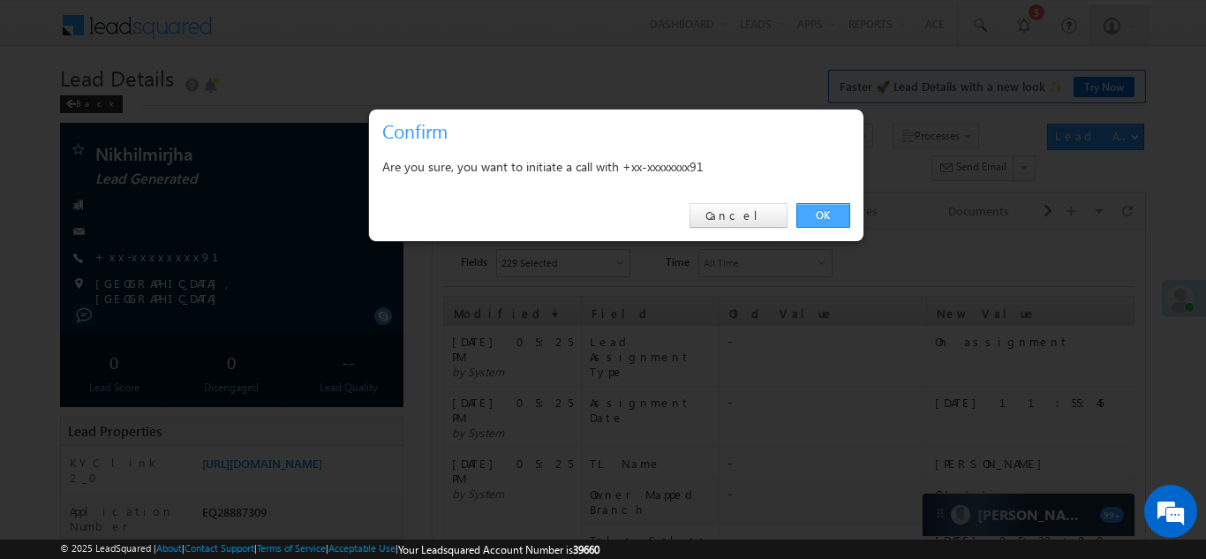
click at [829, 213] on link "OK" at bounding box center [823, 215] width 54 height 25
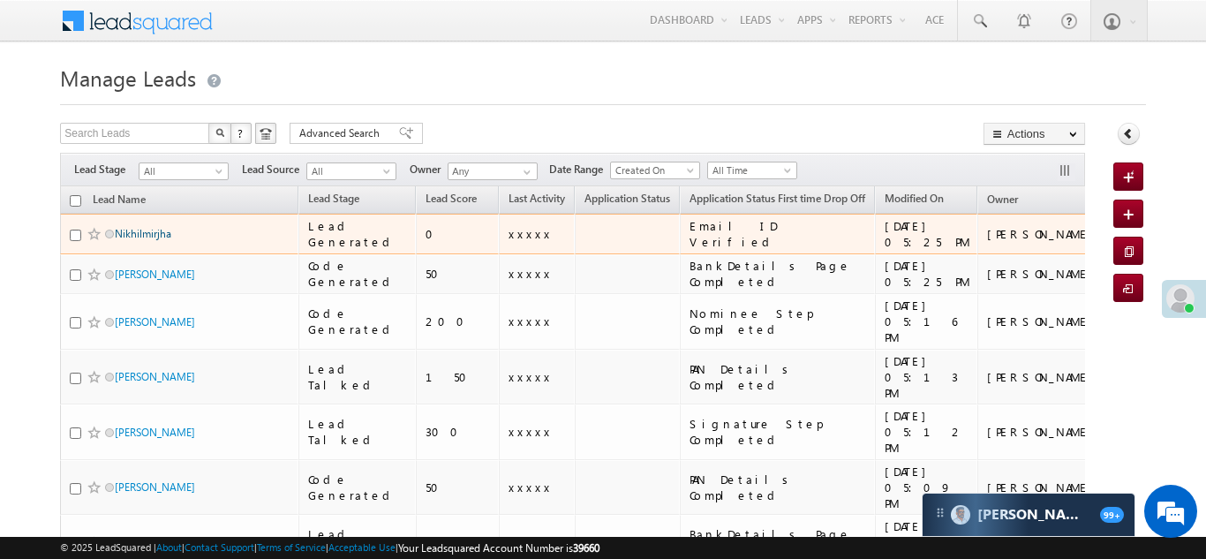
click at [146, 230] on link "Nikhilmirjha" at bounding box center [143, 233] width 57 height 13
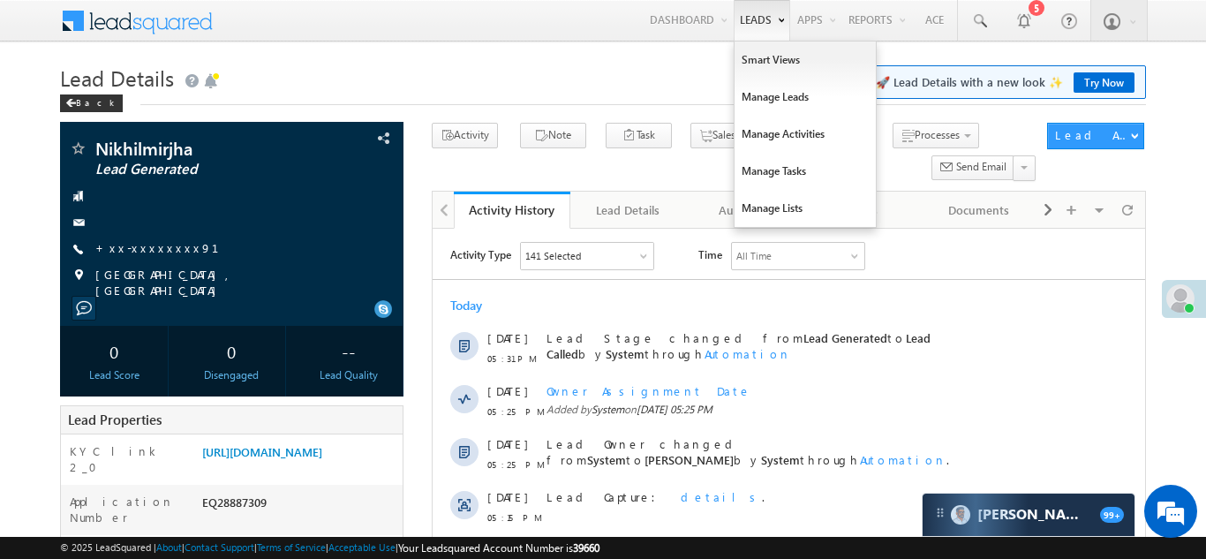
click at [742, 22] on link "Leads" at bounding box center [762, 20] width 57 height 41
click at [753, 100] on link "Manage Leads" at bounding box center [805, 97] width 141 height 37
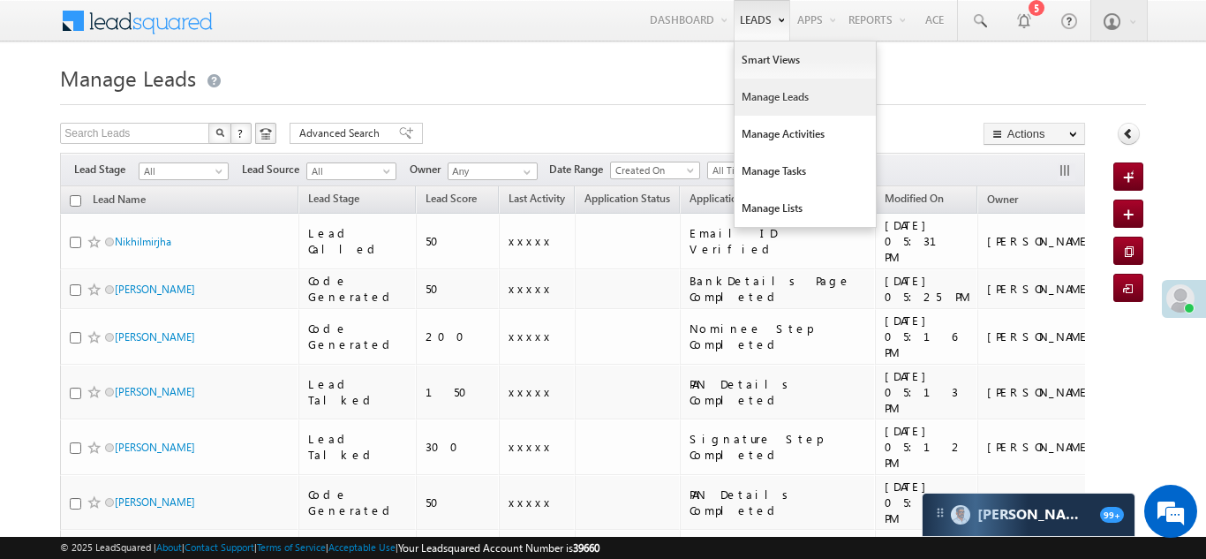
click at [761, 102] on link "Manage Leads" at bounding box center [805, 97] width 141 height 37
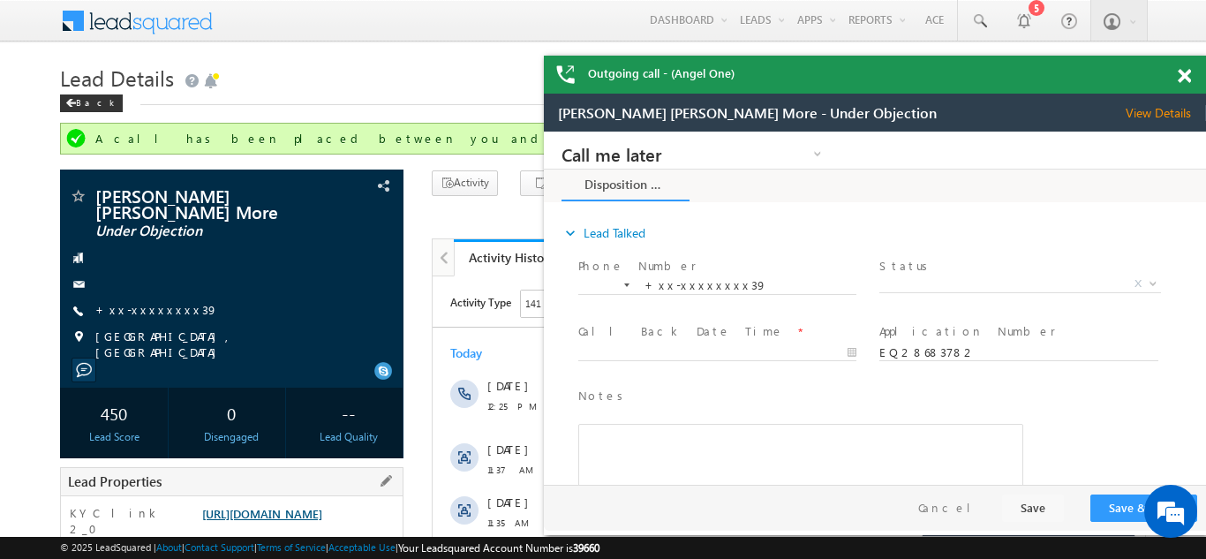
click at [290, 506] on link "https://angelbroking1-pk3em7sa.customui-test.leadsquared.com?leadId=11af3946-9d…" at bounding box center [262, 513] width 120 height 15
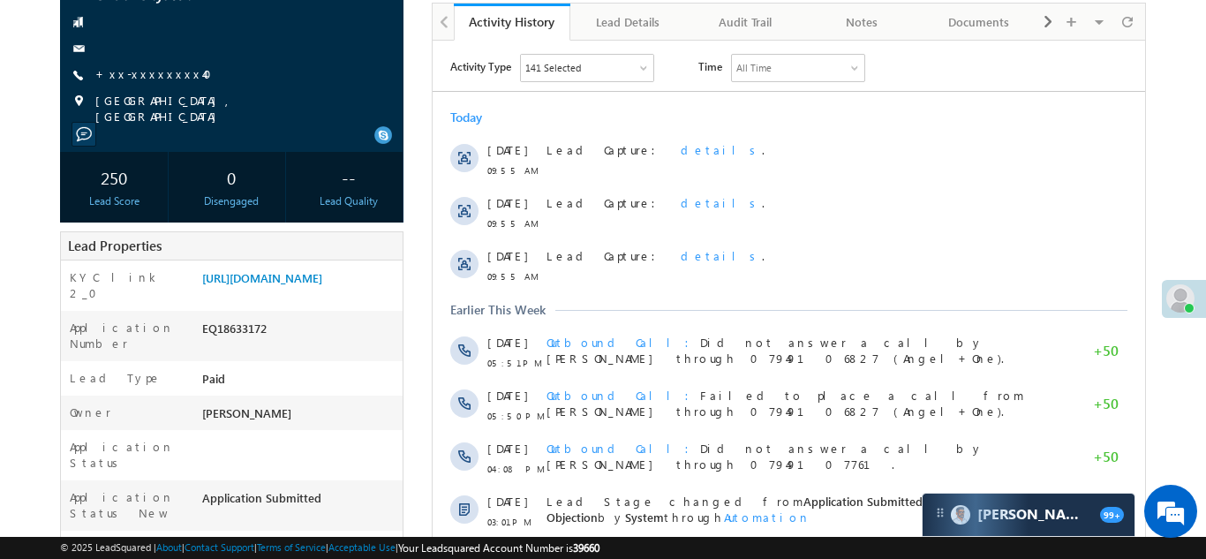
scroll to position [285, 0]
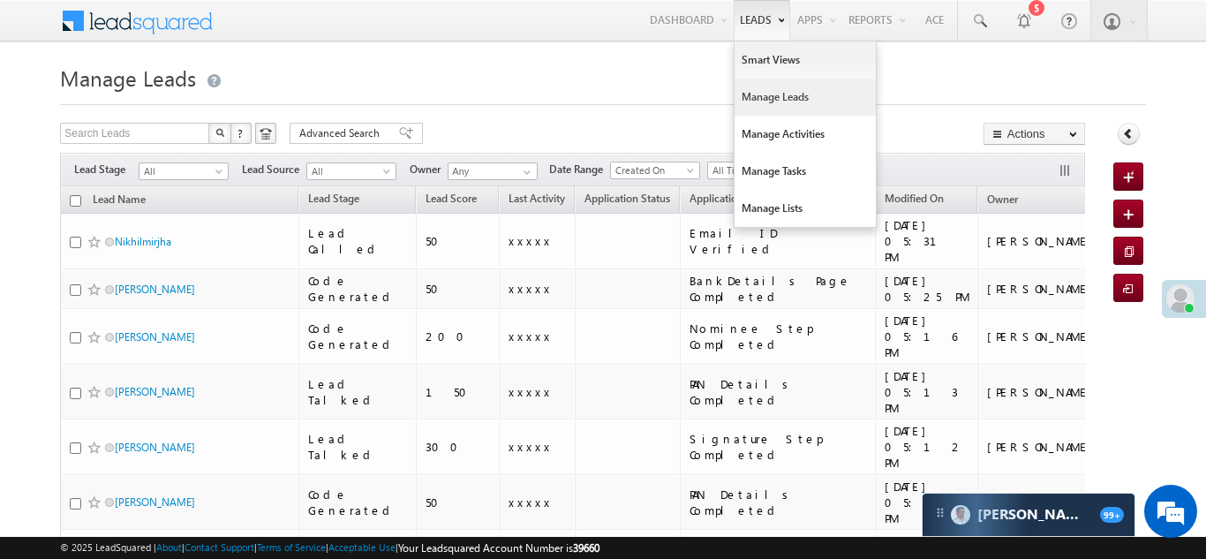
click at [746, 103] on link "Manage Leads" at bounding box center [805, 97] width 141 height 37
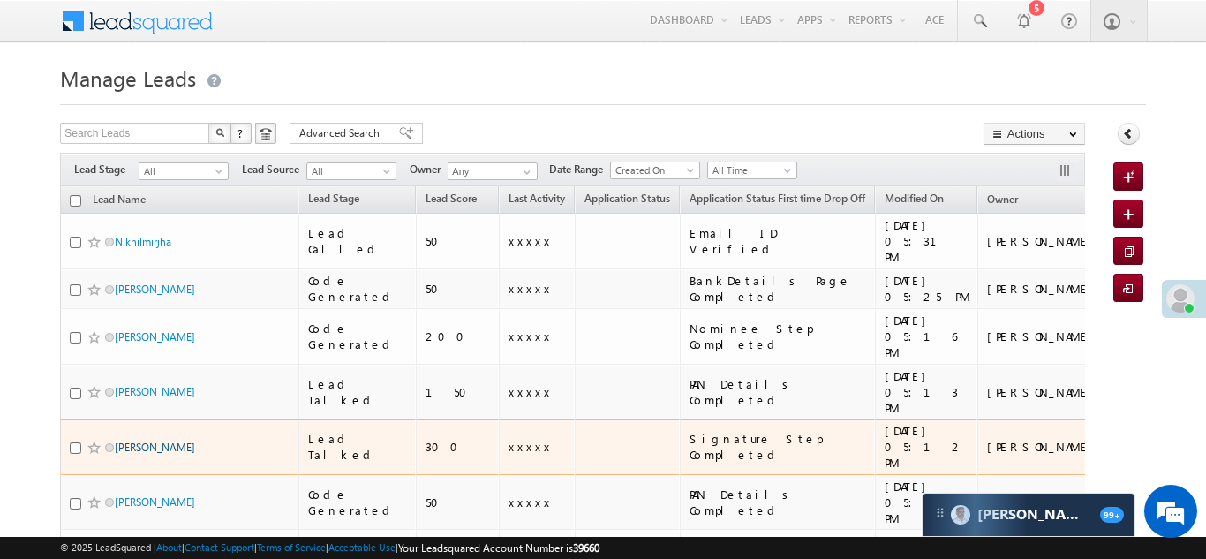
click at [152, 441] on link "Abhimanyu Kumar" at bounding box center [155, 447] width 80 height 13
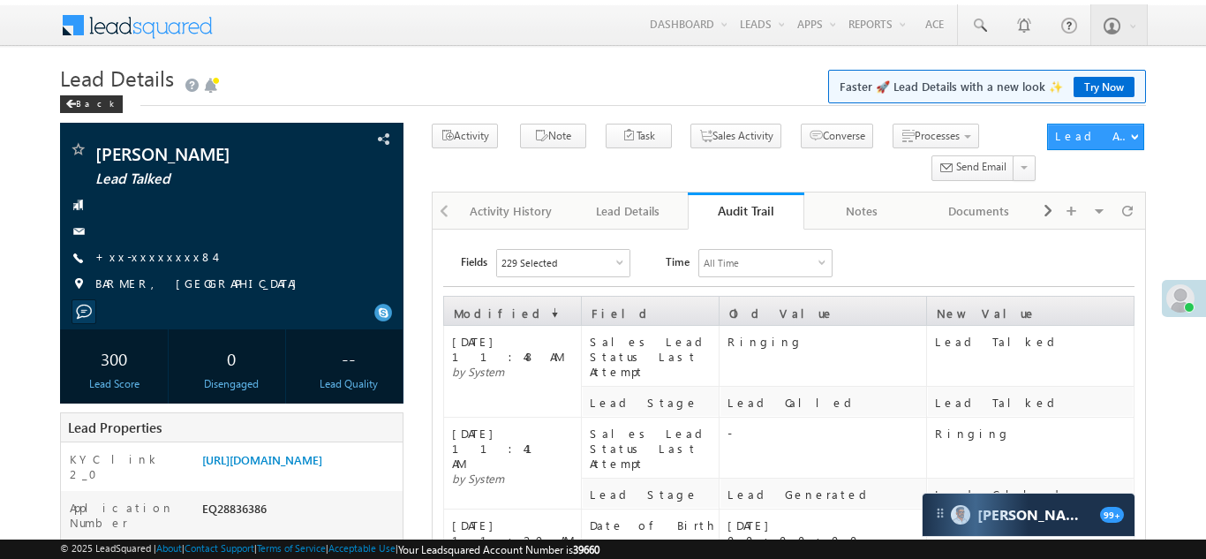
click at [147, 257] on link "+xx-xxxxxxxx84" at bounding box center [154, 256] width 119 height 15
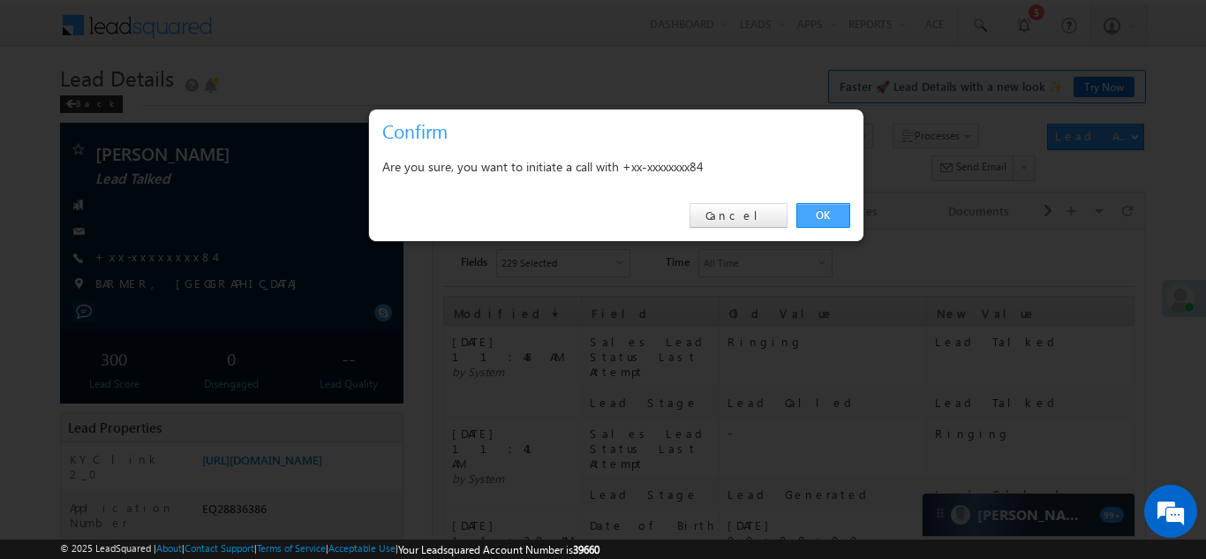
click at [824, 209] on link "OK" at bounding box center [823, 215] width 54 height 25
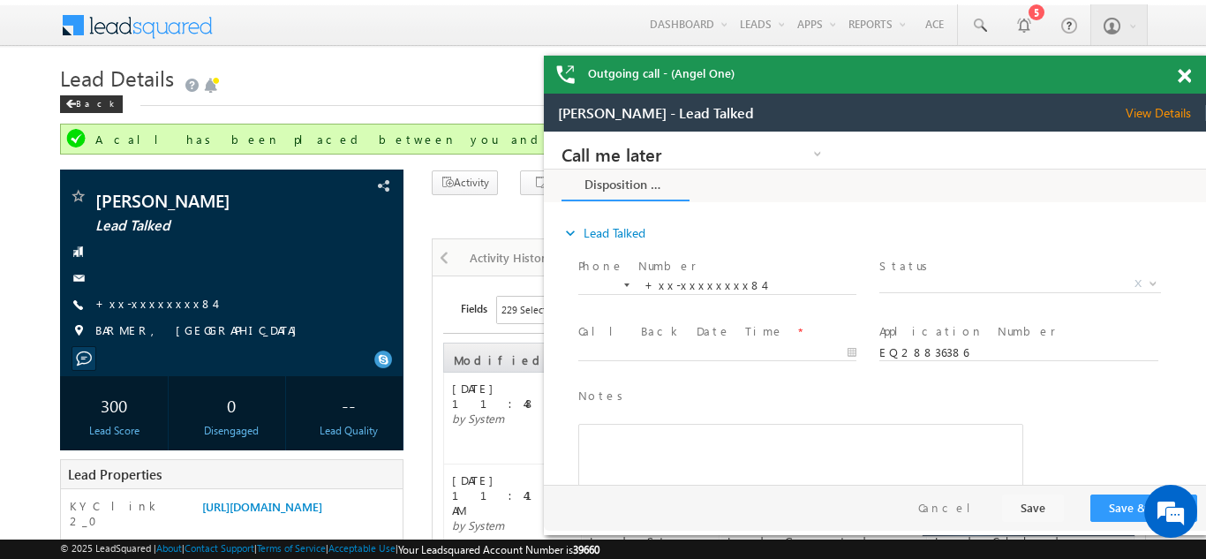
click at [1184, 74] on span at bounding box center [1184, 76] width 13 height 15
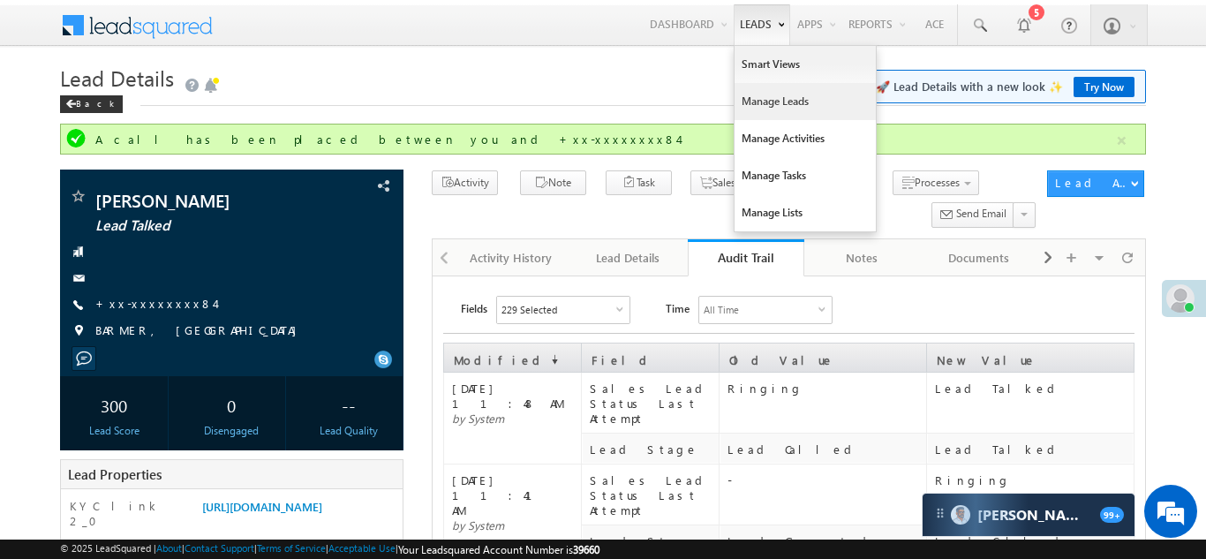
click at [758, 111] on link "Manage Leads" at bounding box center [805, 101] width 141 height 37
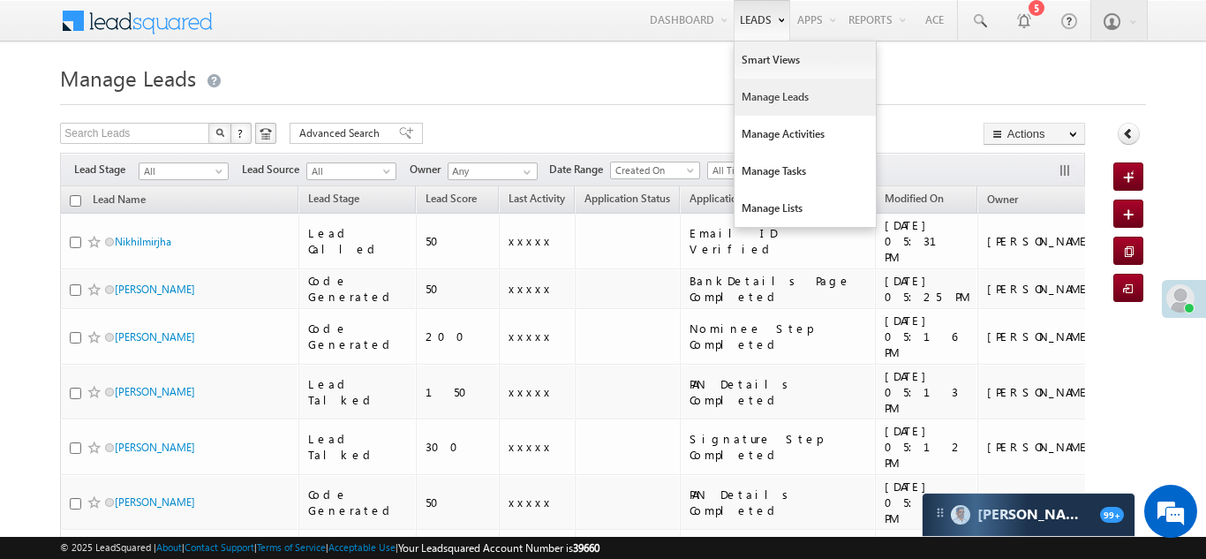
click at [761, 93] on link "Manage Leads" at bounding box center [805, 97] width 141 height 37
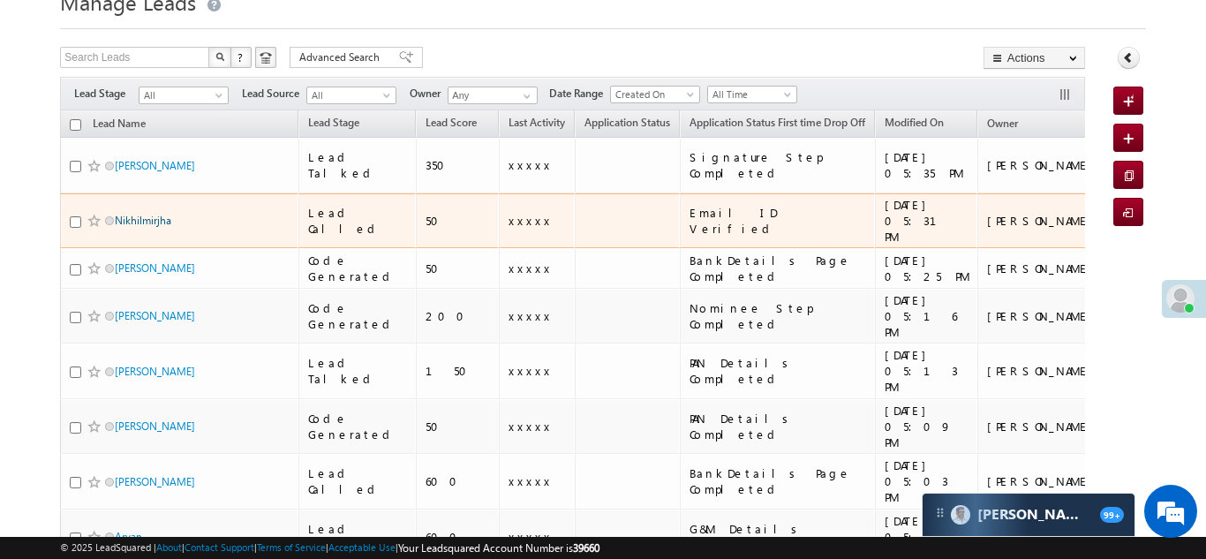
click at [147, 214] on link "Nikhilmirjha" at bounding box center [143, 220] width 57 height 13
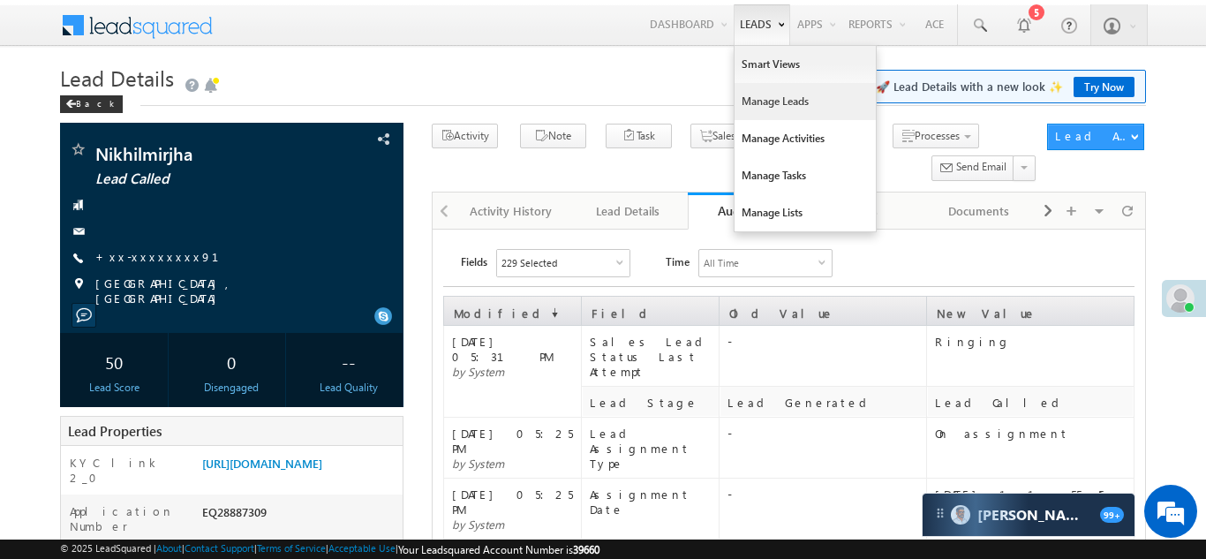
click at [765, 101] on link "Manage Leads" at bounding box center [805, 101] width 141 height 37
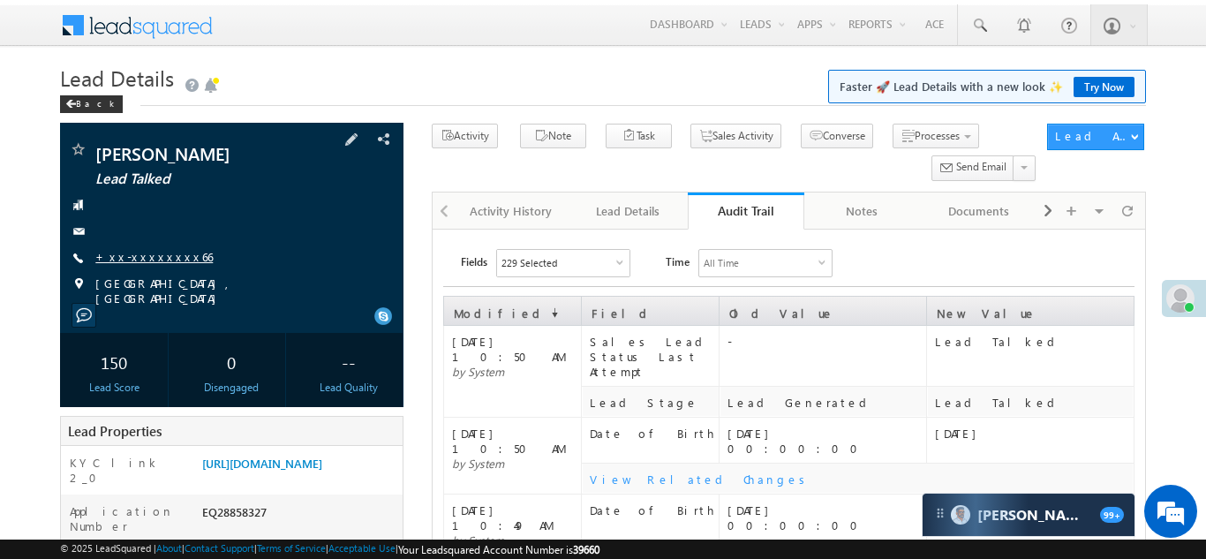
click at [147, 258] on link "+xx-xxxxxxxx66" at bounding box center [153, 256] width 117 height 15
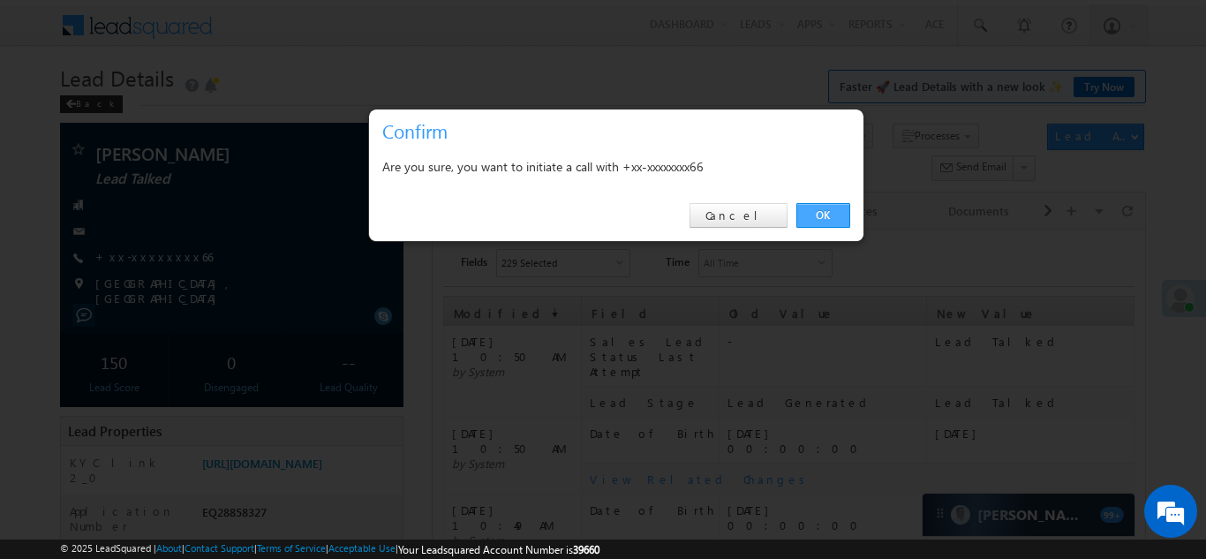
click at [820, 212] on link "OK" at bounding box center [823, 215] width 54 height 25
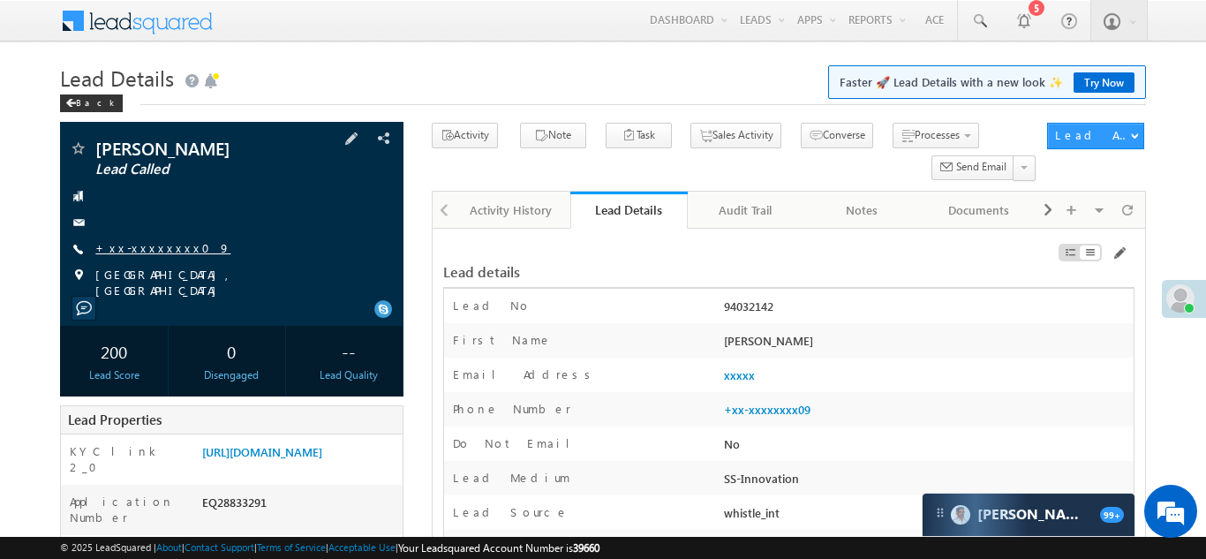
click at [129, 242] on link "+xx-xxxxxxxx09" at bounding box center [162, 247] width 135 height 15
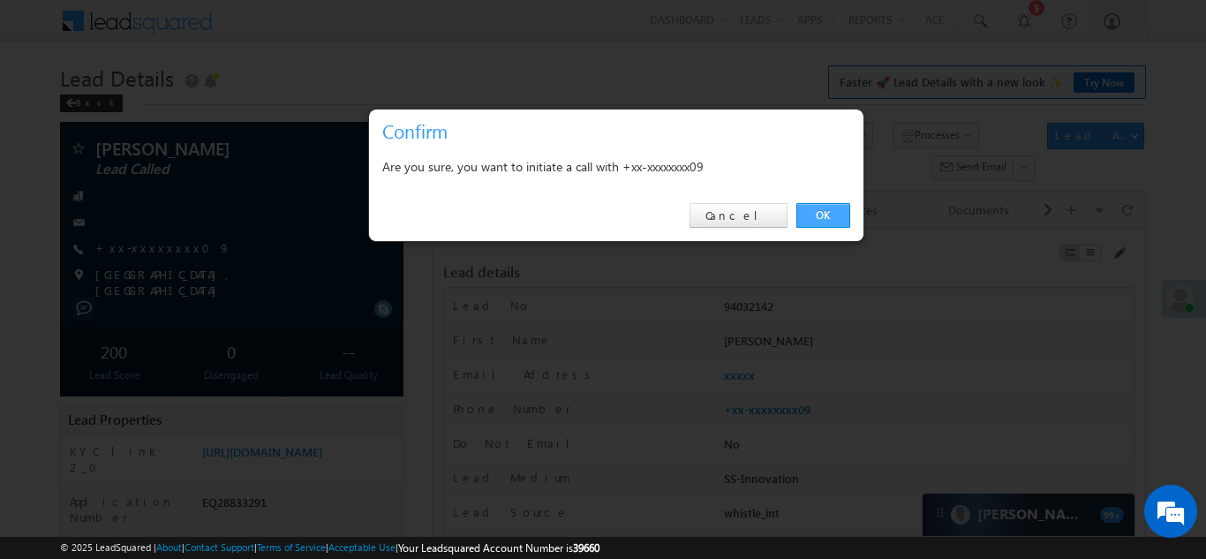
click at [820, 215] on link "OK" at bounding box center [823, 215] width 54 height 25
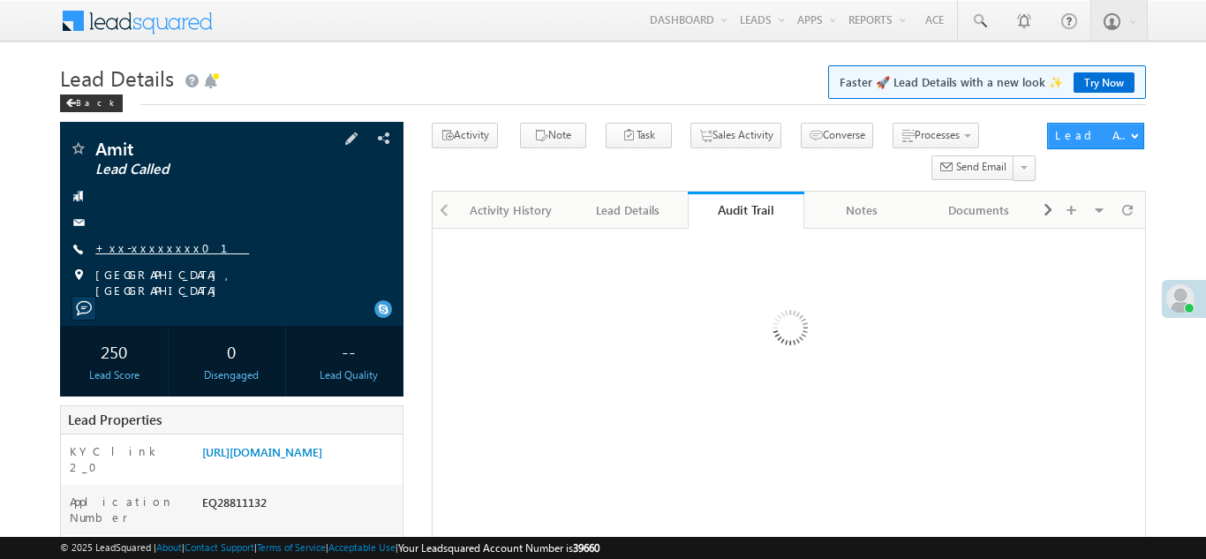
click at [149, 249] on link "+xx-xxxxxxxx01" at bounding box center [172, 247] width 154 height 15
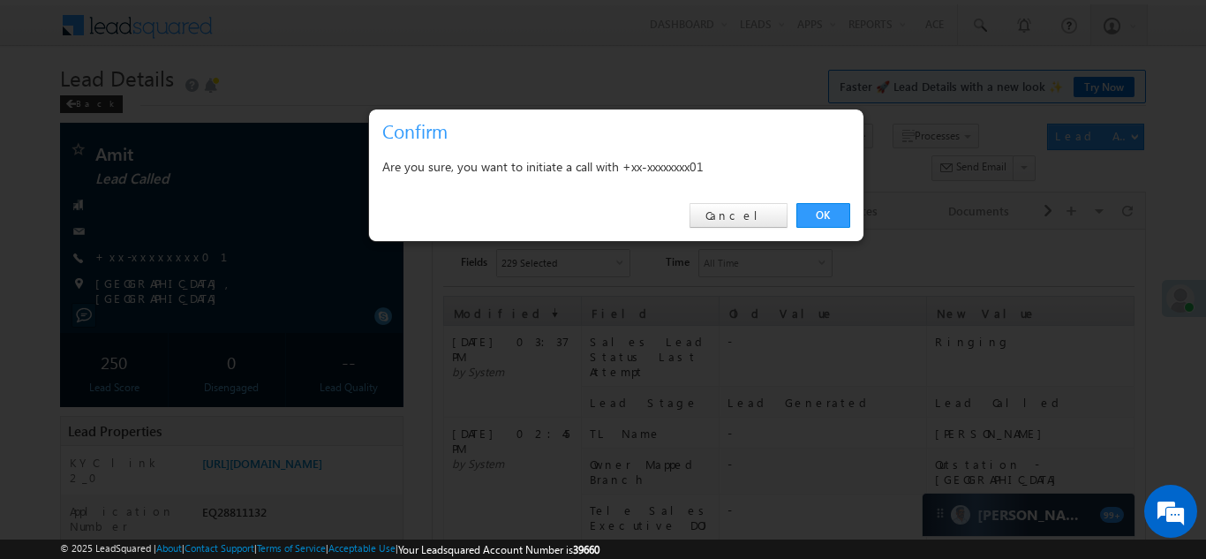
click at [816, 214] on link "OK" at bounding box center [823, 215] width 54 height 25
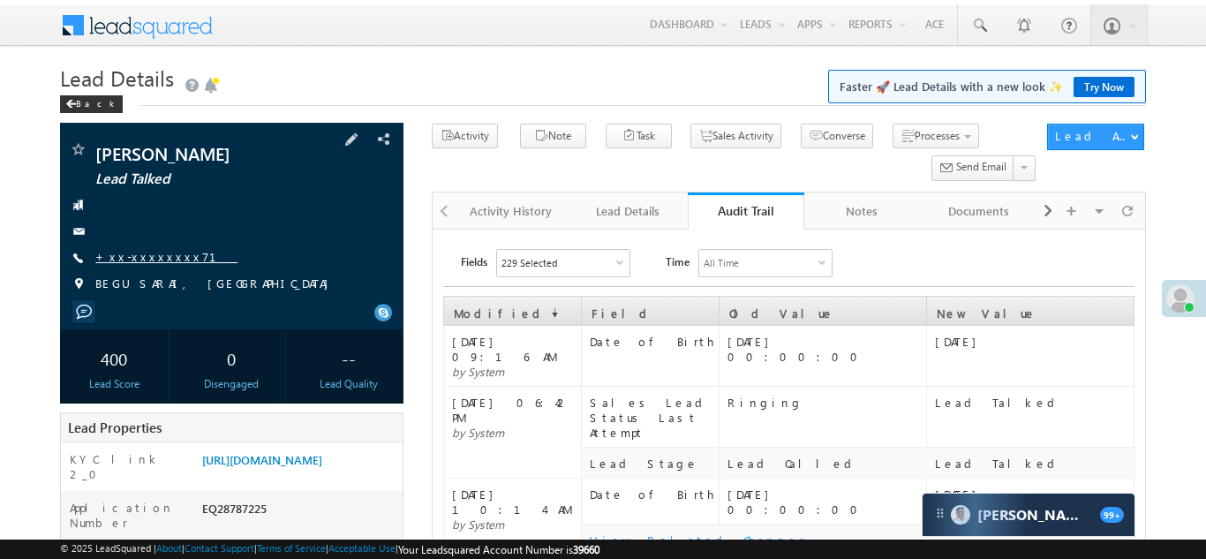
click at [153, 253] on link "+xx-xxxxxxxx71" at bounding box center [166, 256] width 142 height 15
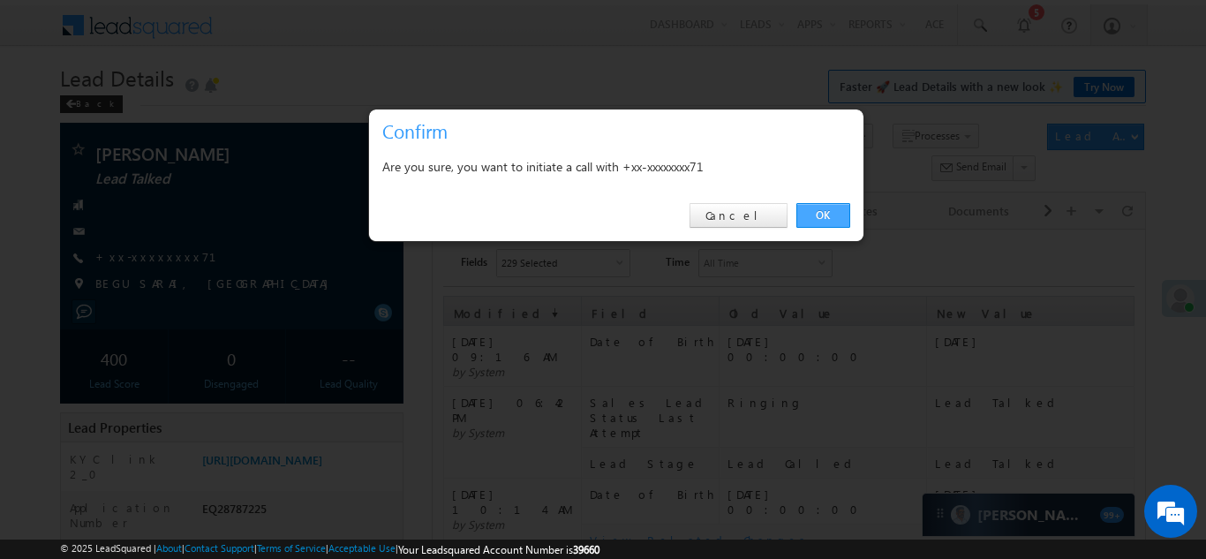
click at [819, 216] on link "OK" at bounding box center [823, 215] width 54 height 25
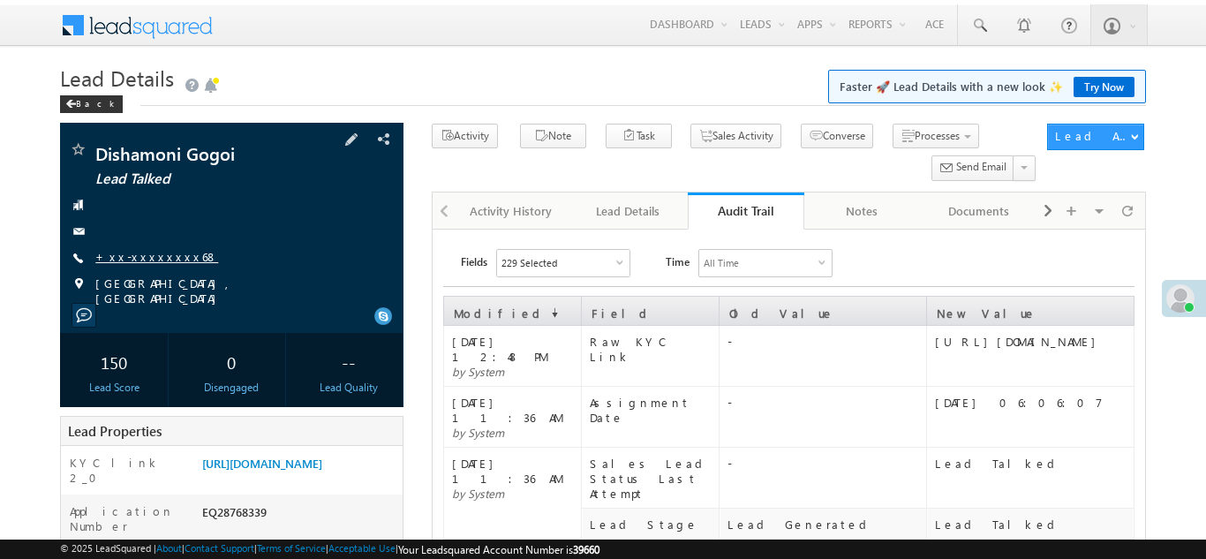
click at [139, 253] on link "+xx-xxxxxxxx68" at bounding box center [156, 256] width 123 height 15
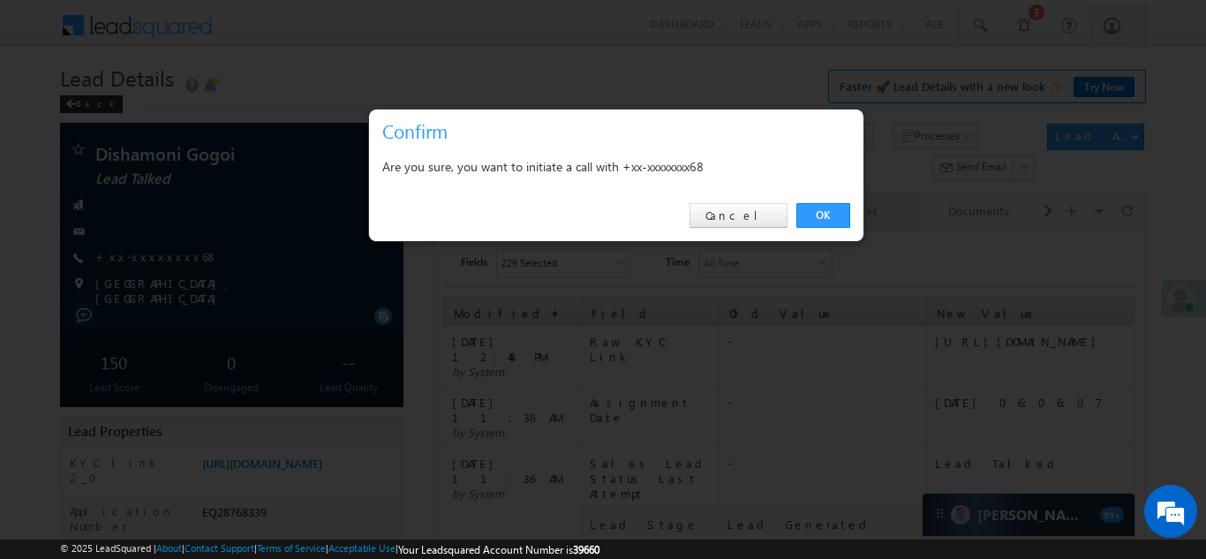
click at [815, 215] on link "OK" at bounding box center [823, 215] width 54 height 25
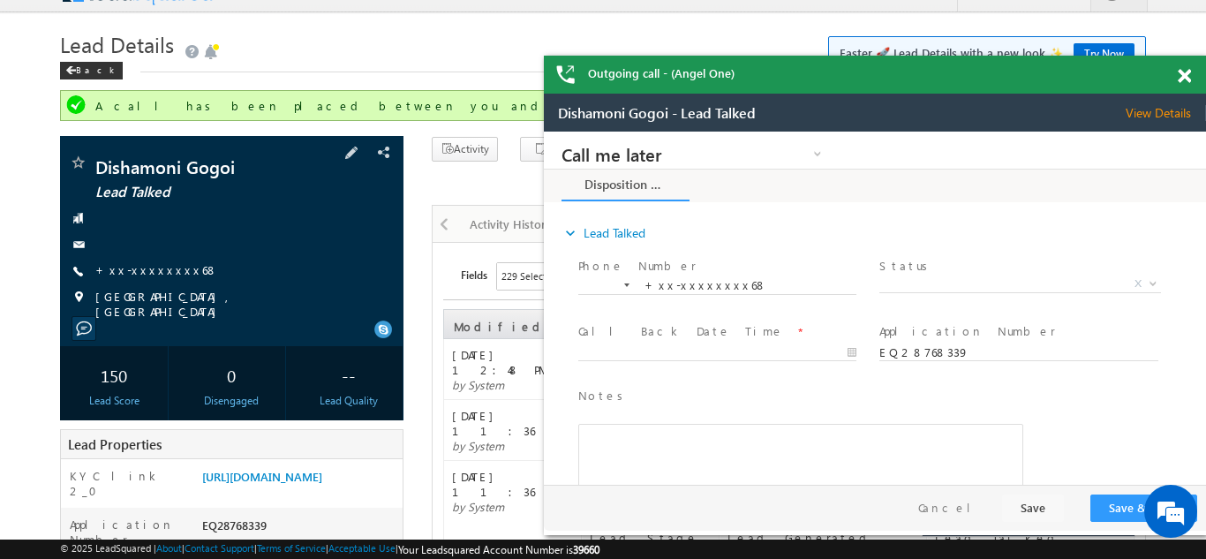
scroll to position [298, 0]
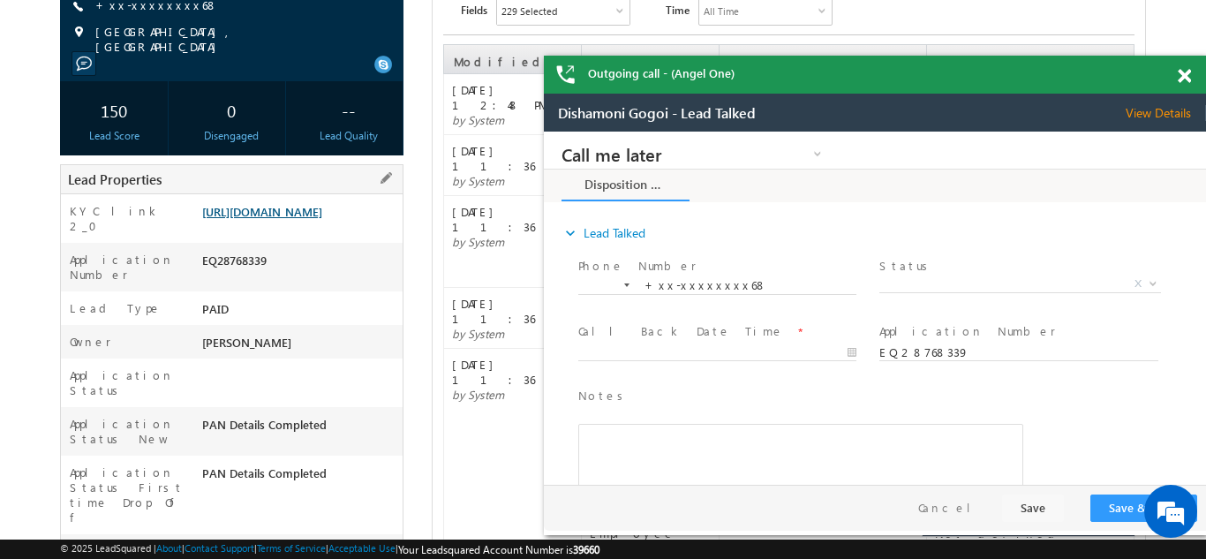
click at [295, 219] on link "https://angelbroking1-pk3em7sa.customui-test.leadsquared.com?leadId=cf791aed-c2…" at bounding box center [262, 211] width 120 height 15
click at [1182, 74] on span at bounding box center [1184, 76] width 13 height 15
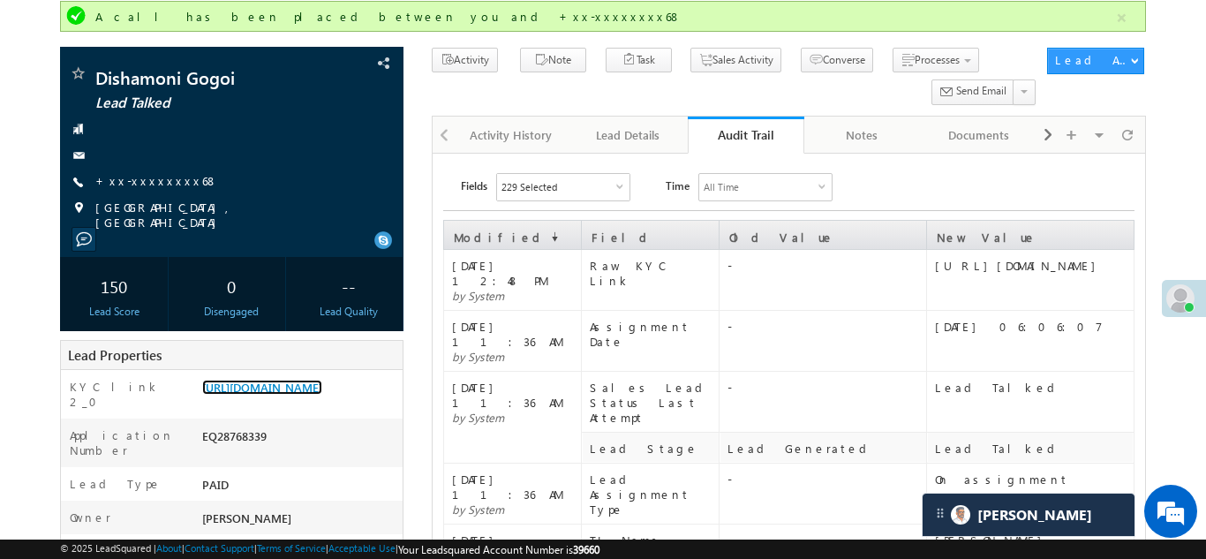
scroll to position [0, 0]
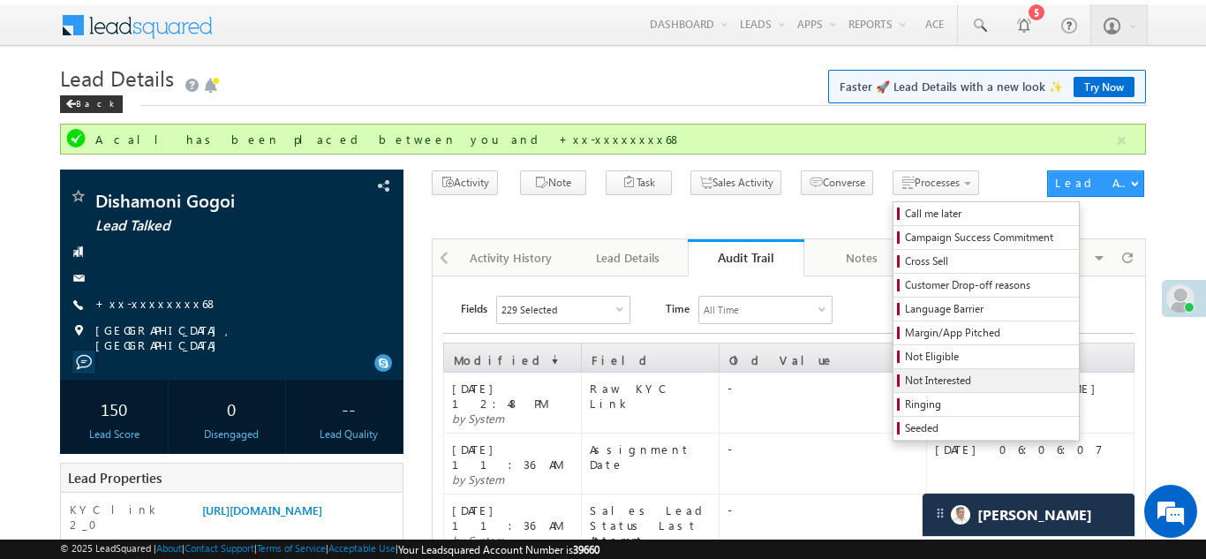
click at [905, 382] on span "Not Interested" at bounding box center [989, 381] width 168 height 16
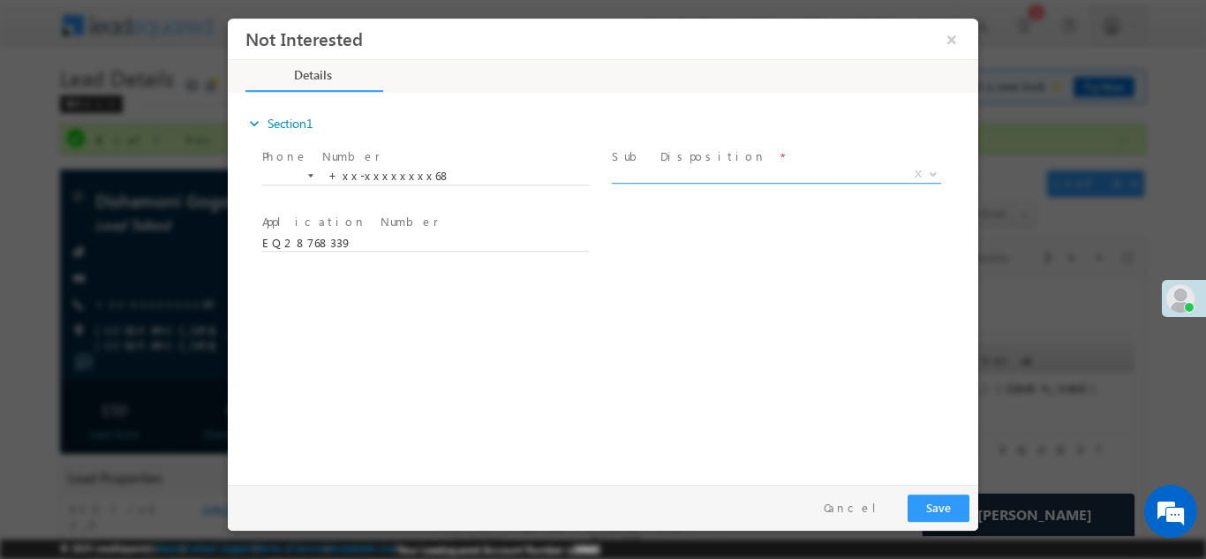
click at [733, 176] on span "X" at bounding box center [776, 174] width 329 height 18
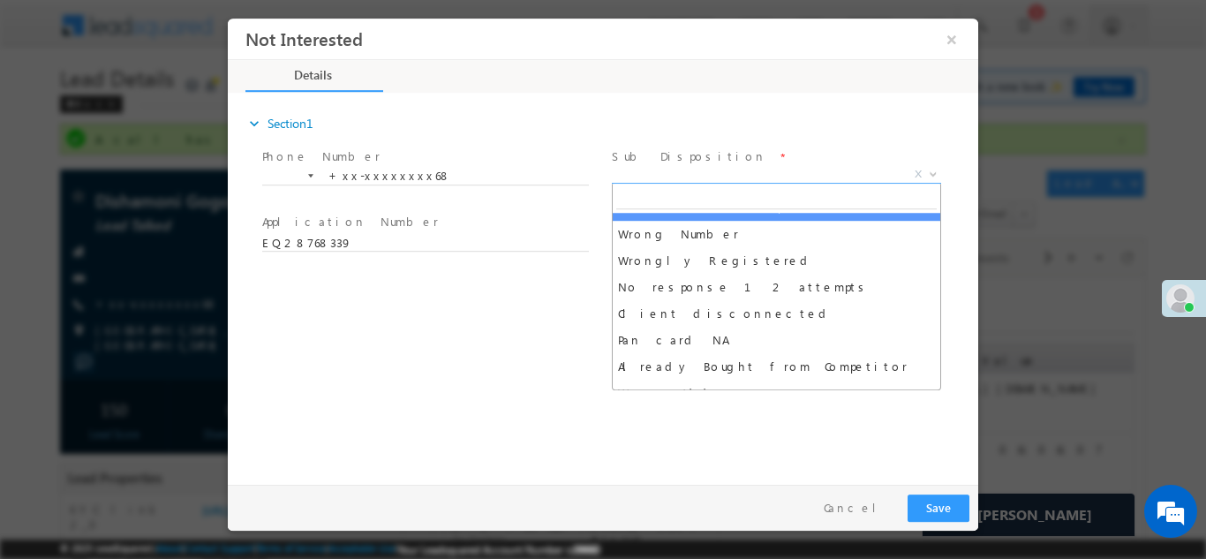
scroll to position [152, 0]
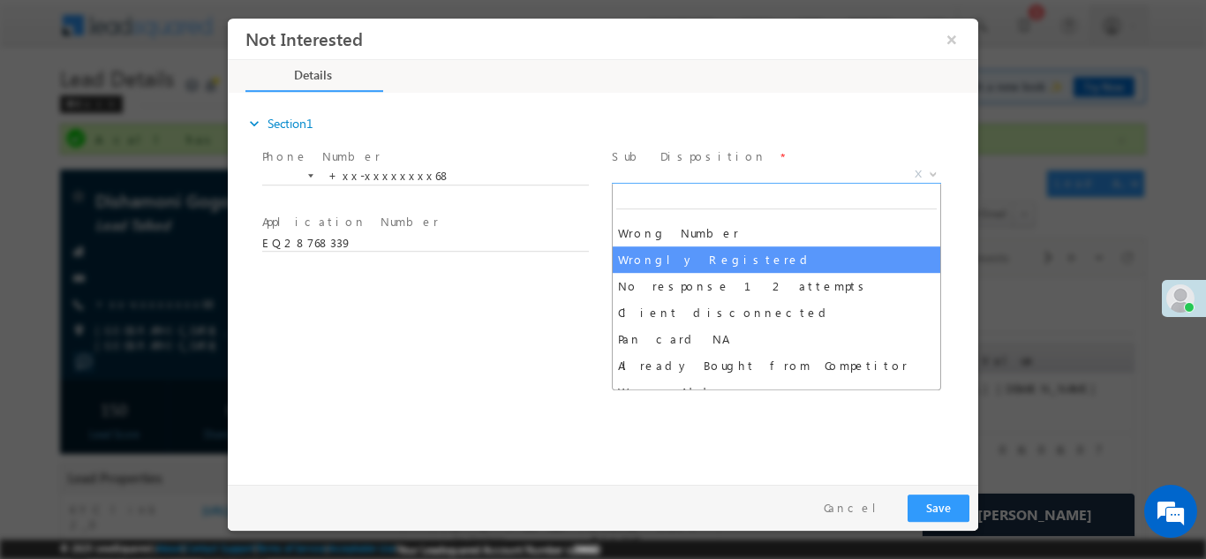
select select "Wrongly Registered"
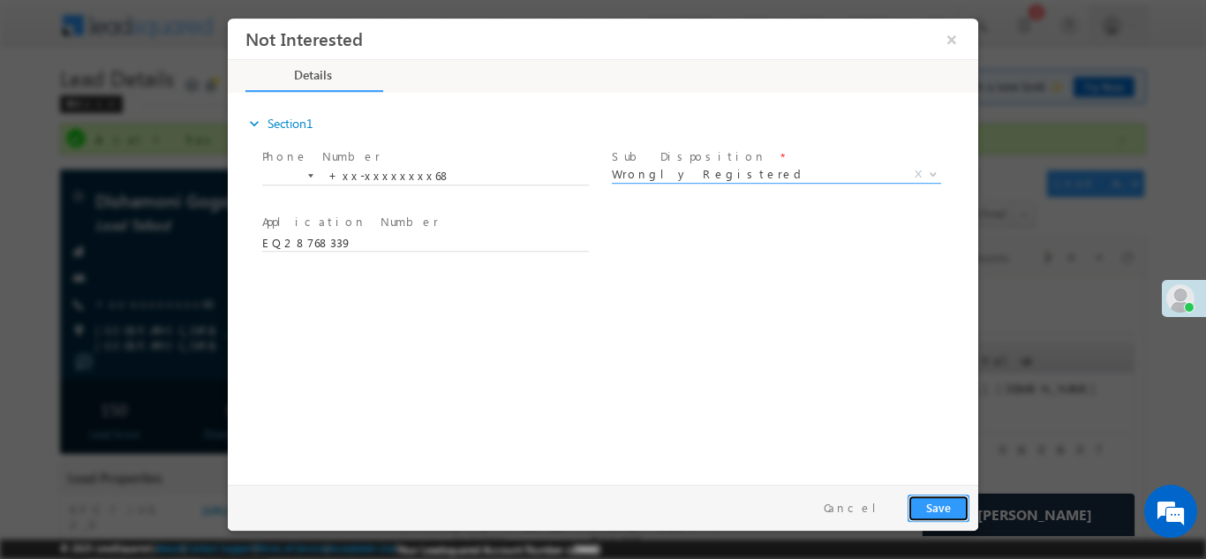
click at [923, 509] on button "Save" at bounding box center [939, 507] width 62 height 27
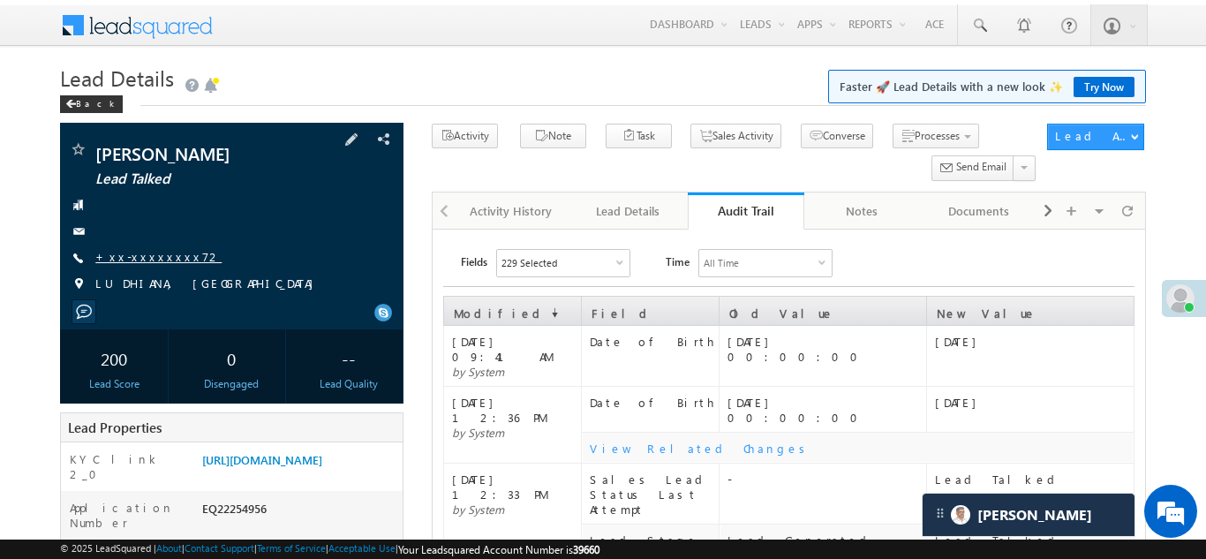
click at [147, 251] on link "+xx-xxxxxxxx72" at bounding box center [158, 256] width 126 height 15
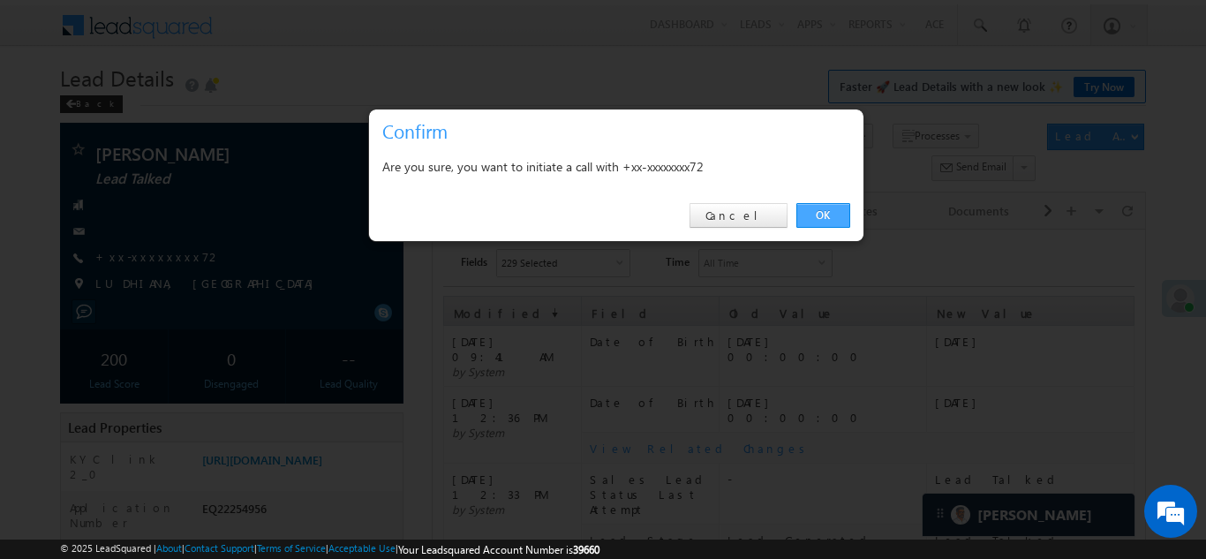
click at [816, 215] on link "OK" at bounding box center [823, 215] width 54 height 25
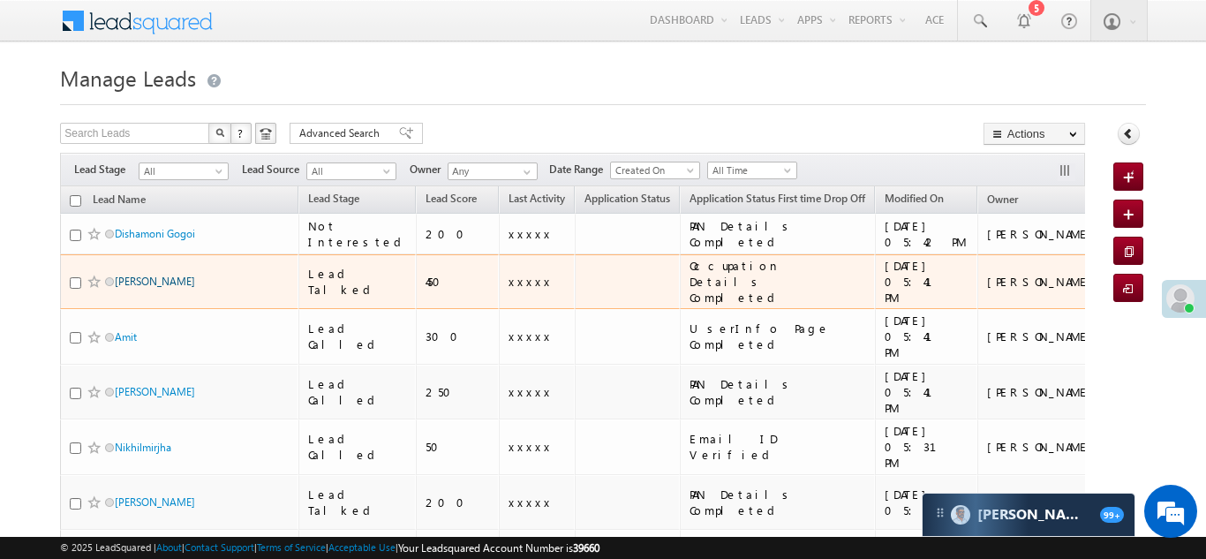
click at [130, 275] on link "[PERSON_NAME]" at bounding box center [155, 281] width 80 height 13
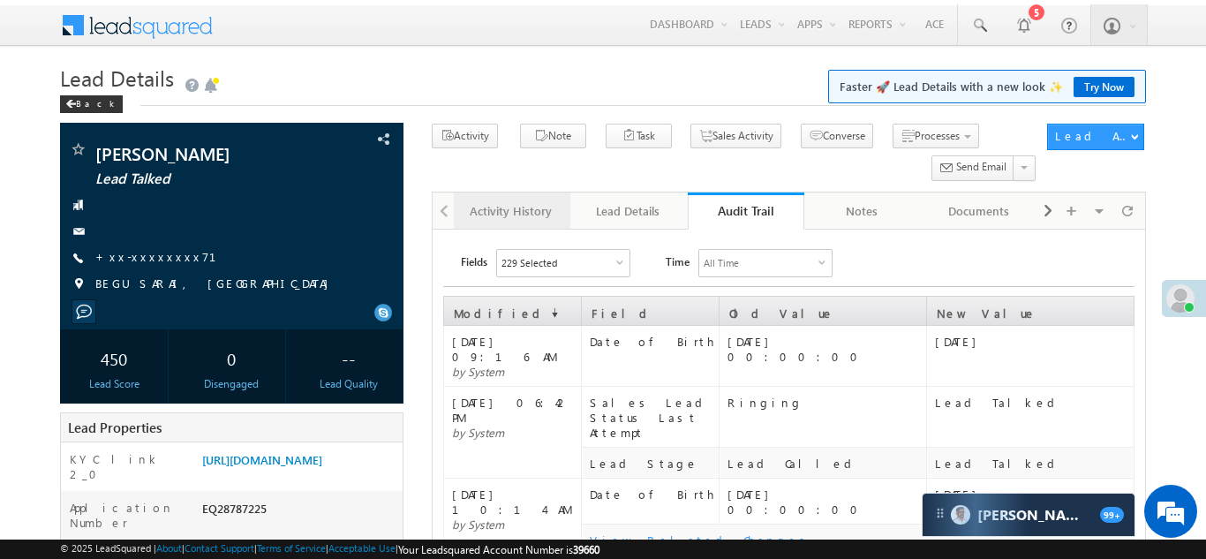
click at [489, 214] on div "Activity History" at bounding box center [511, 210] width 87 height 21
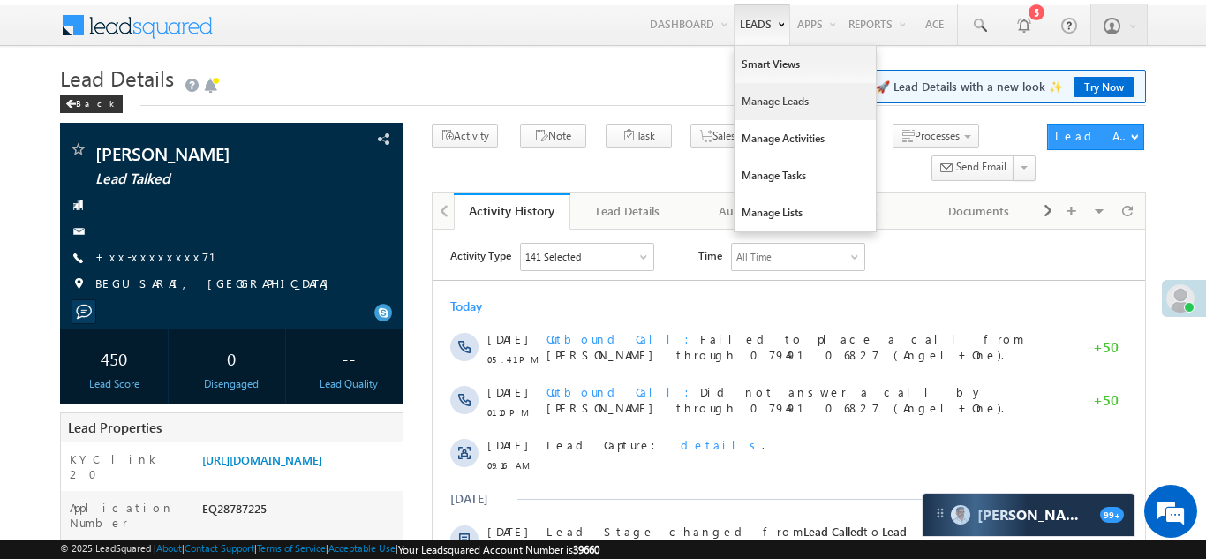
click at [770, 100] on link "Manage Leads" at bounding box center [805, 101] width 141 height 37
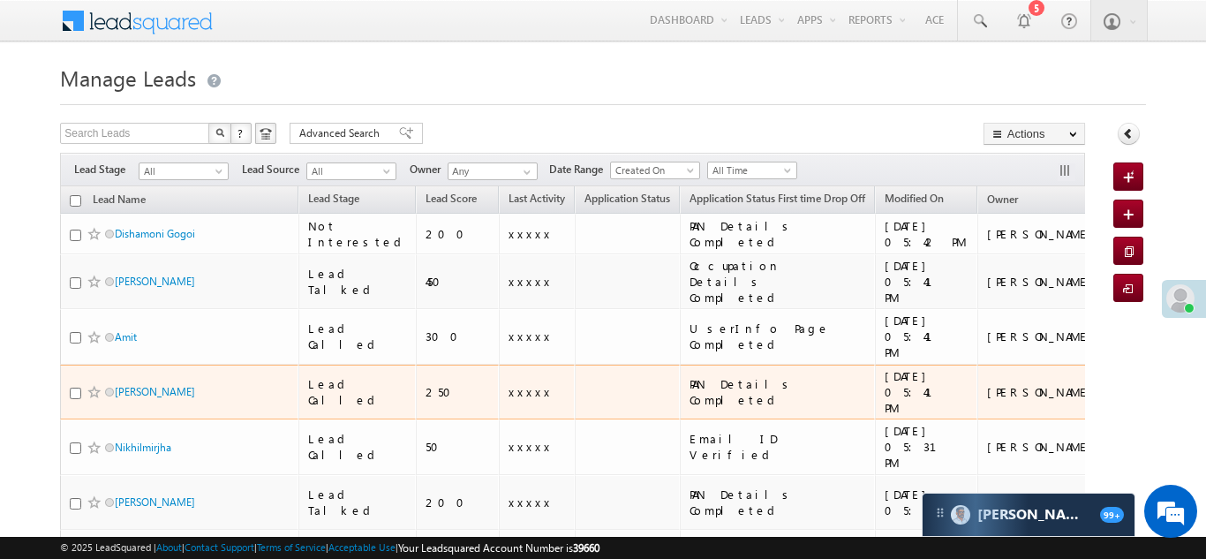
click td
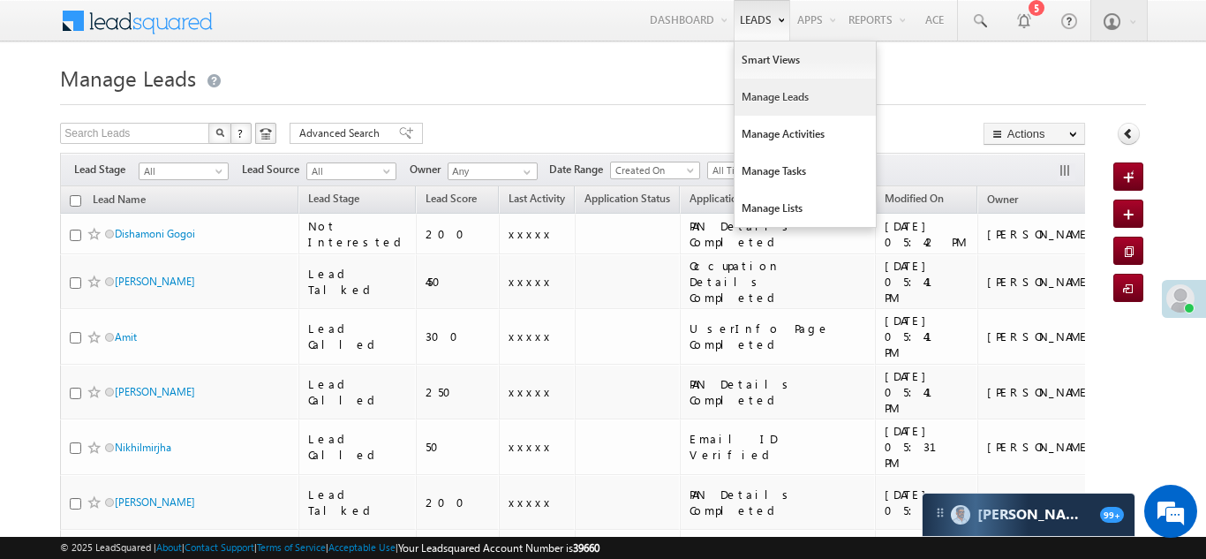
click at [771, 105] on link "Manage Leads" at bounding box center [805, 97] width 141 height 37
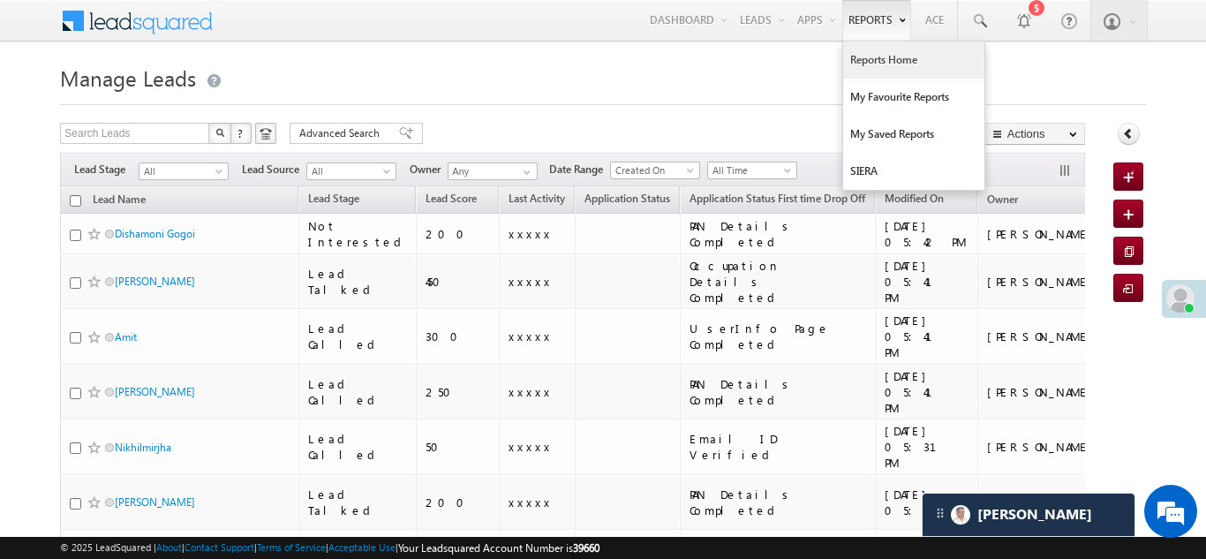
click at [872, 61] on link "Reports Home" at bounding box center [913, 59] width 141 height 37
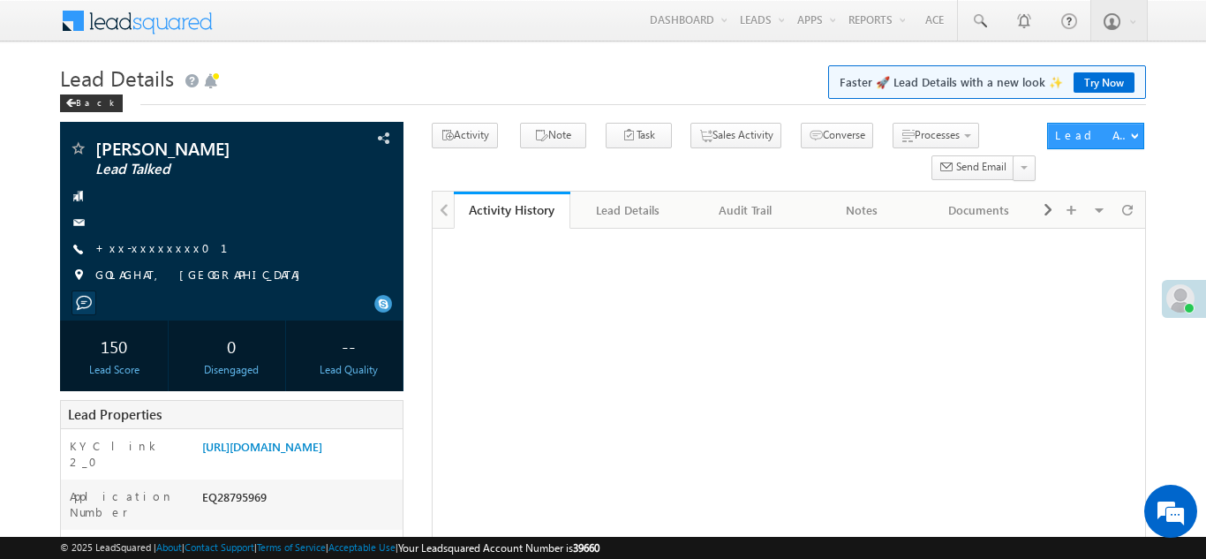
click at [171, 245] on link "+xx-xxxxxxxx01" at bounding box center [172, 247] width 154 height 15
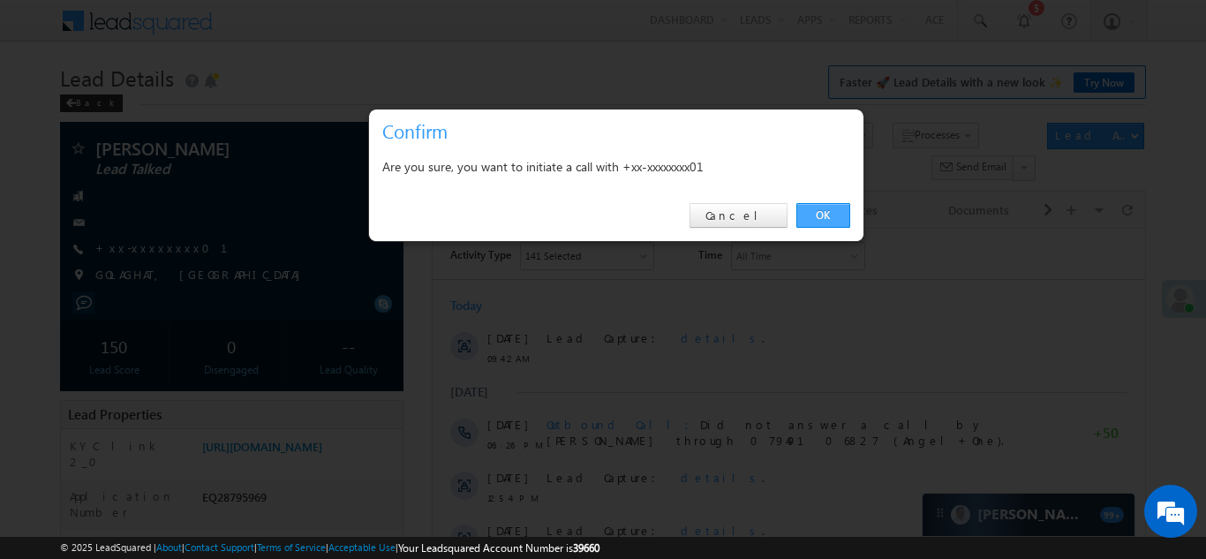
click at [835, 213] on link "OK" at bounding box center [823, 215] width 54 height 25
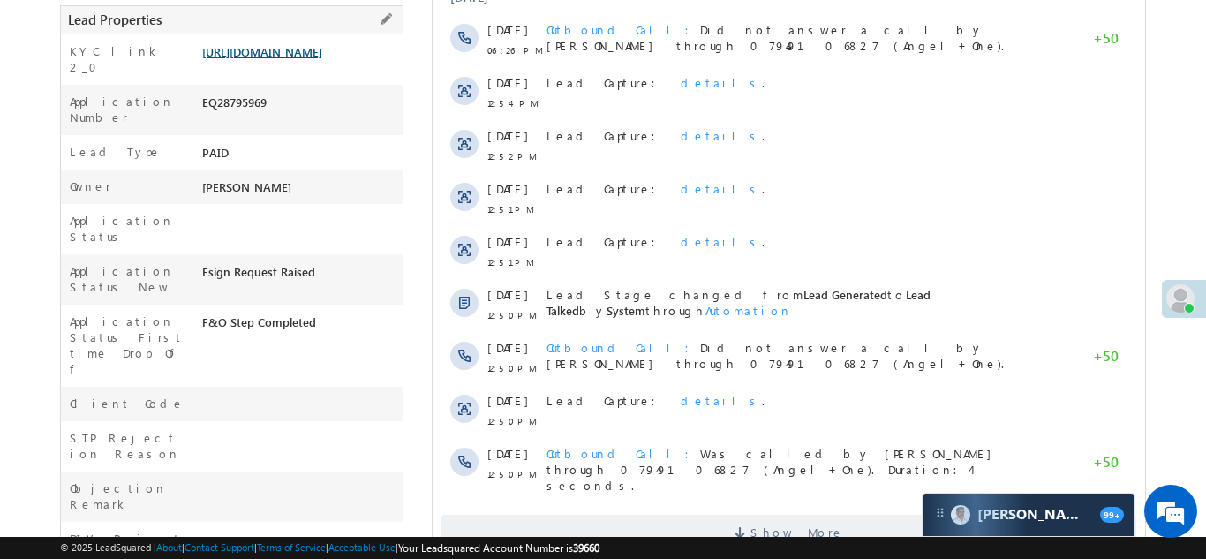
scroll to position [442, 0]
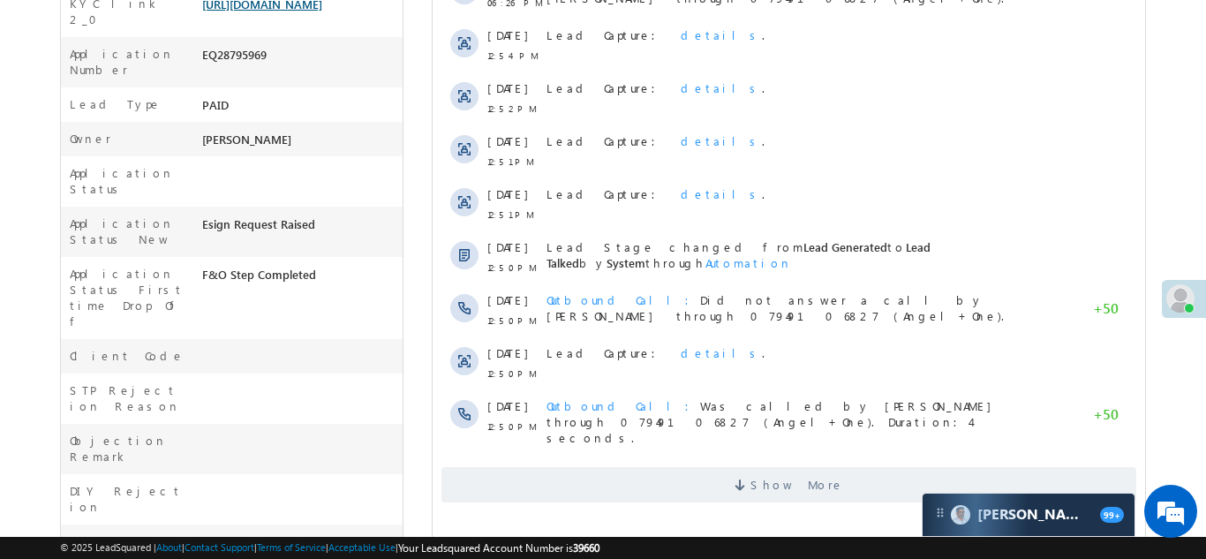
click at [310, 11] on link "https://angelbroking1-pk3em7sa.customui-test.leadsquared.com?leadId=27793924-5e…" at bounding box center [262, 3] width 120 height 15
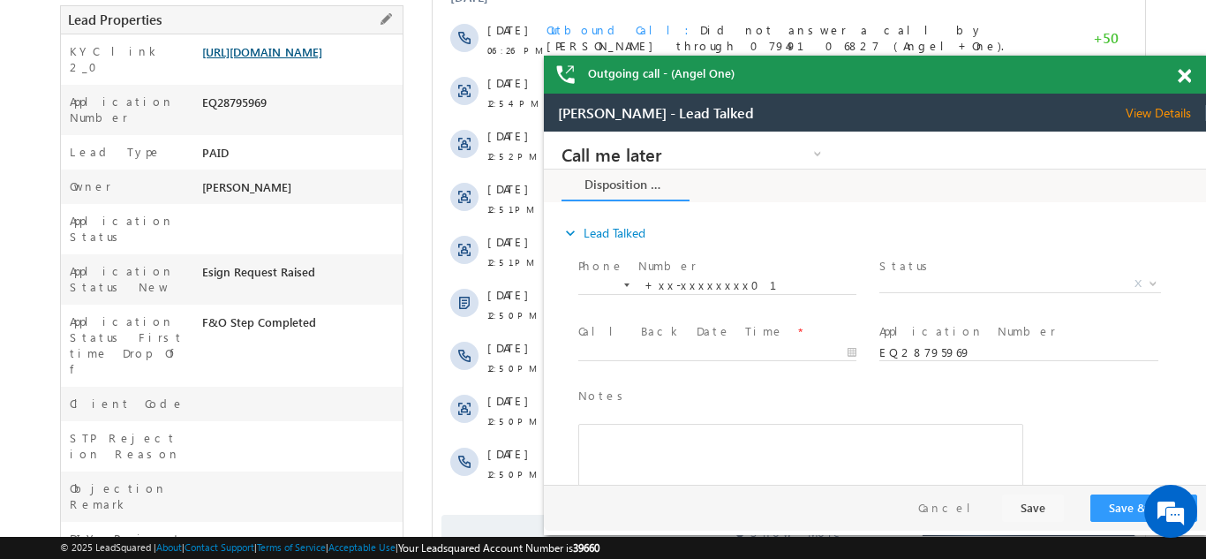
scroll to position [0, 0]
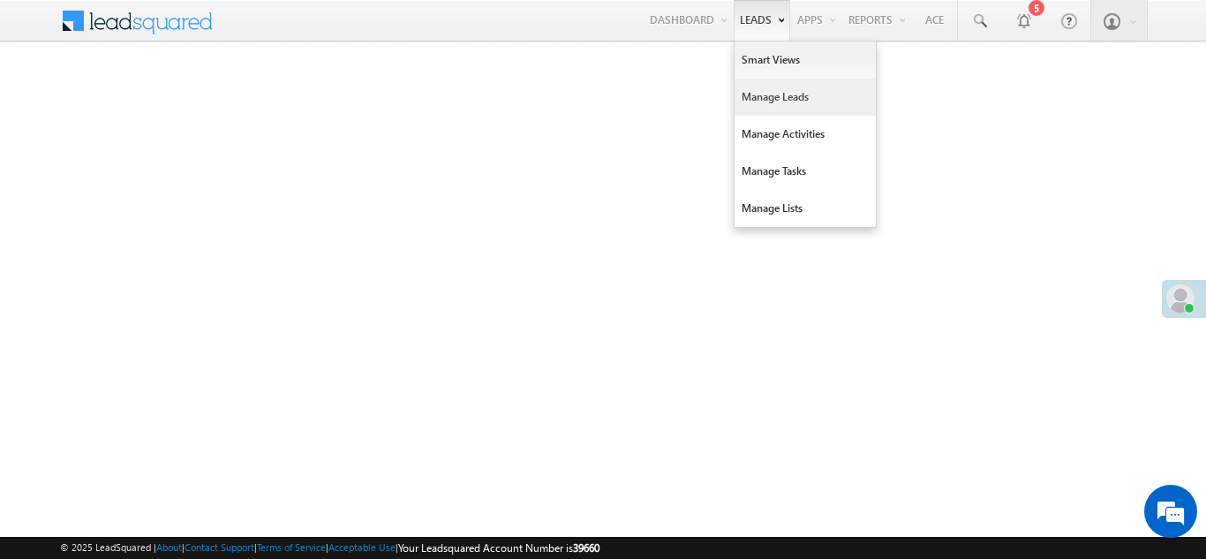
click at [773, 95] on link "Manage Leads" at bounding box center [805, 97] width 141 height 37
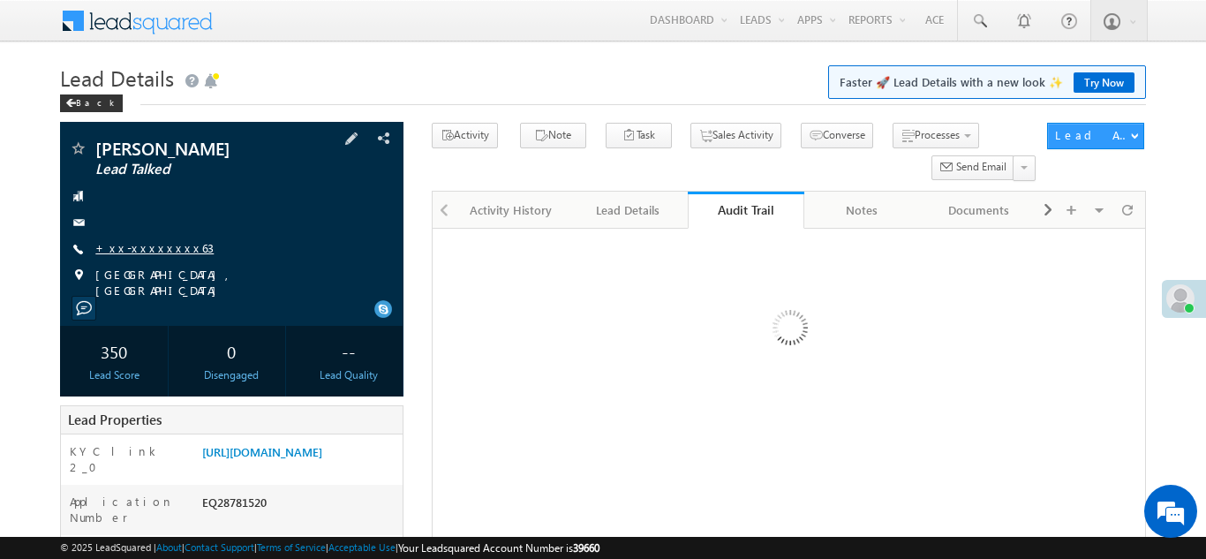
click at [146, 253] on link "+xx-xxxxxxxx63" at bounding box center [154, 247] width 118 height 15
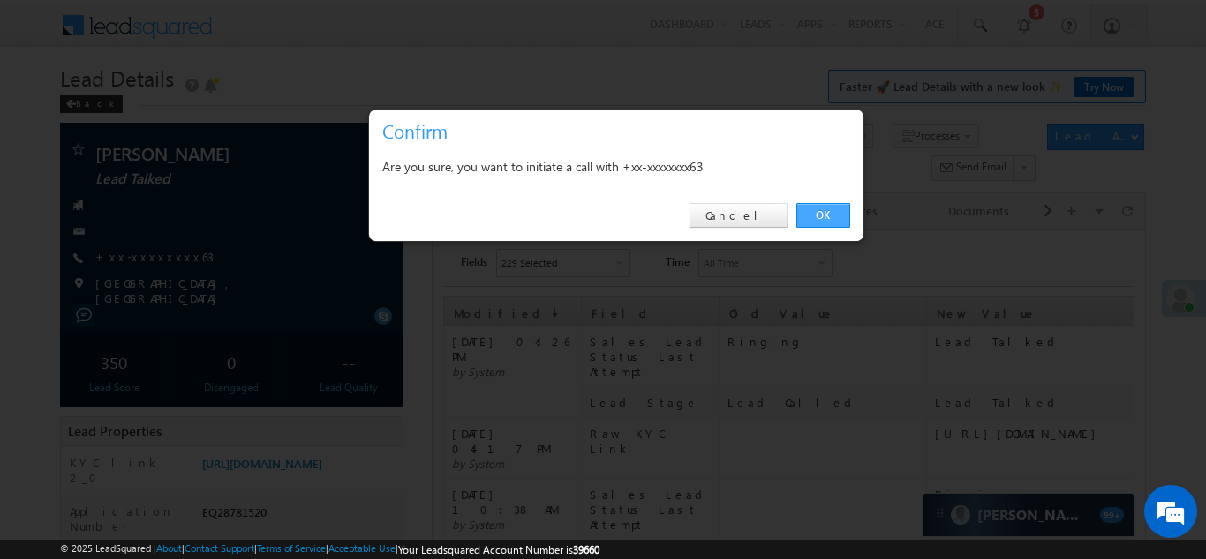
click at [819, 215] on link "OK" at bounding box center [823, 215] width 54 height 25
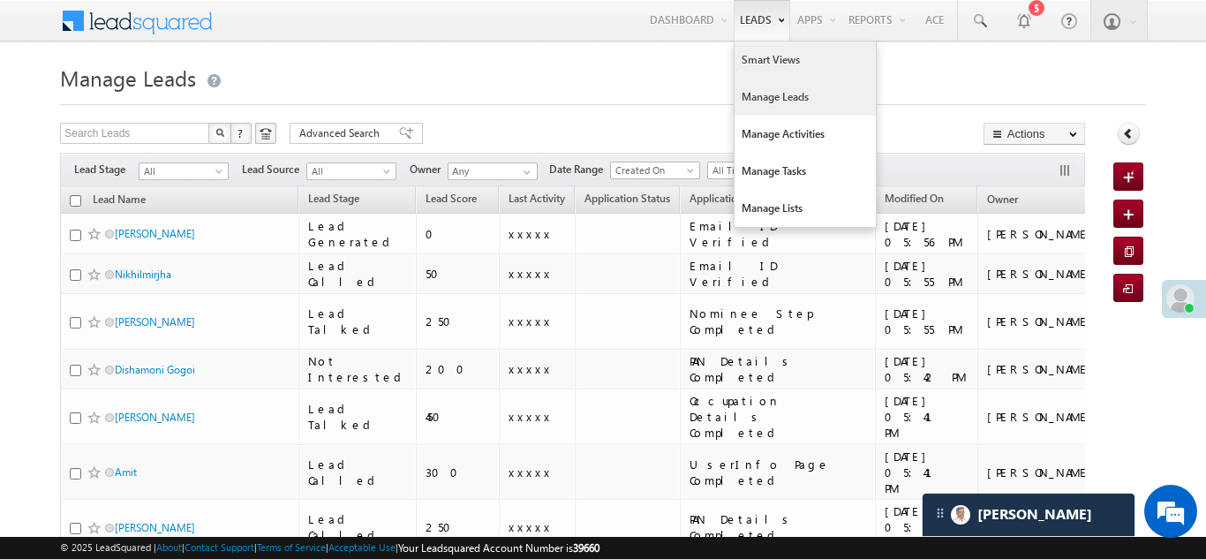
click at [741, 57] on link "Smart Views" at bounding box center [805, 59] width 141 height 37
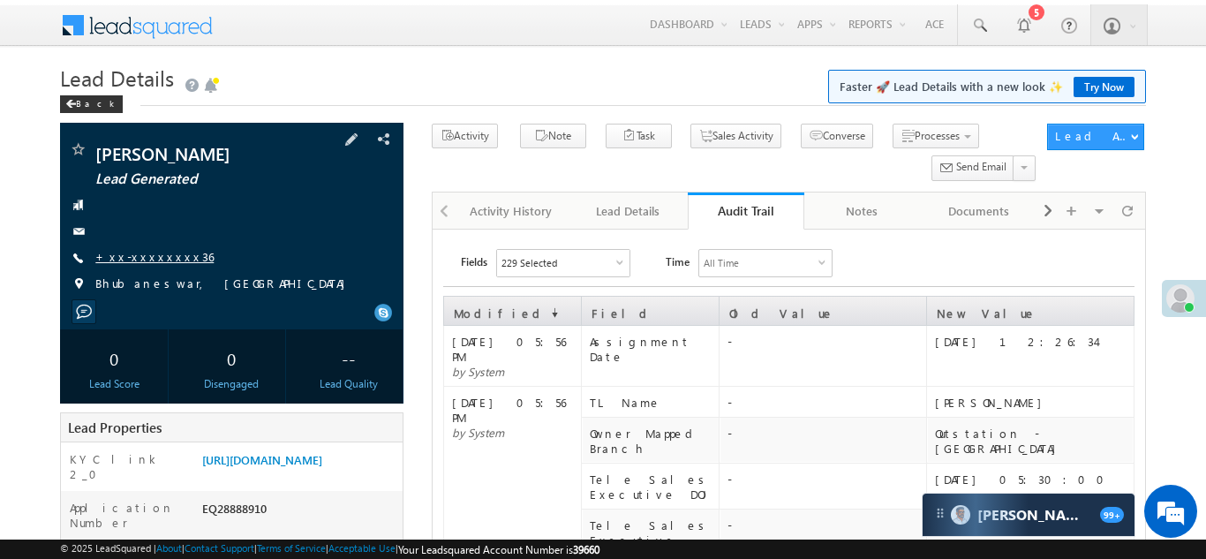
click at [137, 258] on link "+xx-xxxxxxxx36" at bounding box center [154, 256] width 118 height 15
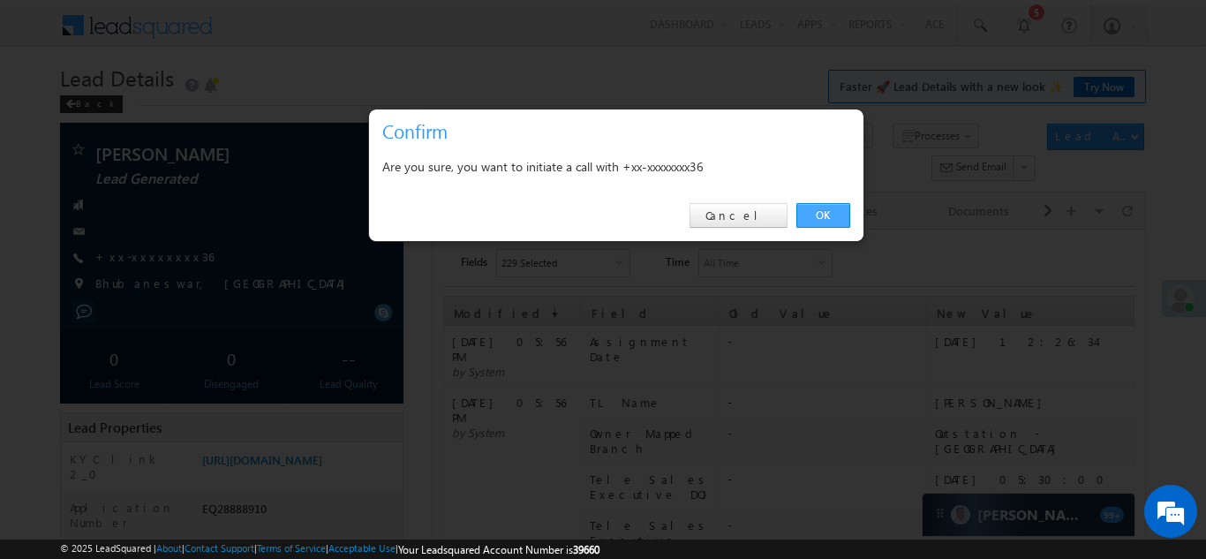
click at [819, 213] on link "OK" at bounding box center [823, 215] width 54 height 25
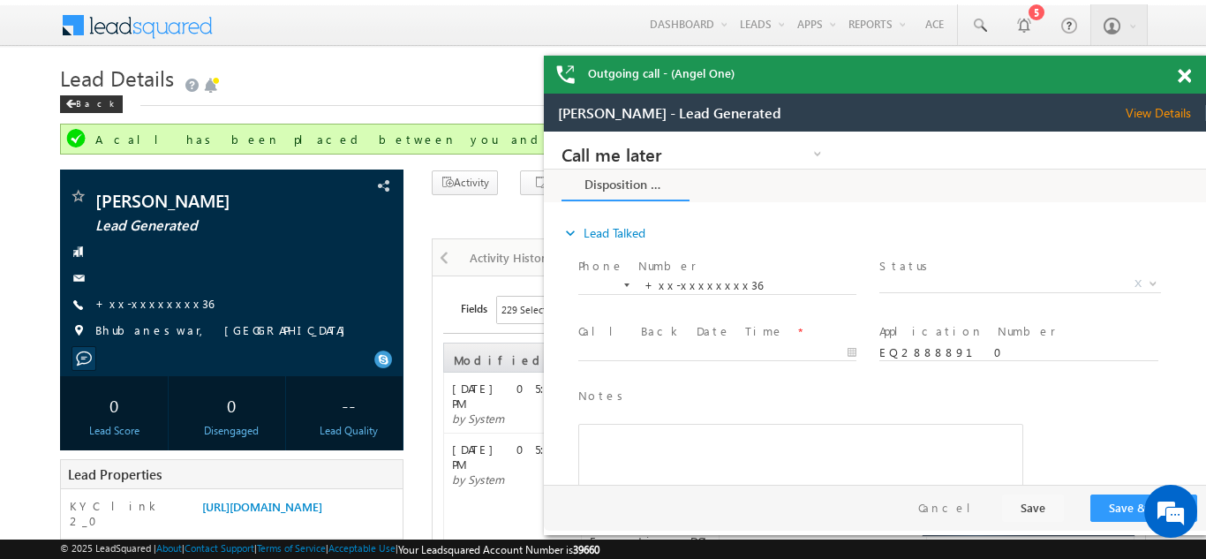
click at [1187, 79] on span at bounding box center [1184, 76] width 13 height 15
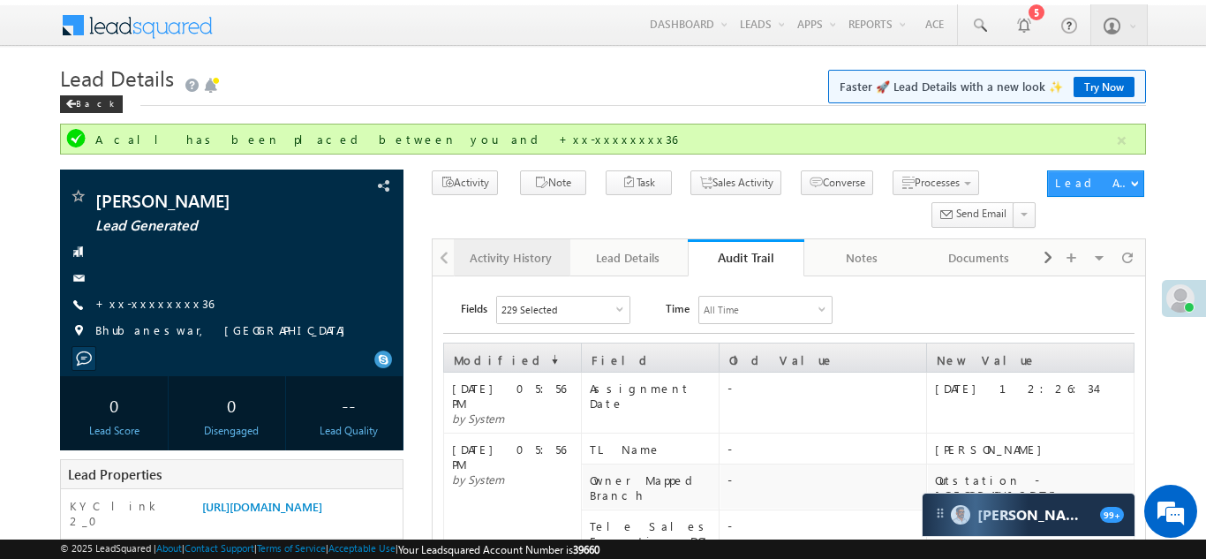
click at [494, 247] on link "Activity History" at bounding box center [512, 257] width 117 height 37
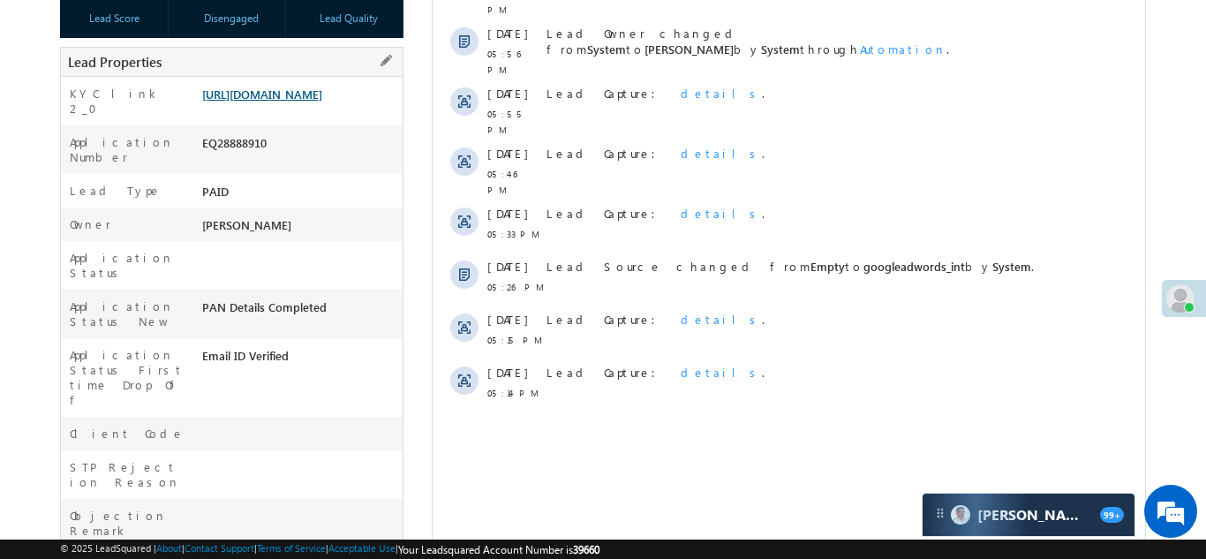
scroll to position [393, 0]
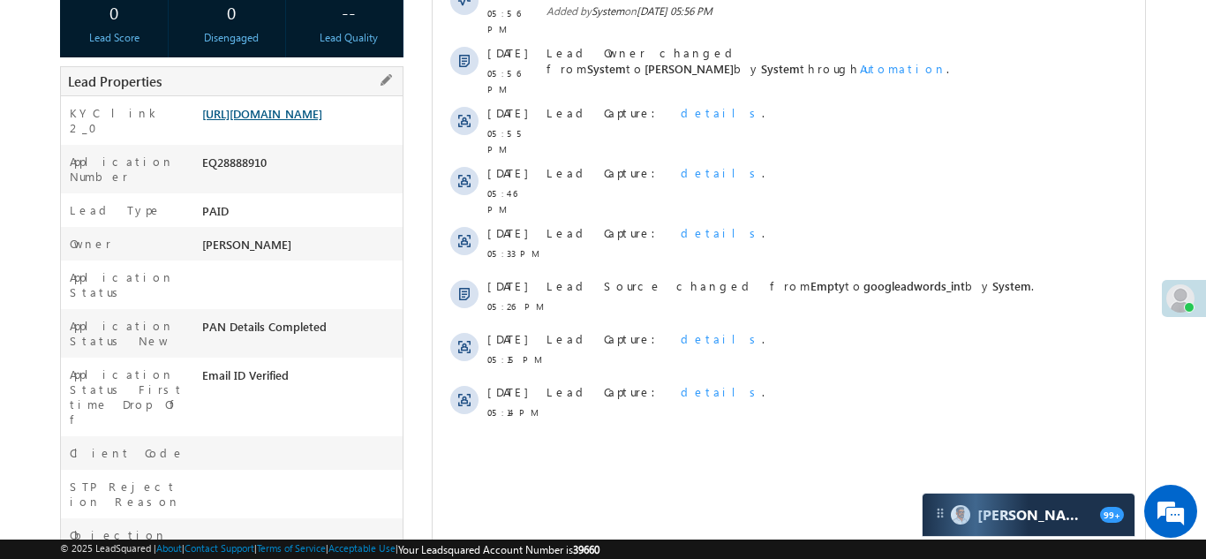
click at [287, 121] on link "https://angelbroking1-pk3em7sa.customui-test.leadsquared.com?leadId=cdf9a424-06…" at bounding box center [262, 113] width 120 height 15
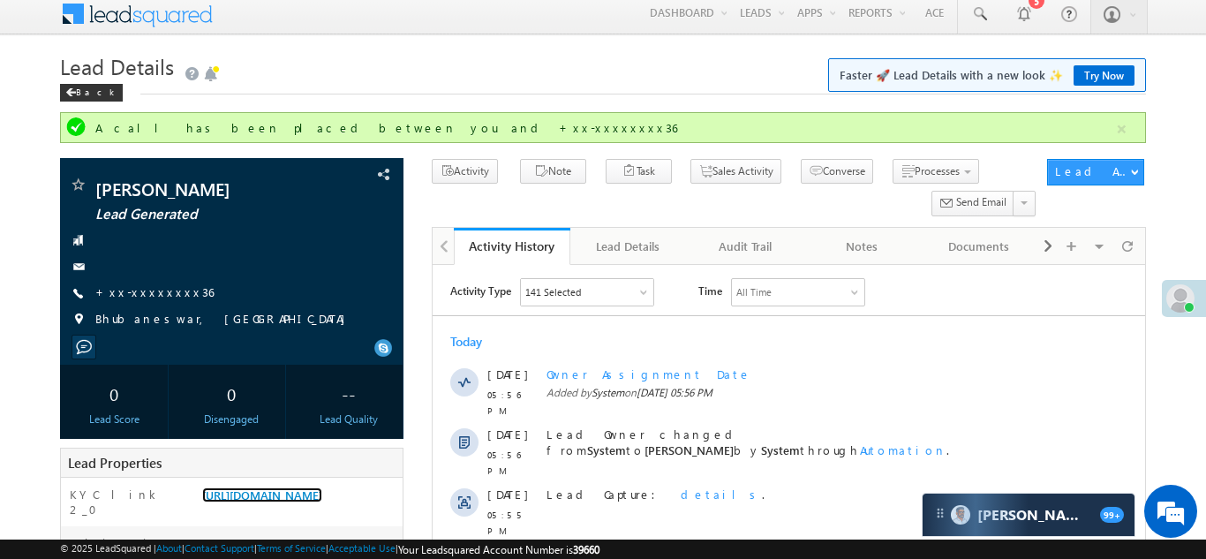
scroll to position [0, 0]
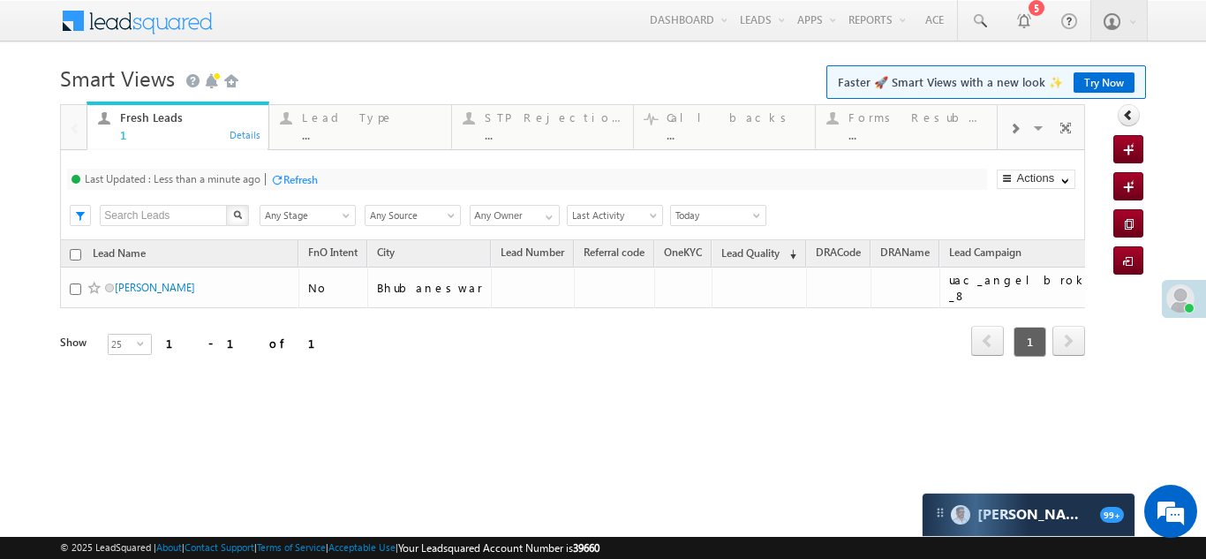
click at [1014, 131] on span at bounding box center [1014, 129] width 11 height 14
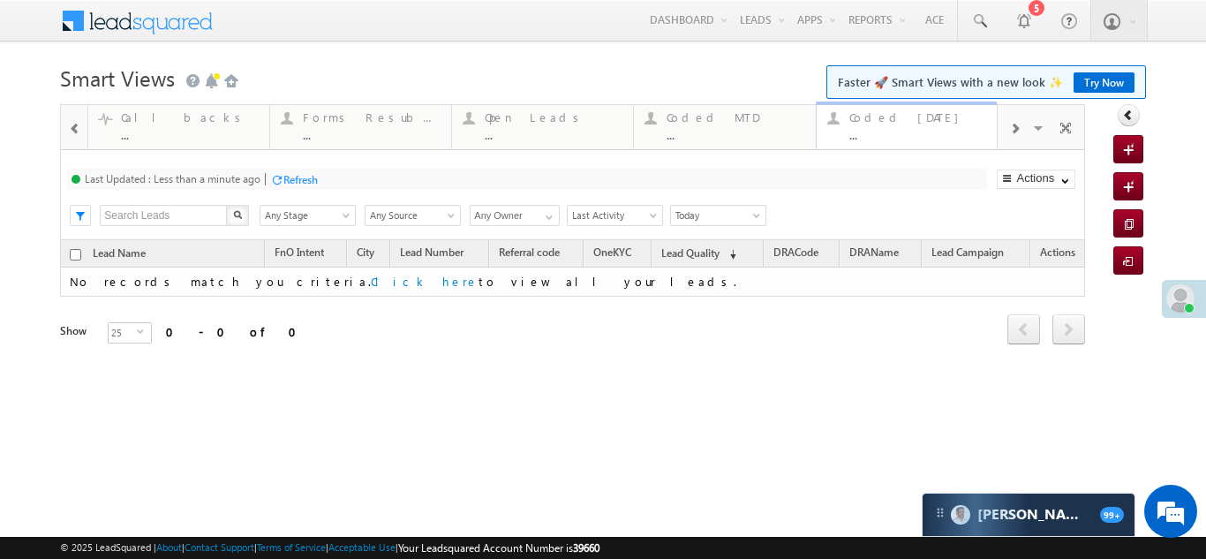
click at [906, 128] on div "..." at bounding box center [918, 134] width 138 height 13
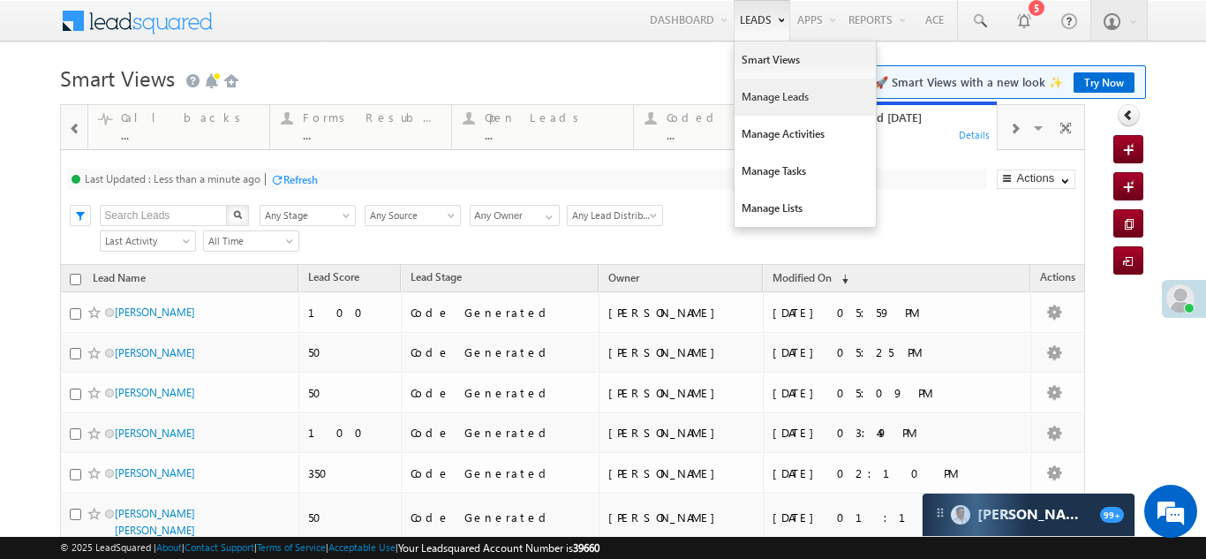
click at [750, 99] on link "Manage Leads" at bounding box center [805, 97] width 141 height 37
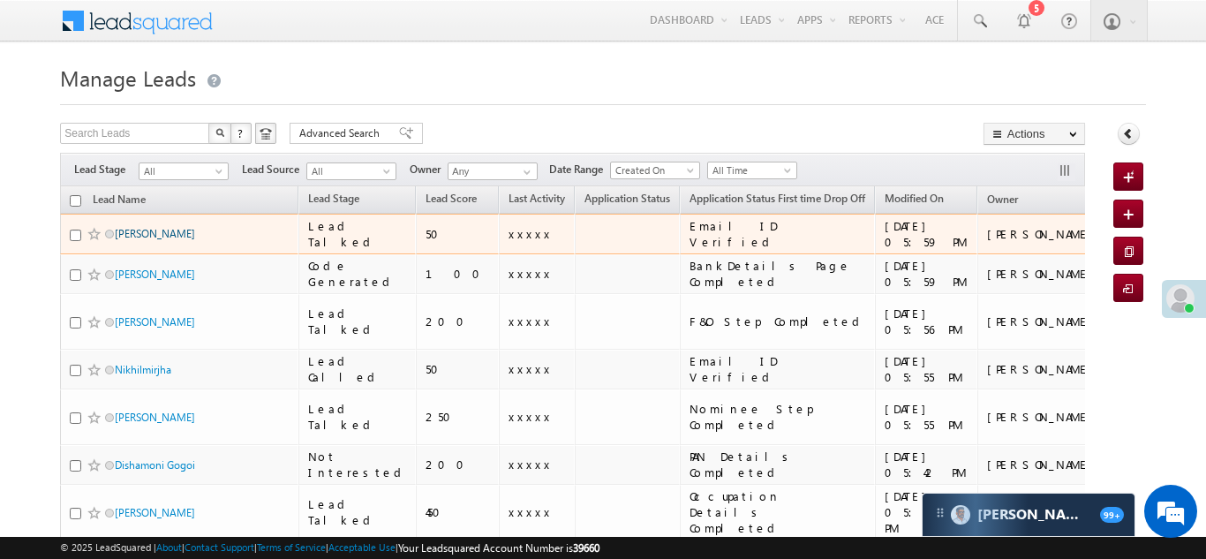
click at [133, 228] on link "[PERSON_NAME]" at bounding box center [155, 233] width 80 height 13
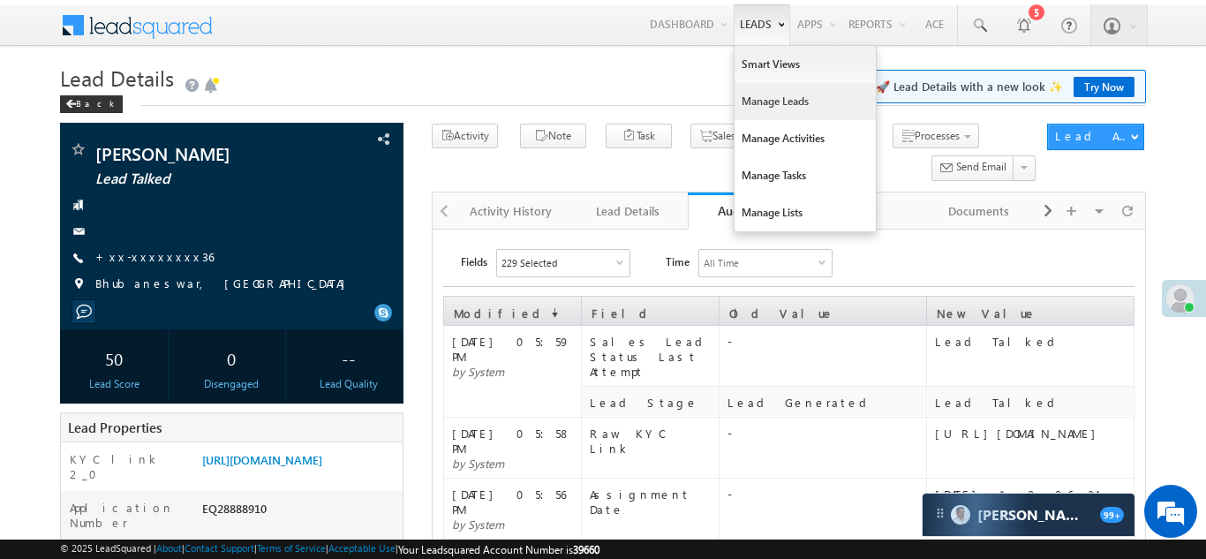
click at [760, 104] on link "Manage Leads" at bounding box center [805, 101] width 141 height 37
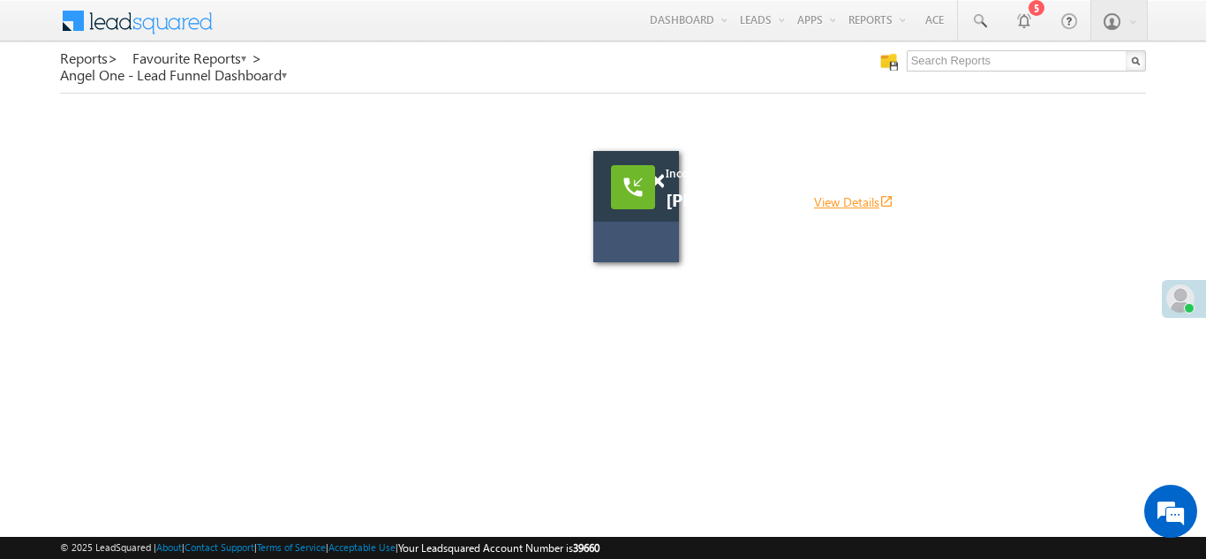
click at [848, 199] on link "View Details open_in_new" at bounding box center [853, 201] width 79 height 17
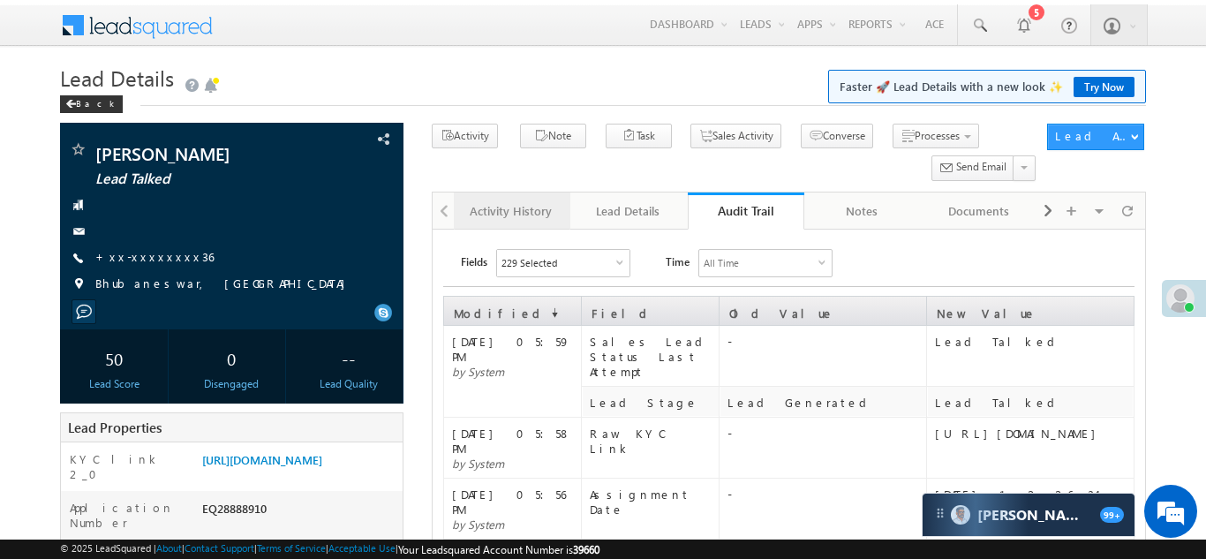
click at [496, 214] on div "Activity History" at bounding box center [511, 210] width 87 height 21
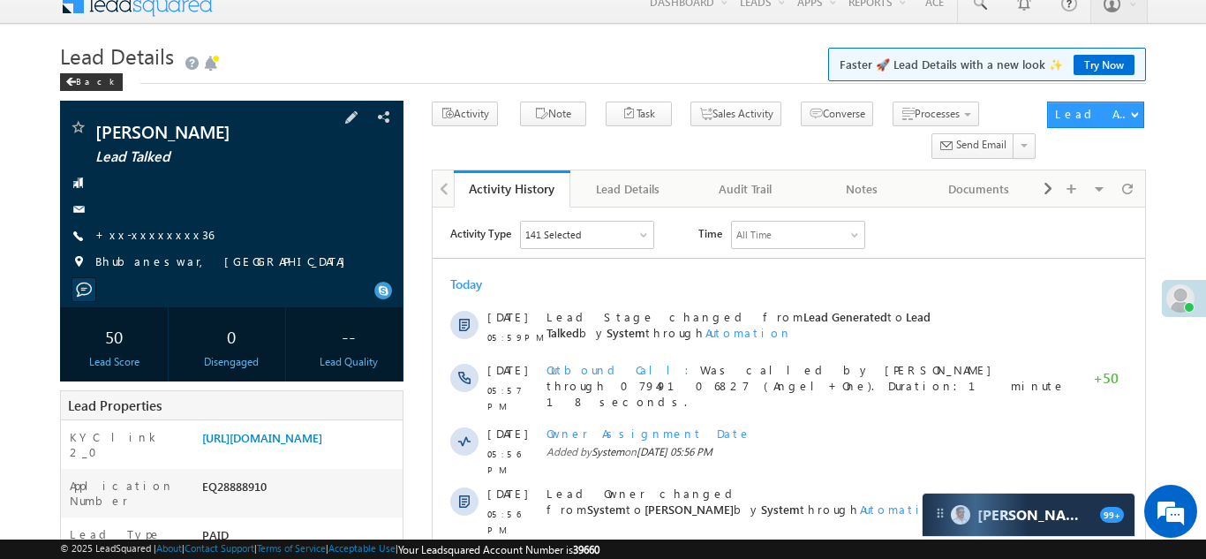
scroll to position [118, 0]
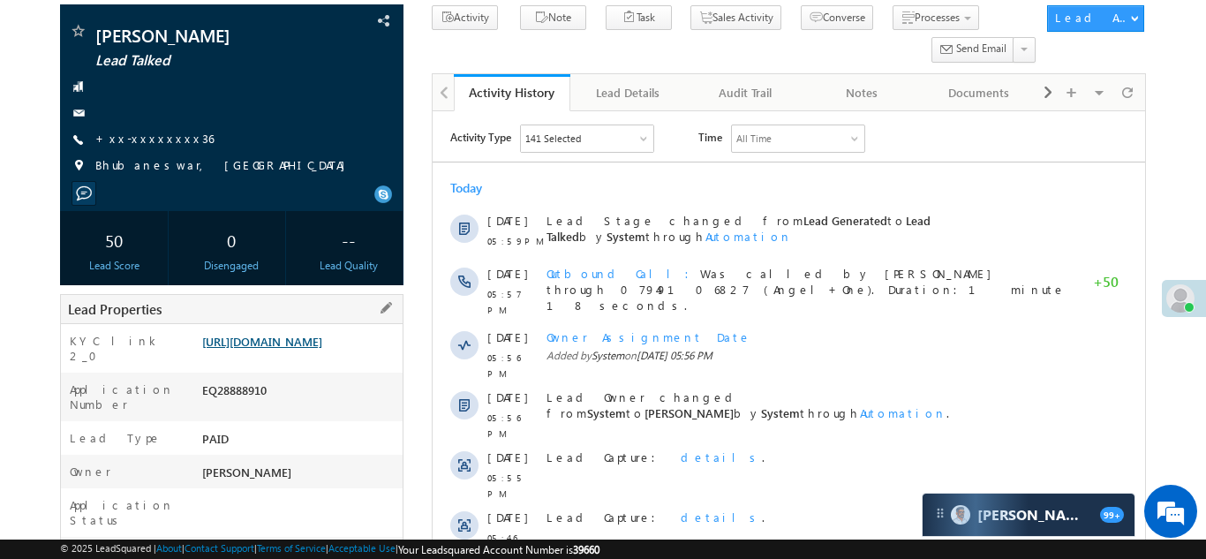
click at [289, 349] on link "https://angelbroking1-pk3em7sa.customui-test.leadsquared.com?leadId=cdf9a424-06…" at bounding box center [262, 341] width 120 height 15
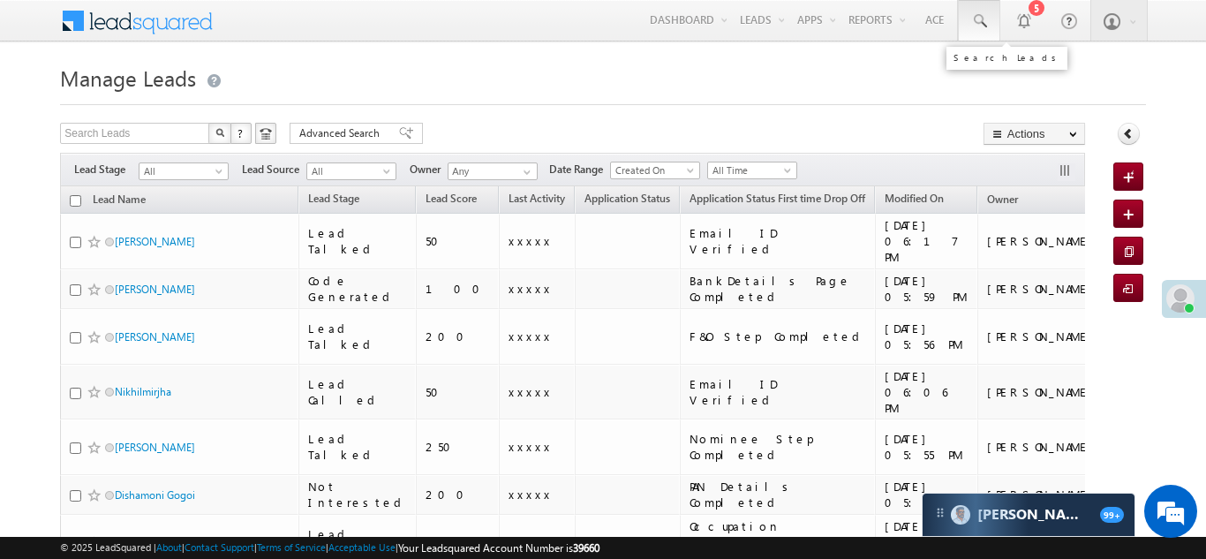
click at [980, 19] on span at bounding box center [979, 21] width 18 height 18
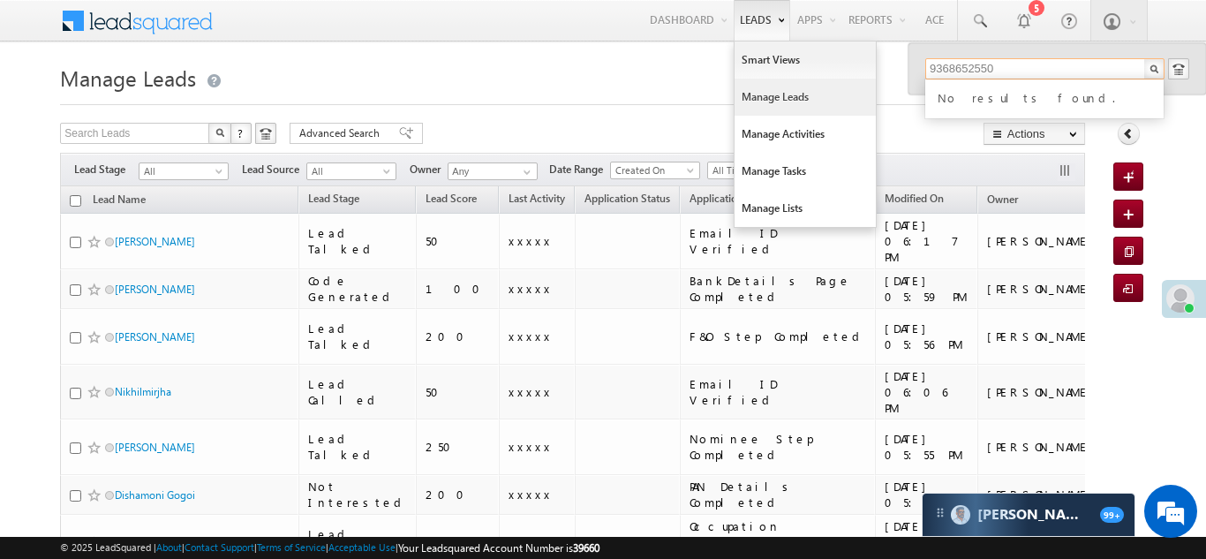
type input "9368652550"
click at [760, 97] on link "Manage Leads" at bounding box center [805, 97] width 141 height 37
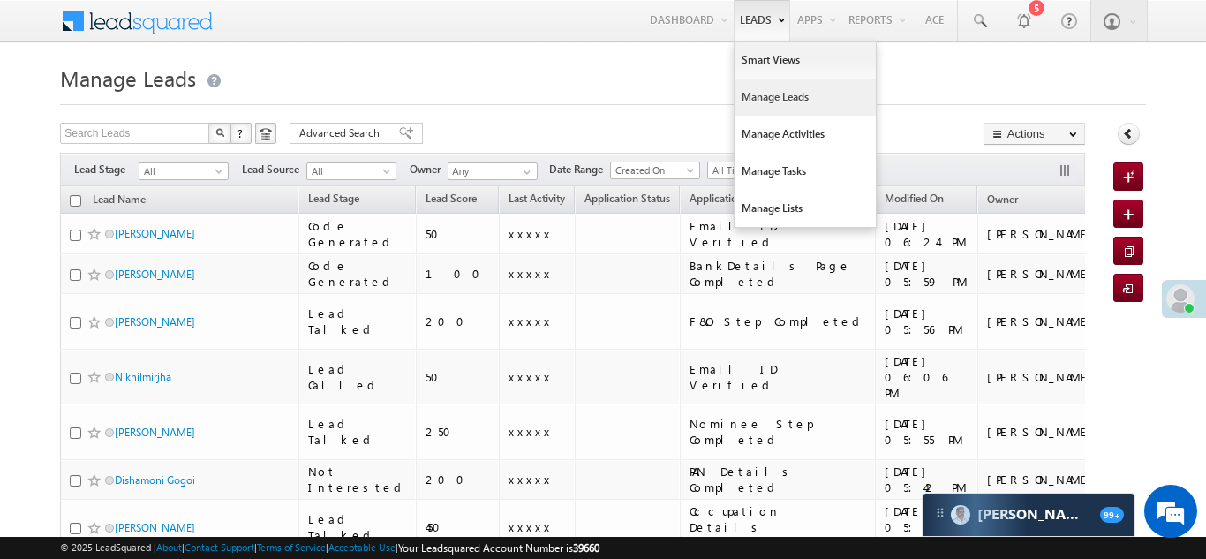
click at [761, 96] on link "Manage Leads" at bounding box center [805, 97] width 141 height 37
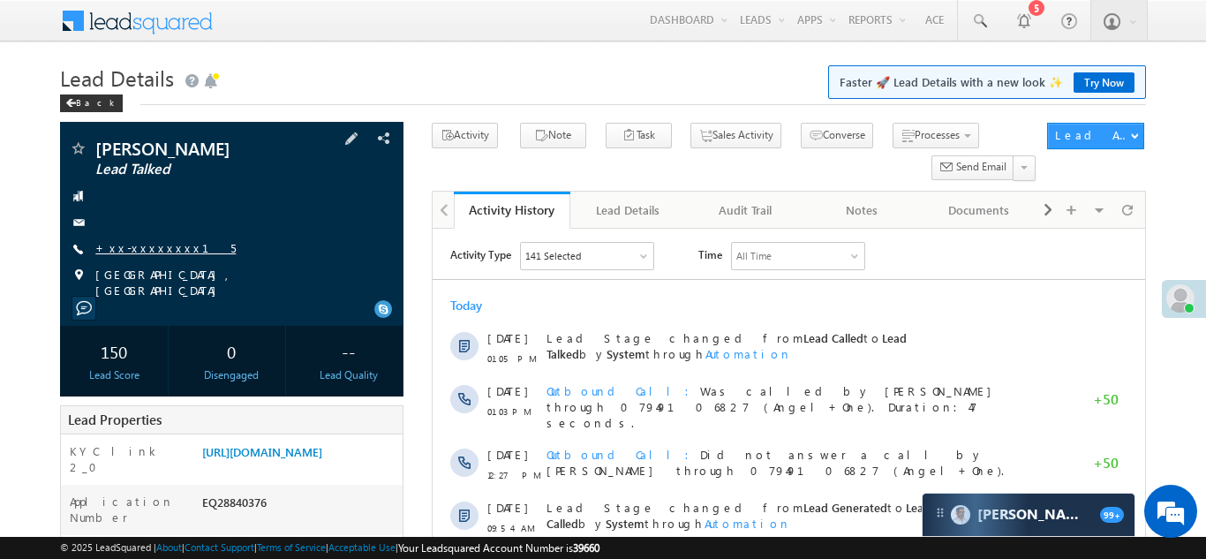
click at [151, 249] on link "+xx-xxxxxxxx15" at bounding box center [165, 247] width 140 height 15
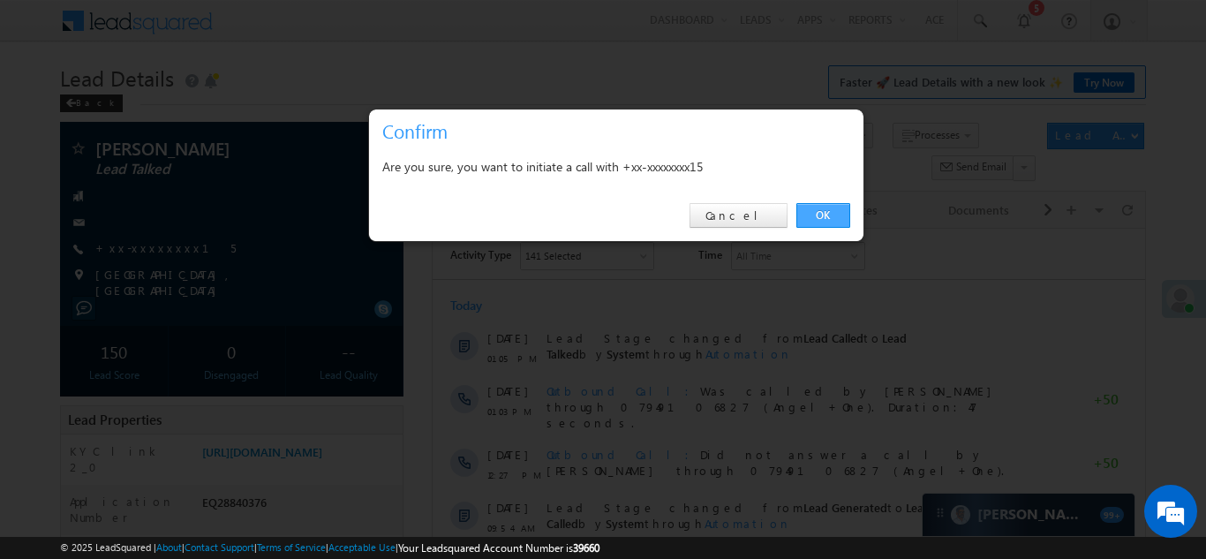
click at [825, 213] on link "OK" at bounding box center [823, 215] width 54 height 25
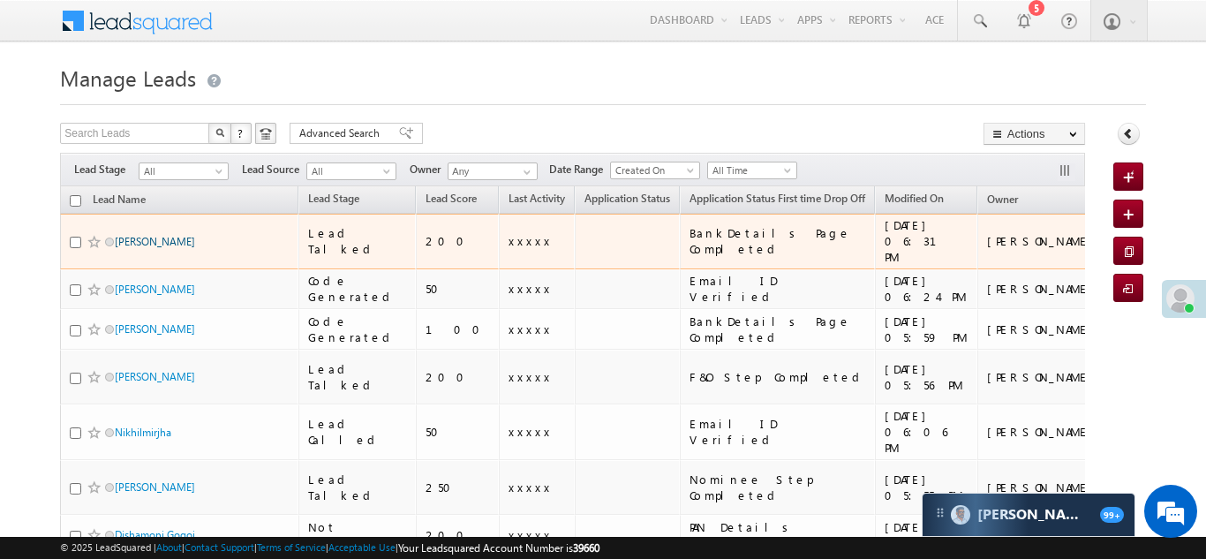
click at [172, 235] on link "[PERSON_NAME]" at bounding box center [155, 241] width 80 height 13
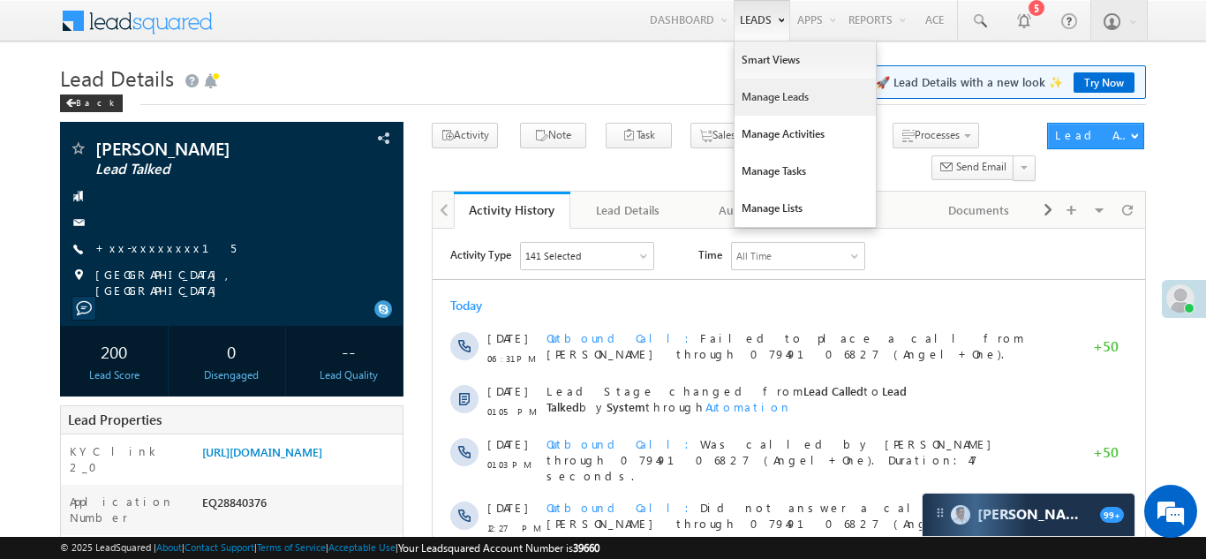
click at [750, 91] on link "Manage Leads" at bounding box center [805, 97] width 141 height 37
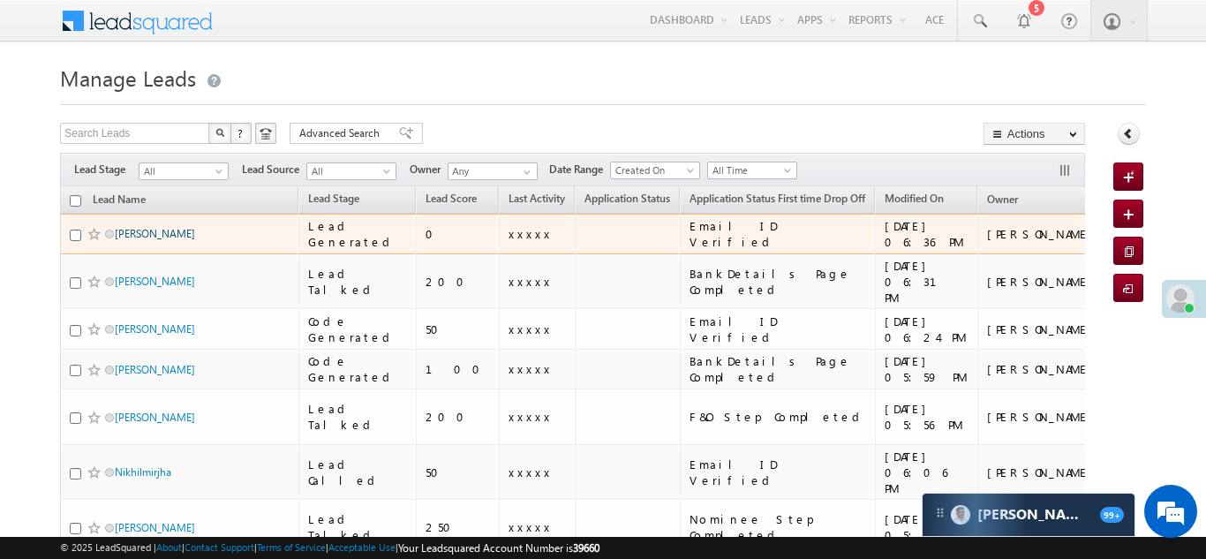
click at [150, 233] on link "jaldhar shivdan yadav" at bounding box center [155, 233] width 80 height 13
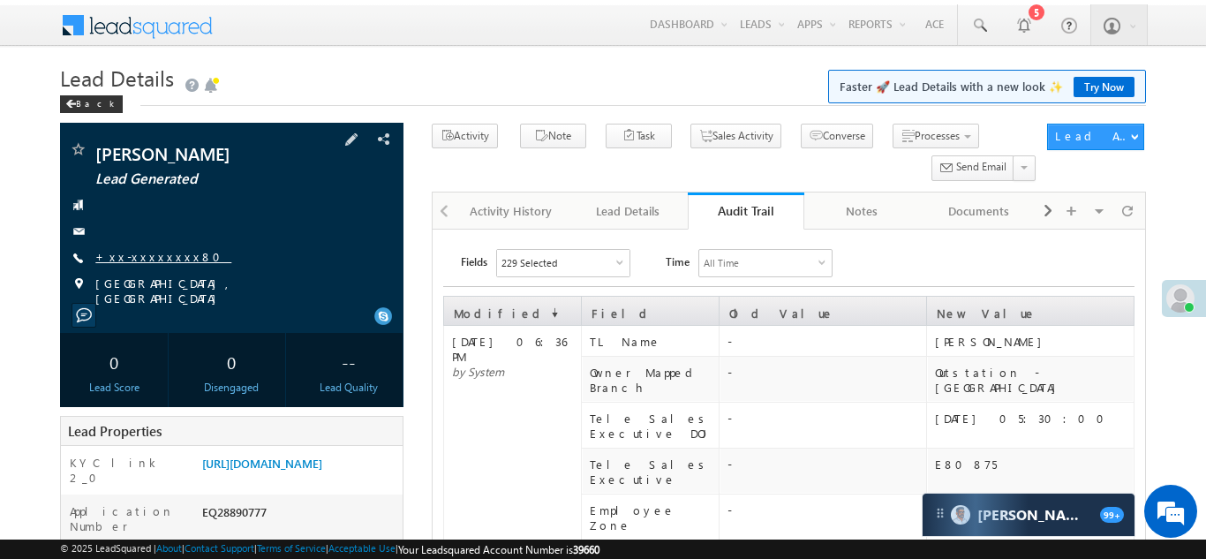
click at [132, 255] on link "+xx-xxxxxxxx80" at bounding box center [163, 256] width 136 height 15
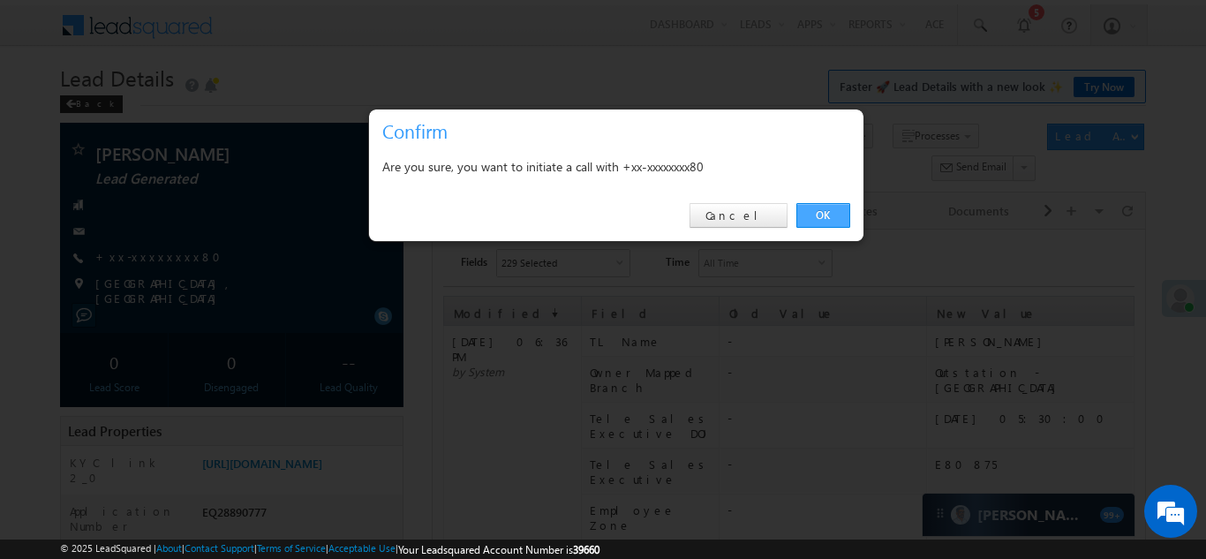
click at [822, 215] on link "OK" at bounding box center [823, 215] width 54 height 25
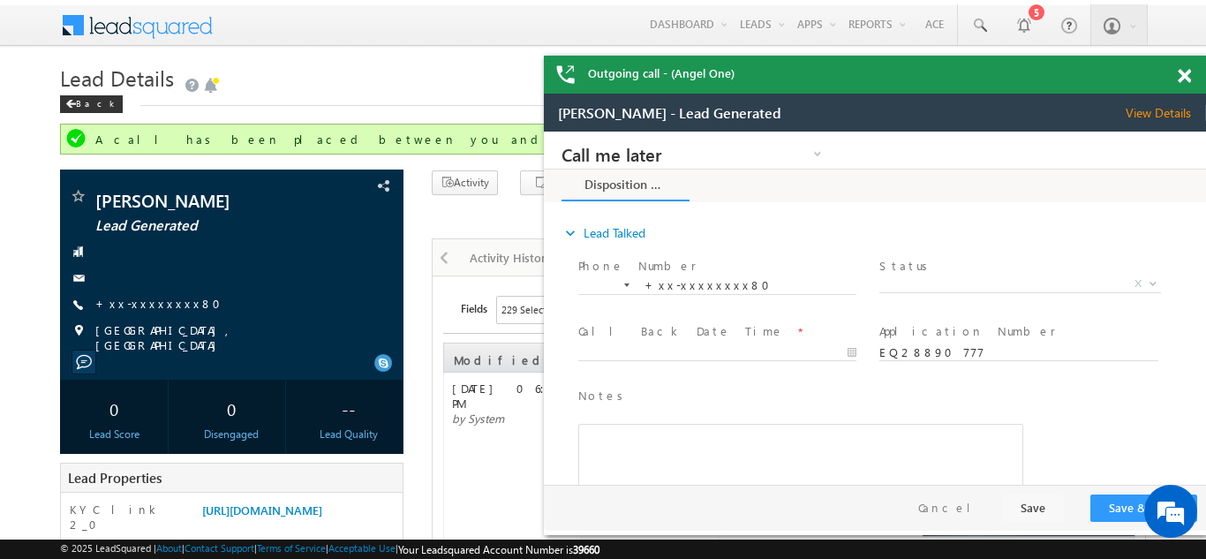
click at [1186, 75] on span at bounding box center [1184, 76] width 13 height 15
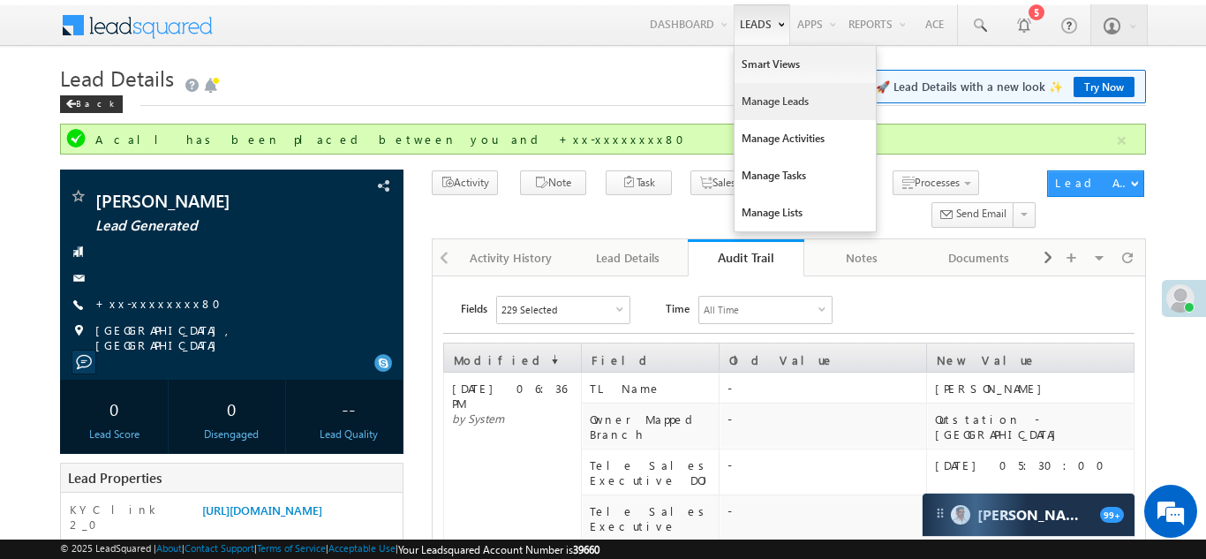
click at [759, 109] on link "Manage Leads" at bounding box center [805, 101] width 141 height 37
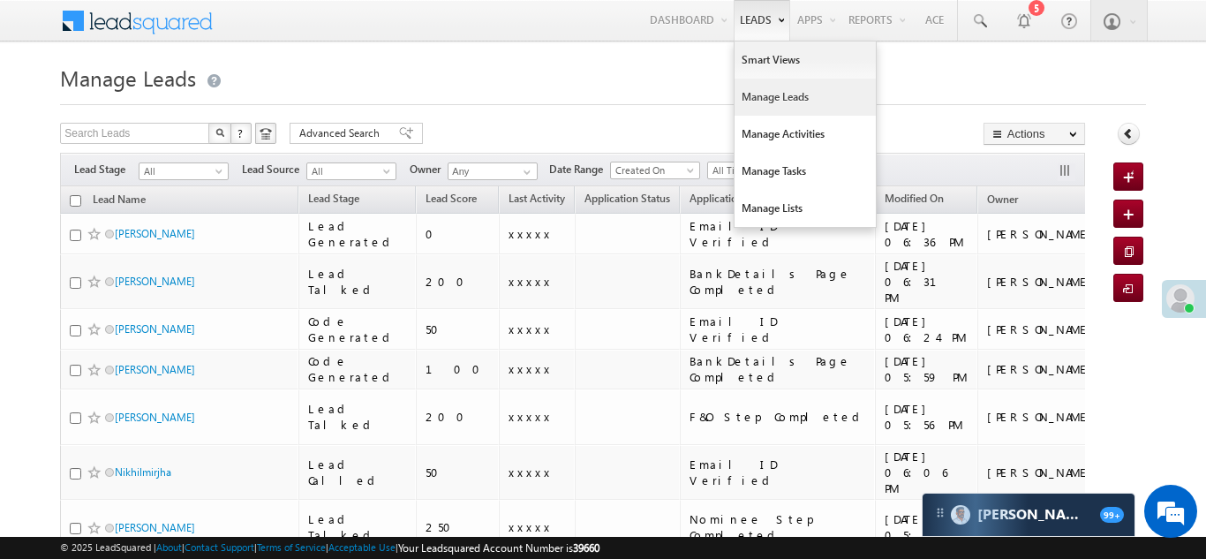
click at [758, 100] on link "Manage Leads" at bounding box center [805, 97] width 141 height 37
click at [753, 98] on link "Manage Leads" at bounding box center [805, 97] width 141 height 37
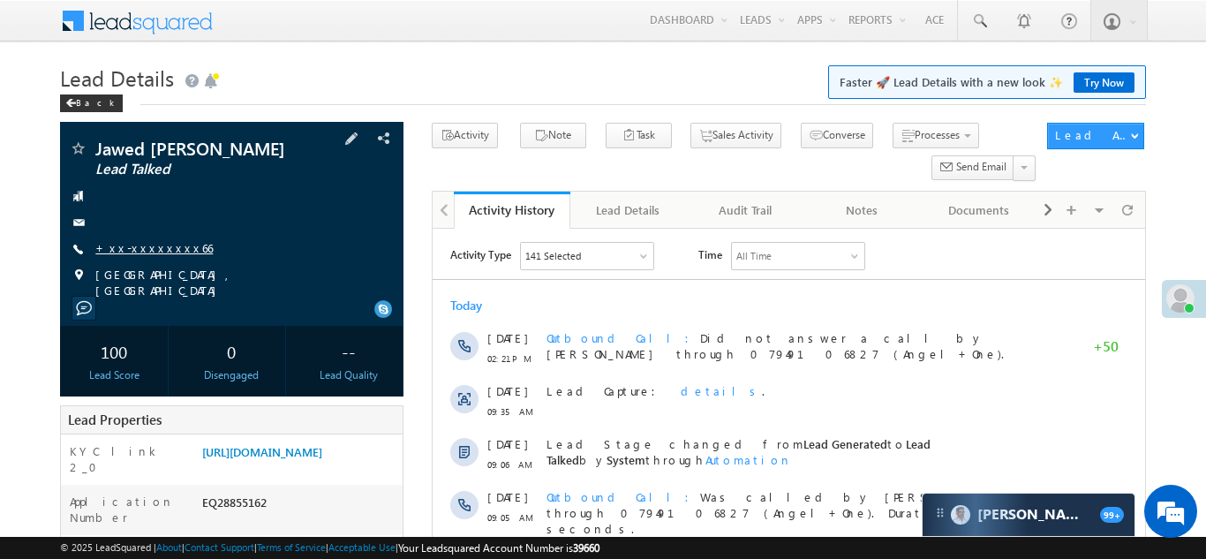
click at [139, 245] on link "+xx-xxxxxxxx66" at bounding box center [153, 247] width 117 height 15
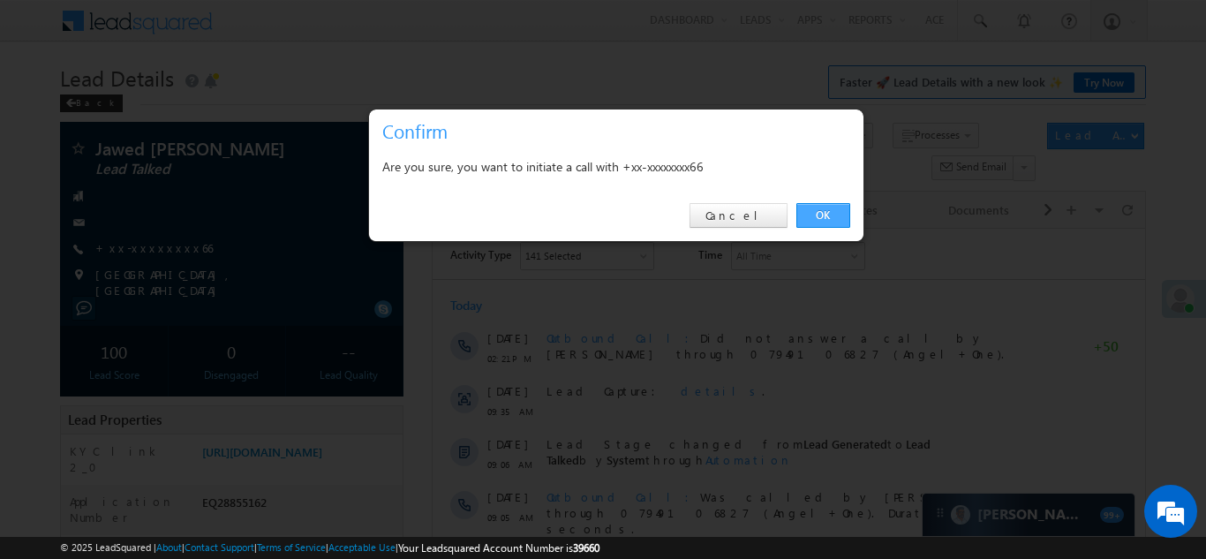
click at [818, 212] on link "OK" at bounding box center [823, 215] width 54 height 25
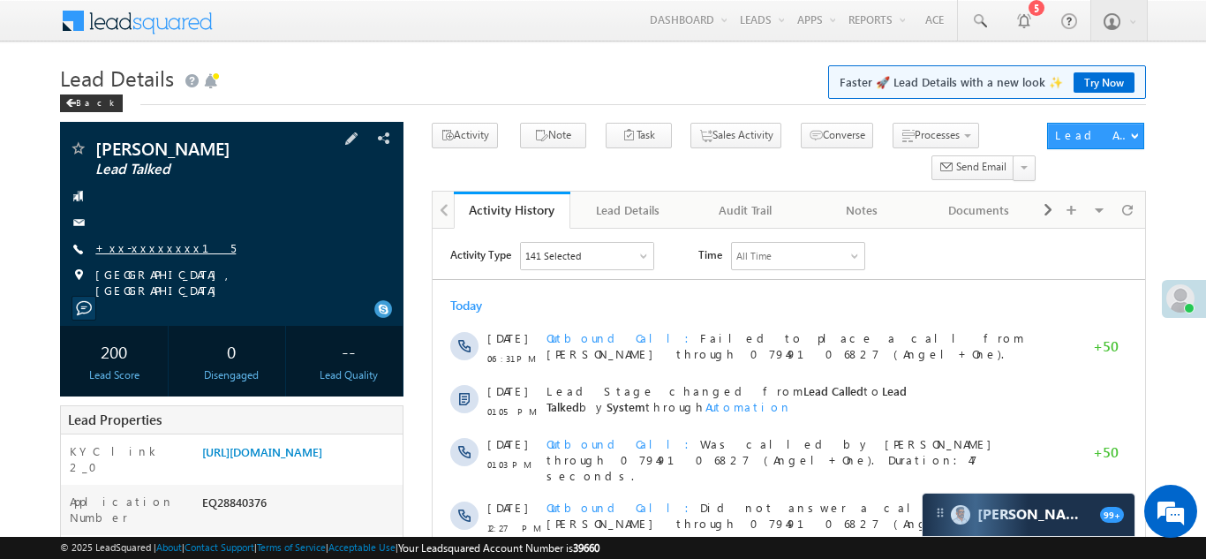
click at [154, 245] on link "+xx-xxxxxxxx15" at bounding box center [165, 247] width 140 height 15
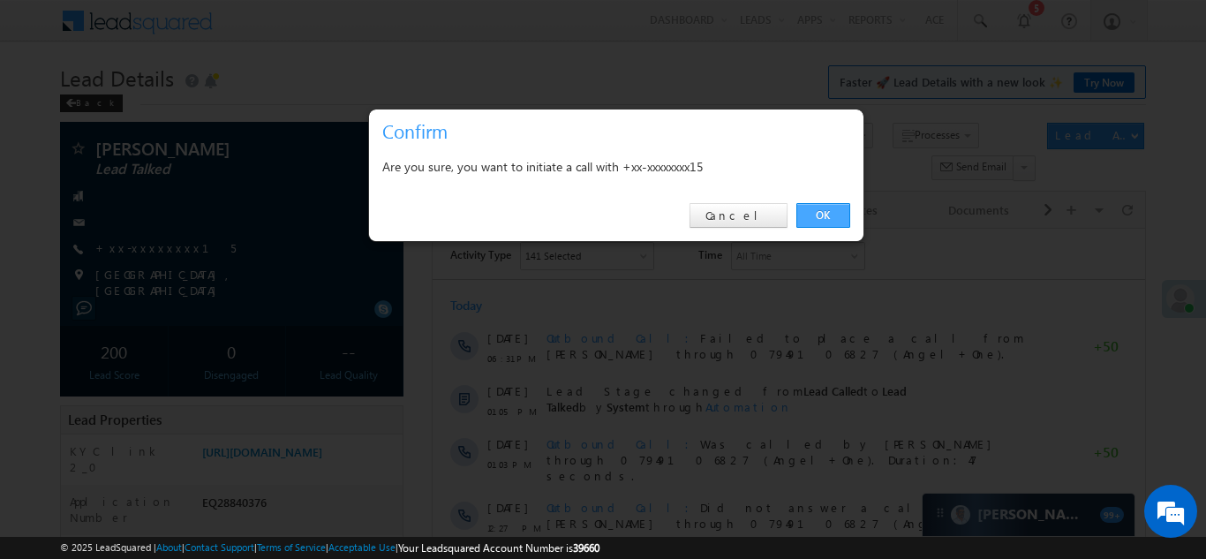
click at [832, 213] on link "OK" at bounding box center [823, 215] width 54 height 25
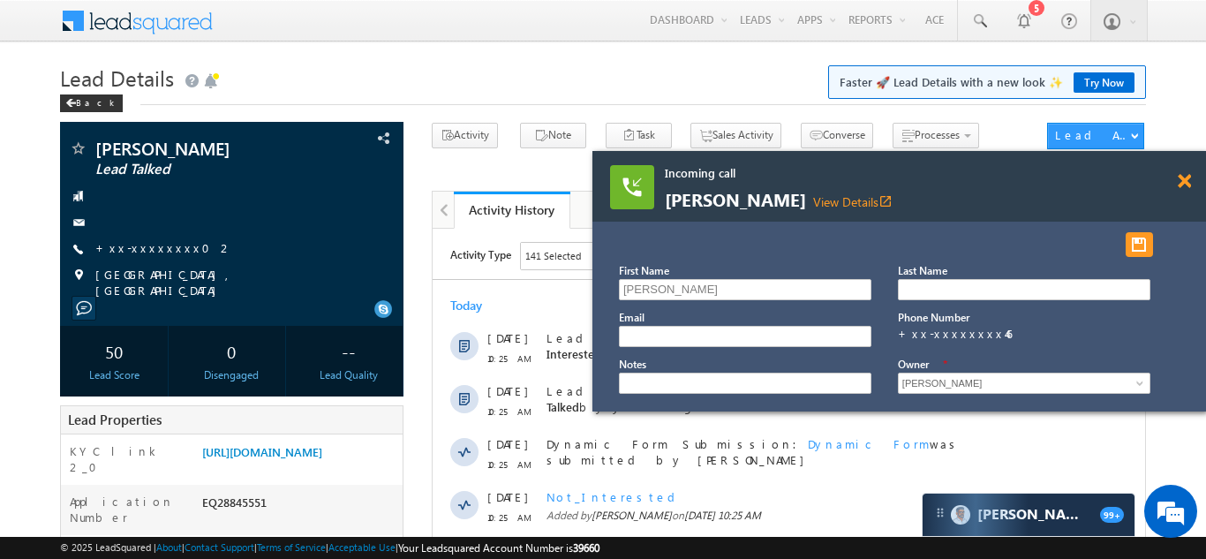
click at [1180, 177] on span at bounding box center [1184, 181] width 13 height 15
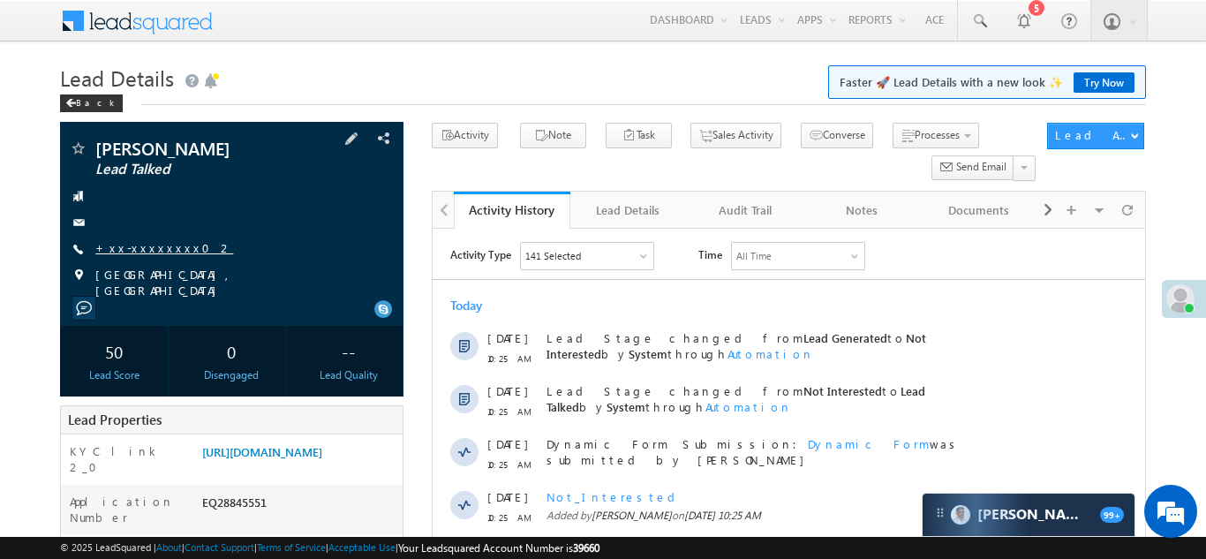
click at [139, 247] on link "+xx-xxxxxxxx02" at bounding box center [164, 247] width 138 height 15
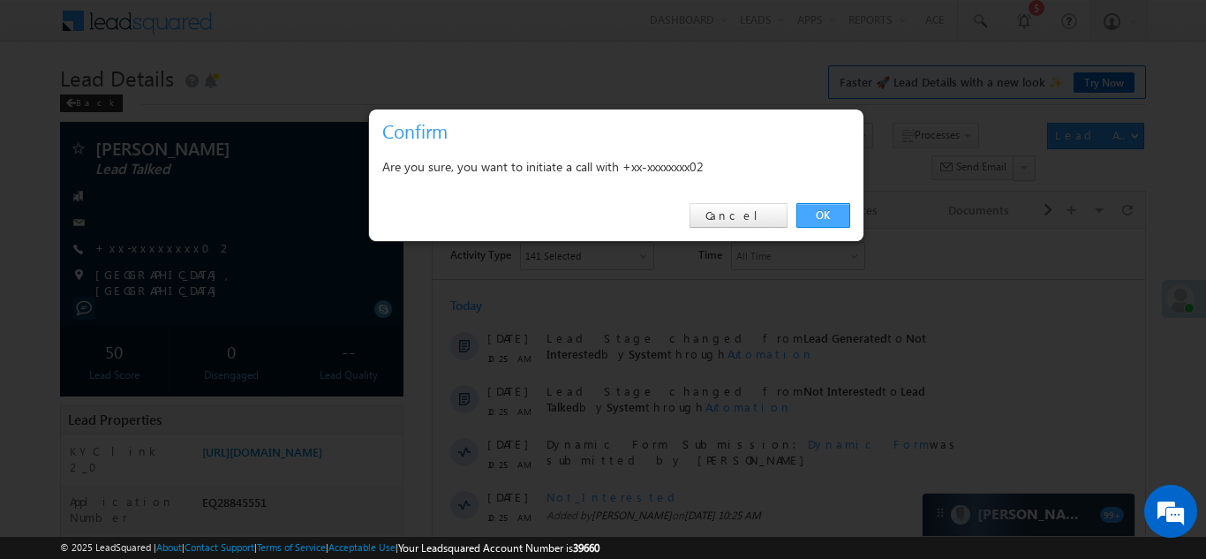
click at [817, 214] on link "OK" at bounding box center [823, 215] width 54 height 25
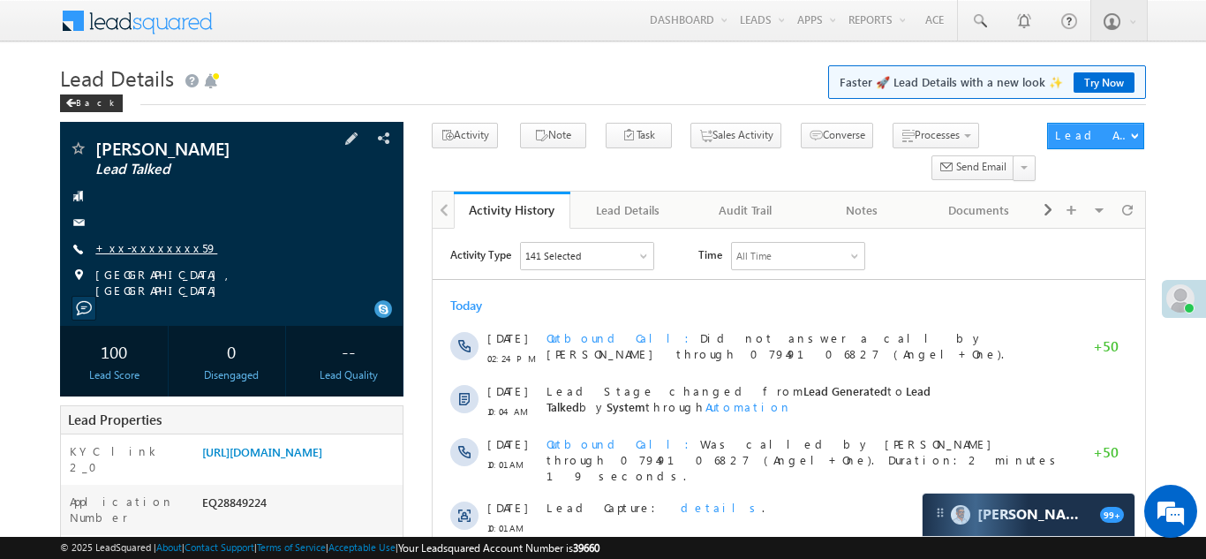
click at [153, 245] on link "+xx-xxxxxxxx59" at bounding box center [156, 247] width 122 height 15
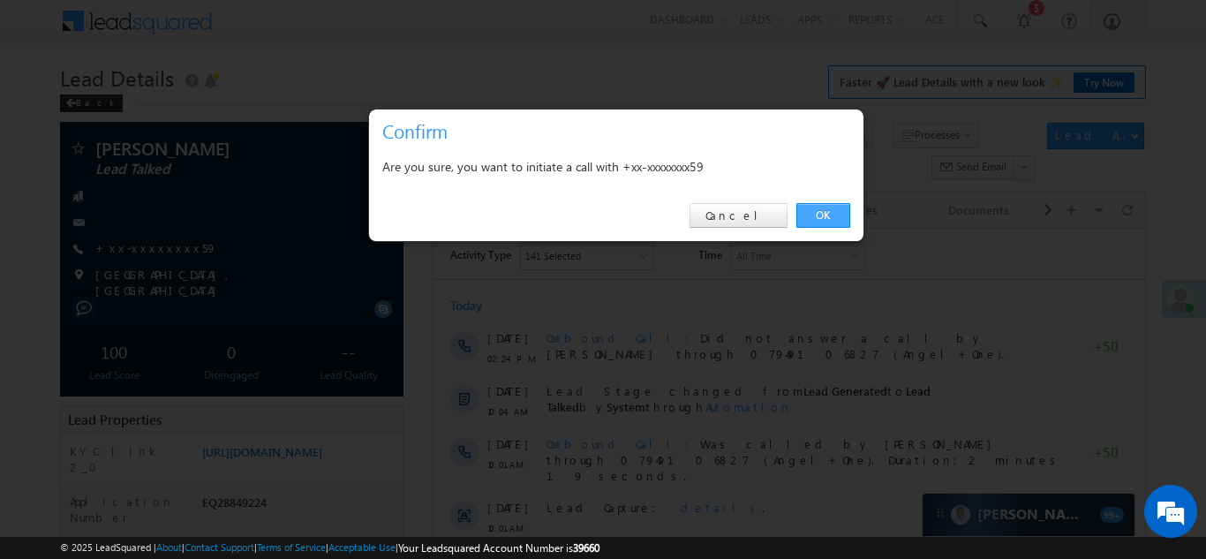
click at [813, 215] on link "OK" at bounding box center [823, 215] width 54 height 25
click at [820, 215] on link "OK" at bounding box center [823, 215] width 54 height 25
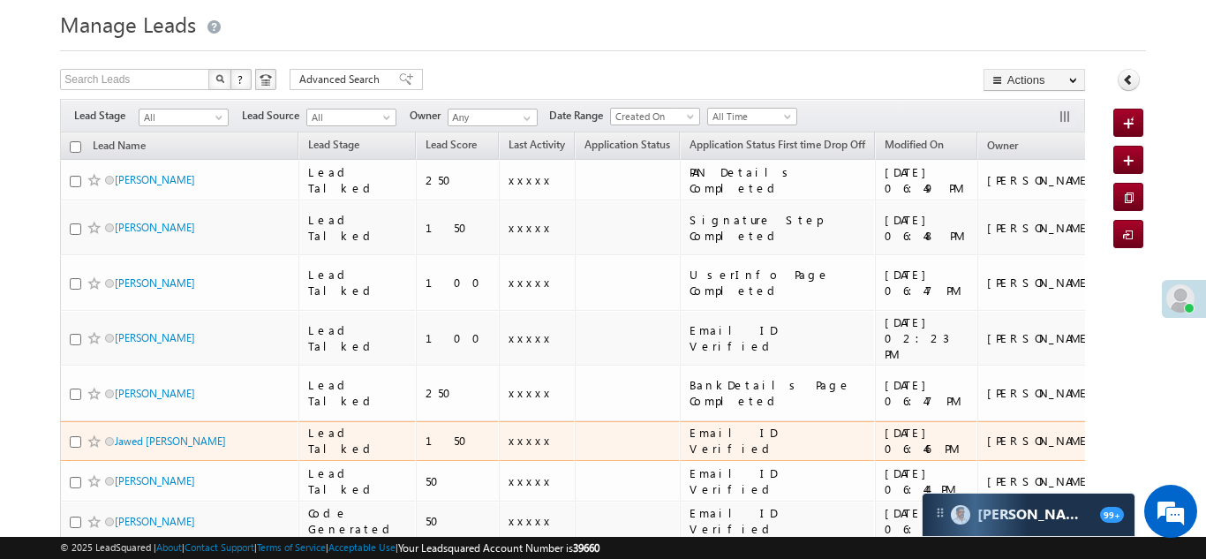
scroll to position [120, 0]
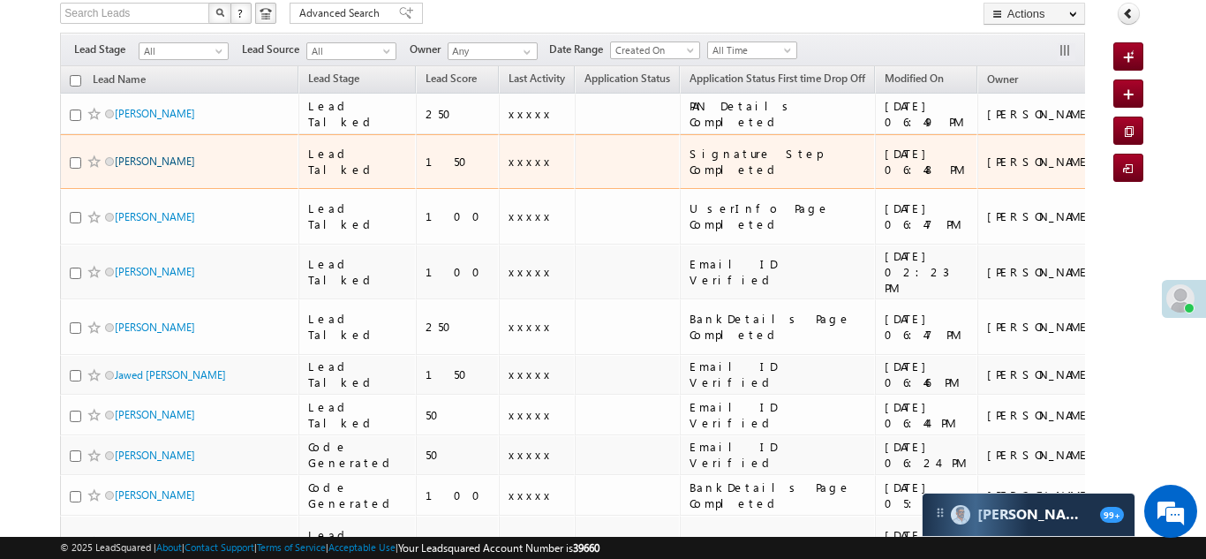
click at [132, 157] on link "[PERSON_NAME]" at bounding box center [155, 161] width 80 height 13
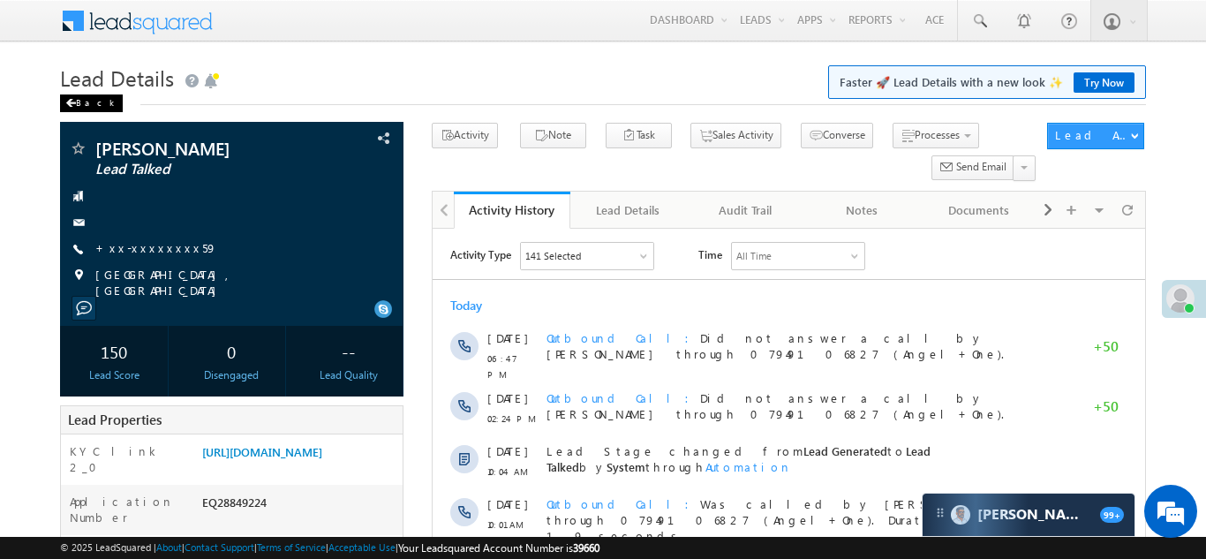
click at [79, 94] on div "Back" at bounding box center [91, 103] width 63 height 18
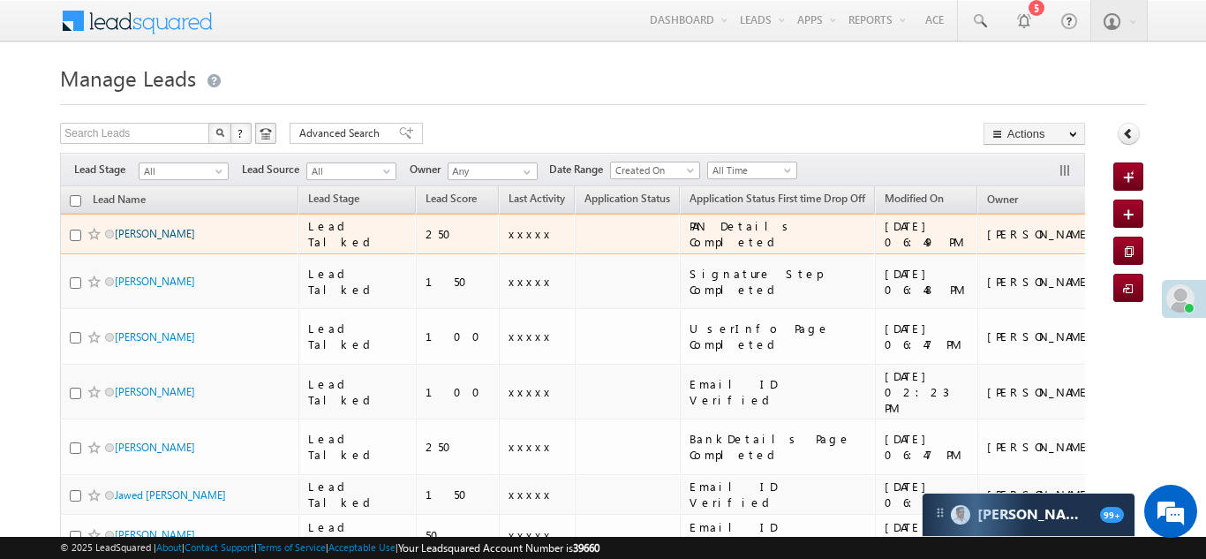
click at [130, 231] on link "Sairaj Sarode" at bounding box center [155, 233] width 80 height 13
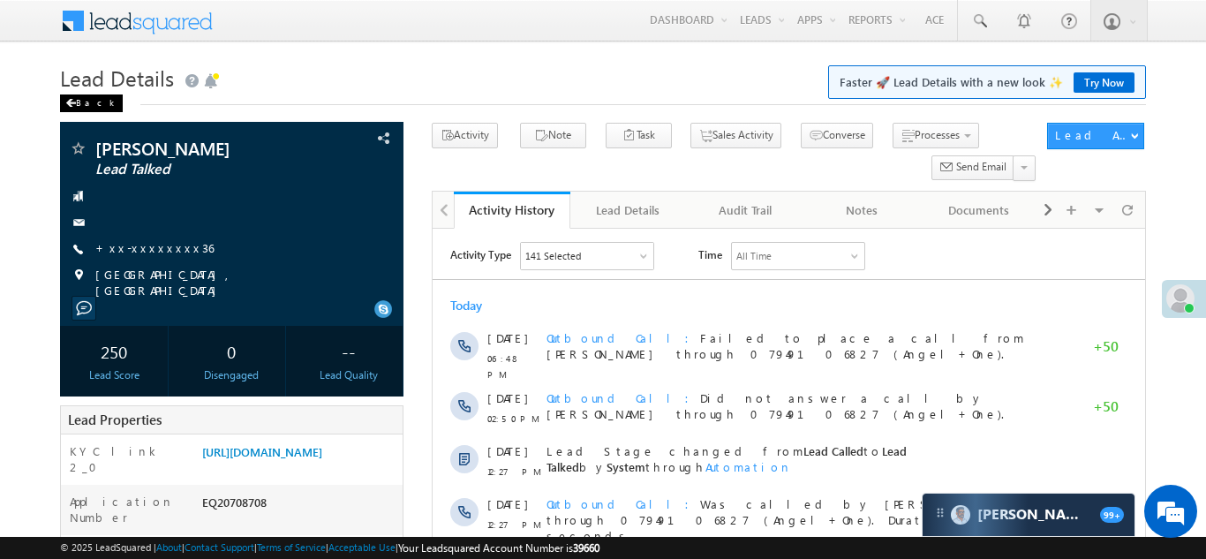
click at [82, 97] on div "Back" at bounding box center [91, 103] width 63 height 18
